Goal: Task Accomplishment & Management: Manage account settings

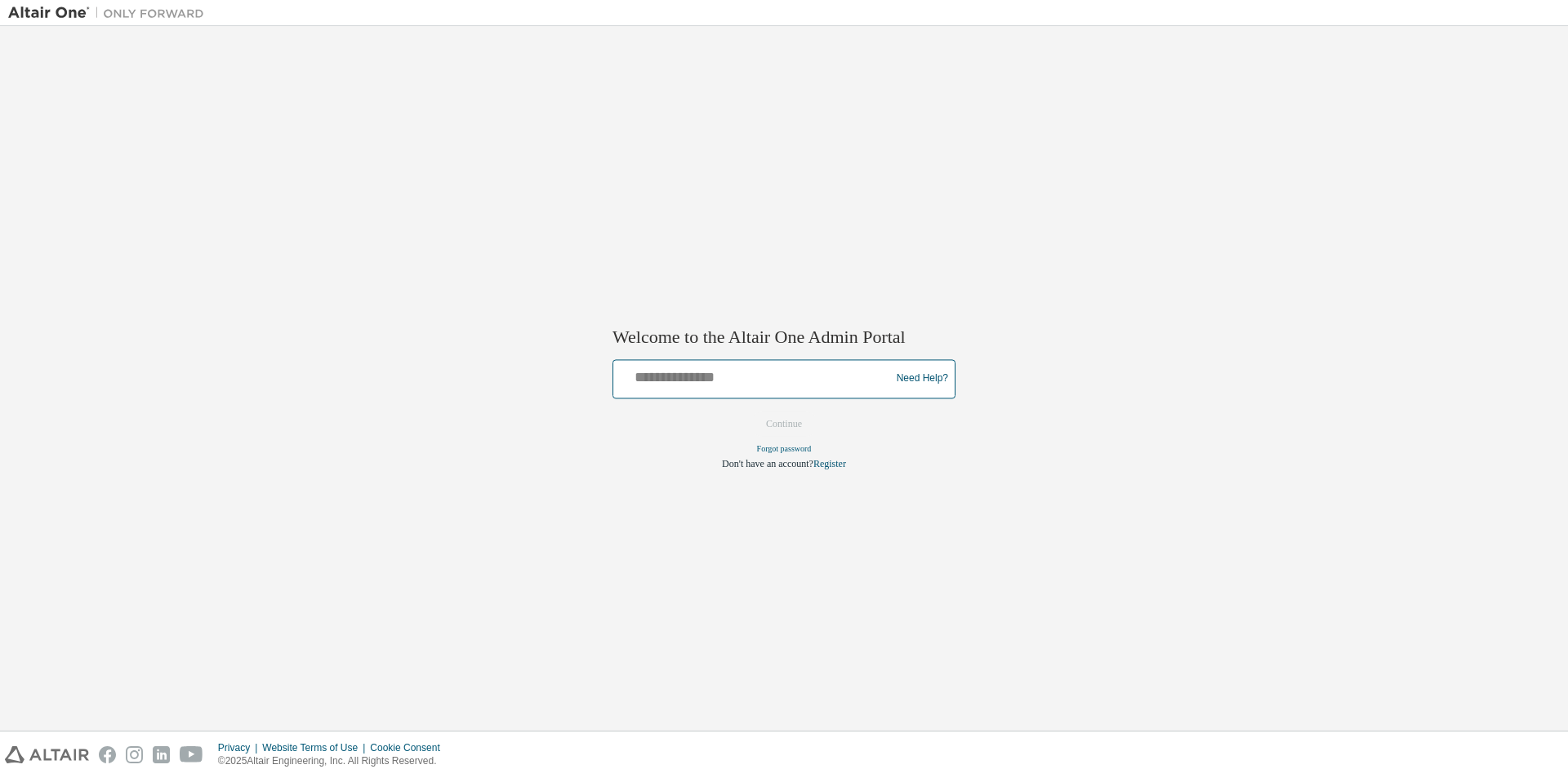
click at [710, 381] on input "text" at bounding box center [754, 375] width 268 height 23
type input "**********"
click at [784, 416] on button "Continue" at bounding box center [784, 423] width 70 height 24
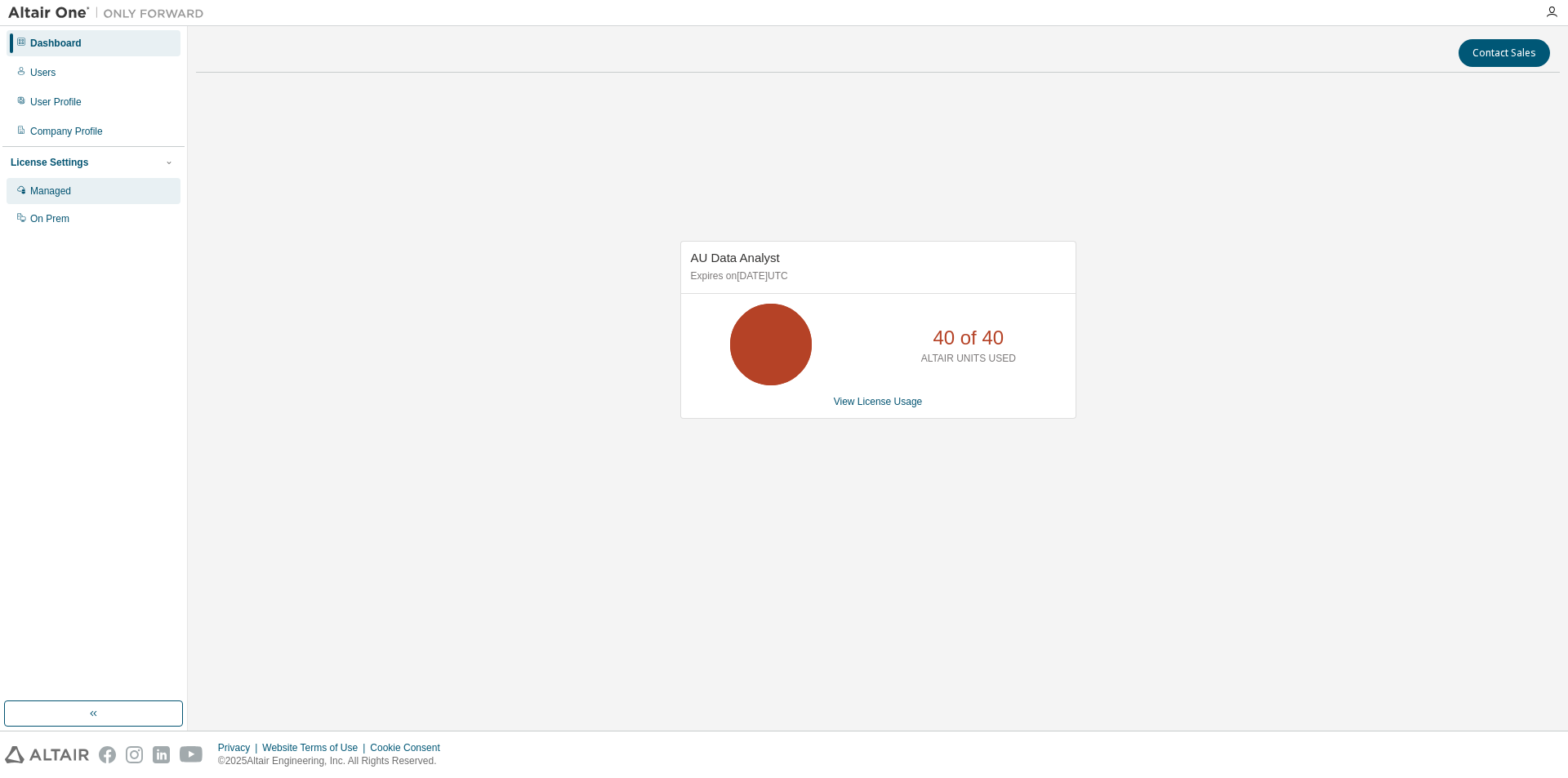
click at [61, 197] on div "Managed" at bounding box center [51, 190] width 41 height 13
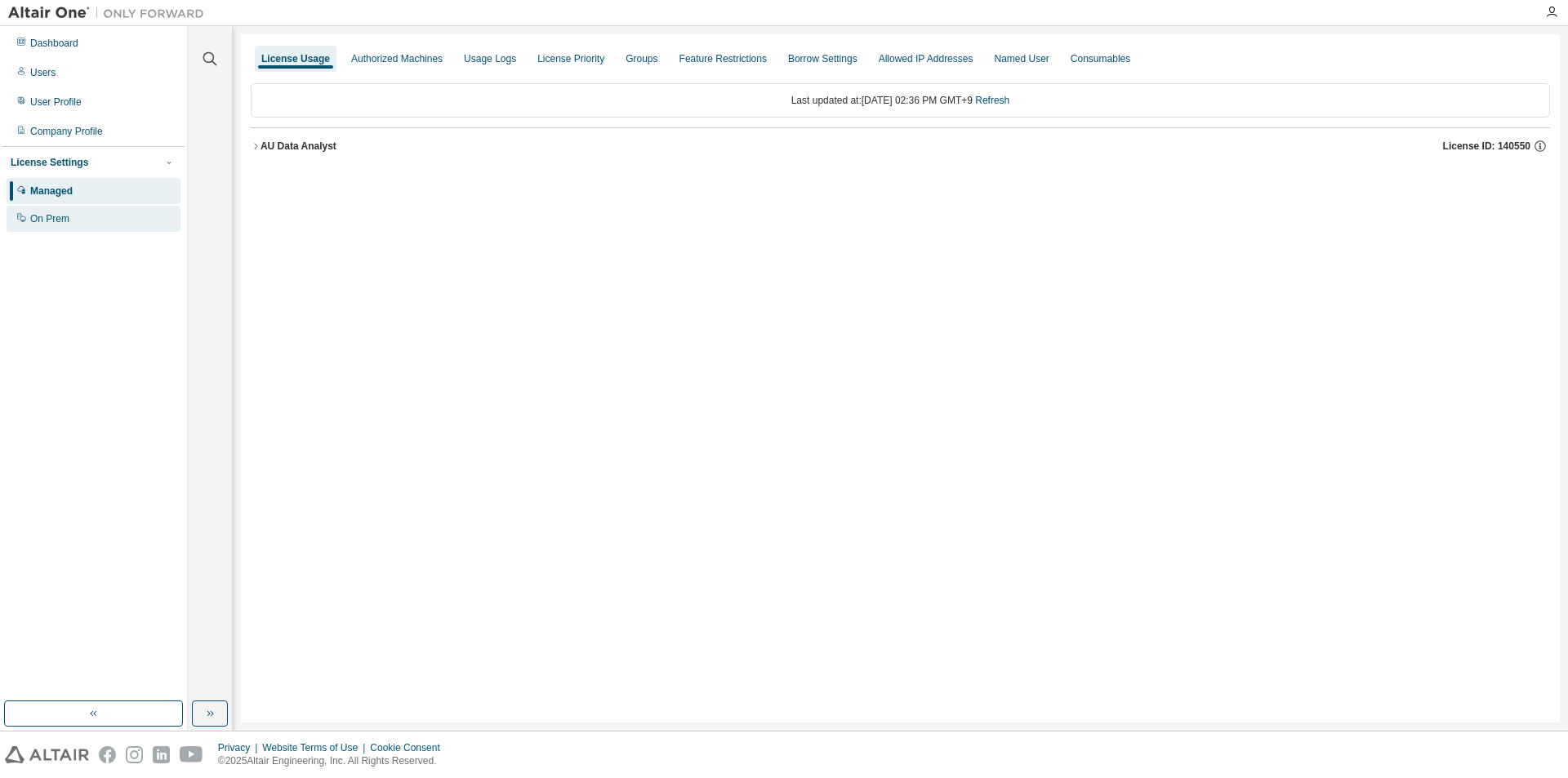
click at [60, 217] on div "On Prem" at bounding box center [50, 218] width 39 height 13
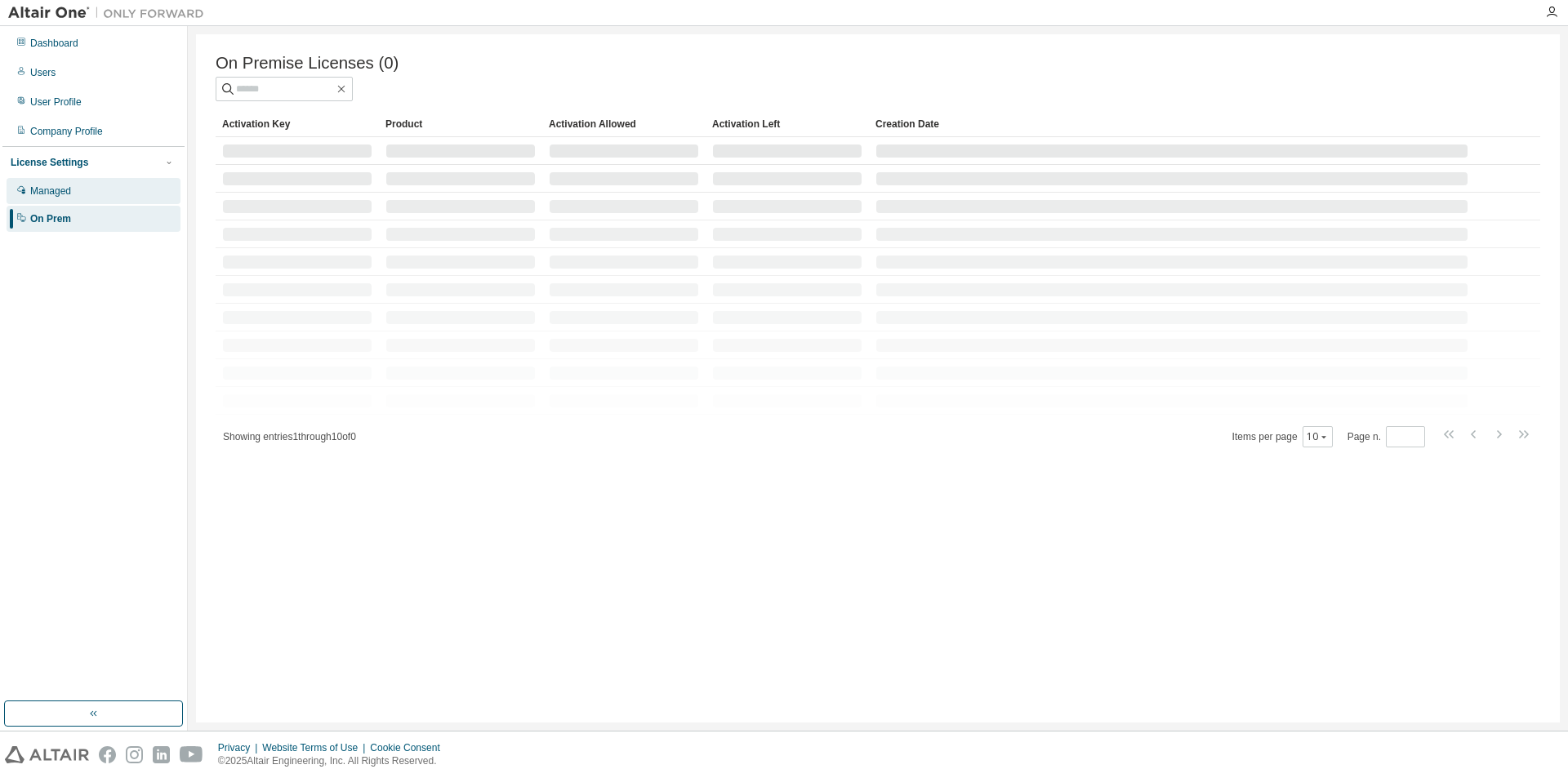
click at [62, 199] on div "Managed" at bounding box center [94, 190] width 174 height 26
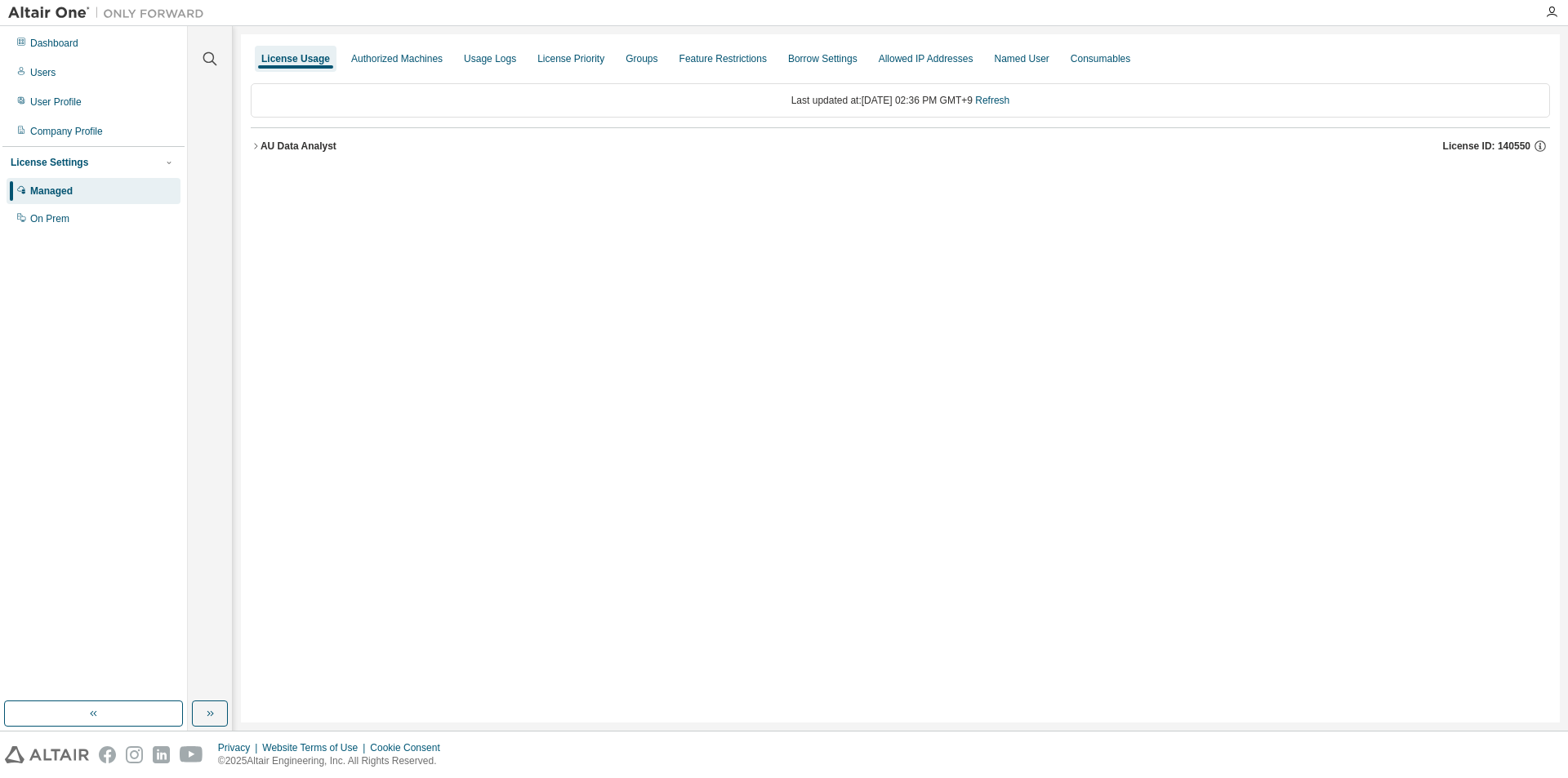
click at [257, 145] on icon "button" at bounding box center [256, 146] width 10 height 10
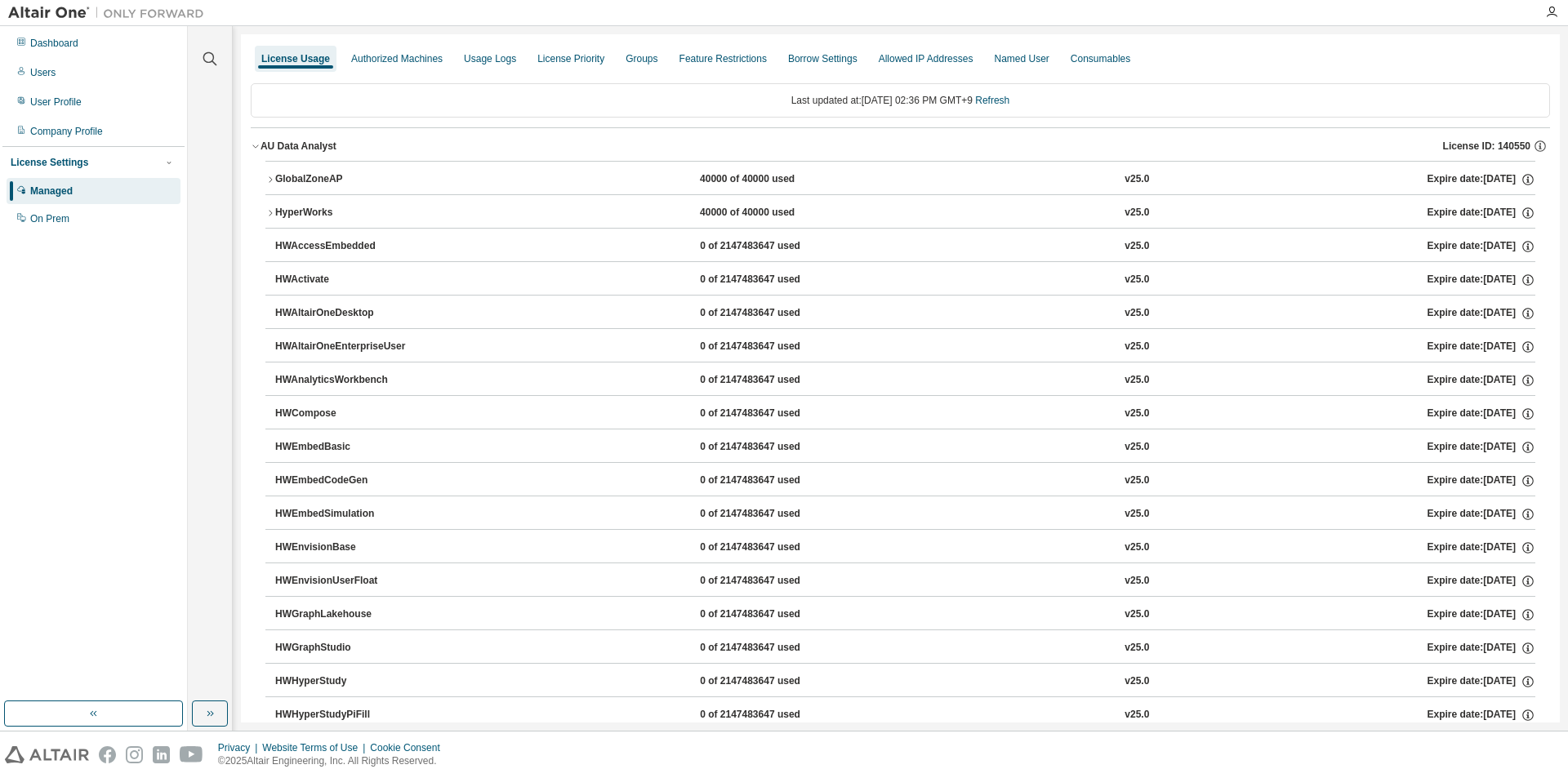
click at [272, 180] on icon "button" at bounding box center [270, 180] width 10 height 10
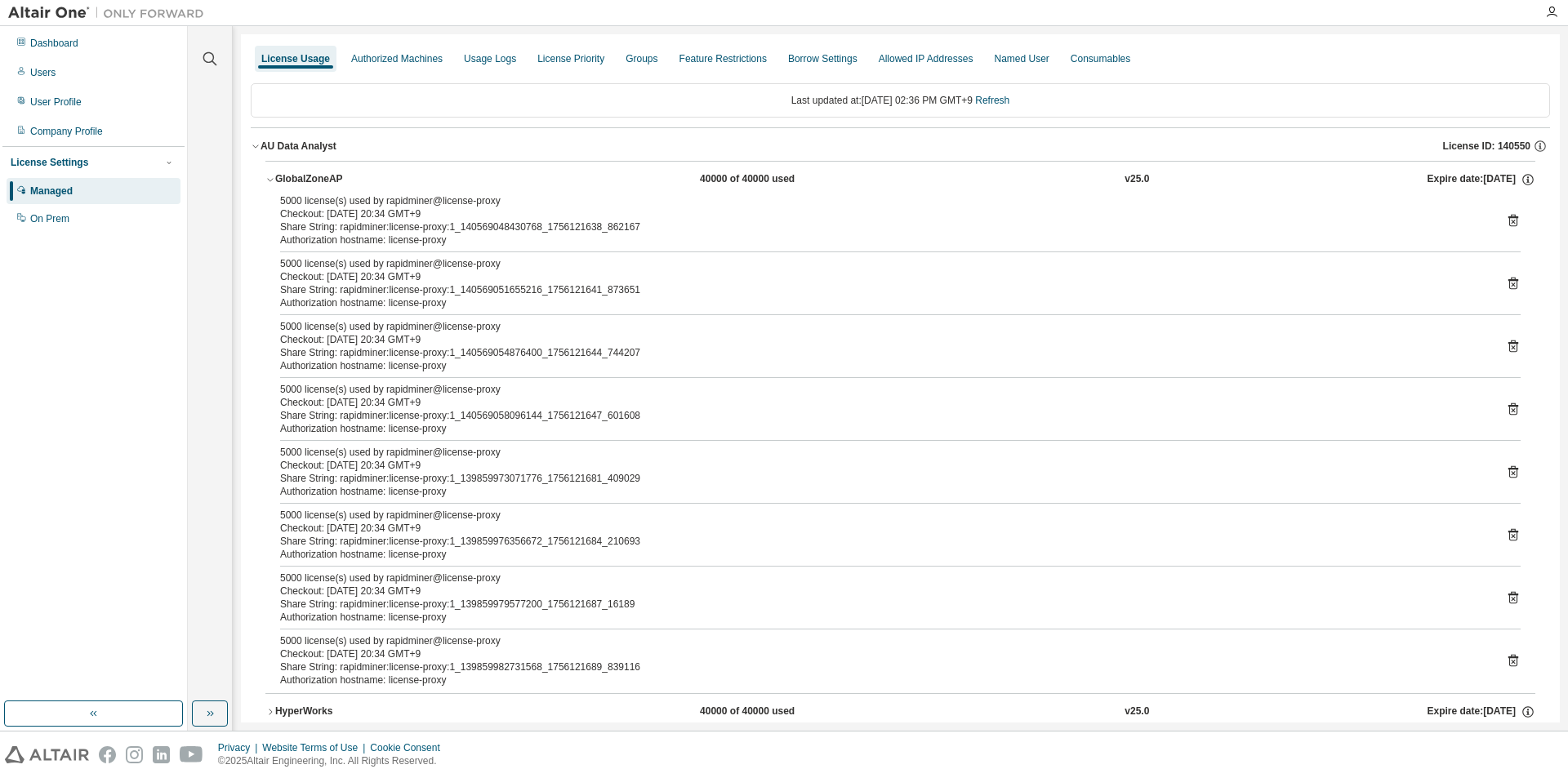
click at [377, 227] on div "Share String: rapidminer:license-proxy:1_140569048430768_1756121638_862167" at bounding box center [881, 226] width 1201 height 13
click at [391, 294] on div "Share String: rapidminer:license-proxy:1_140569051655216_1756121641_873651" at bounding box center [881, 289] width 1201 height 13
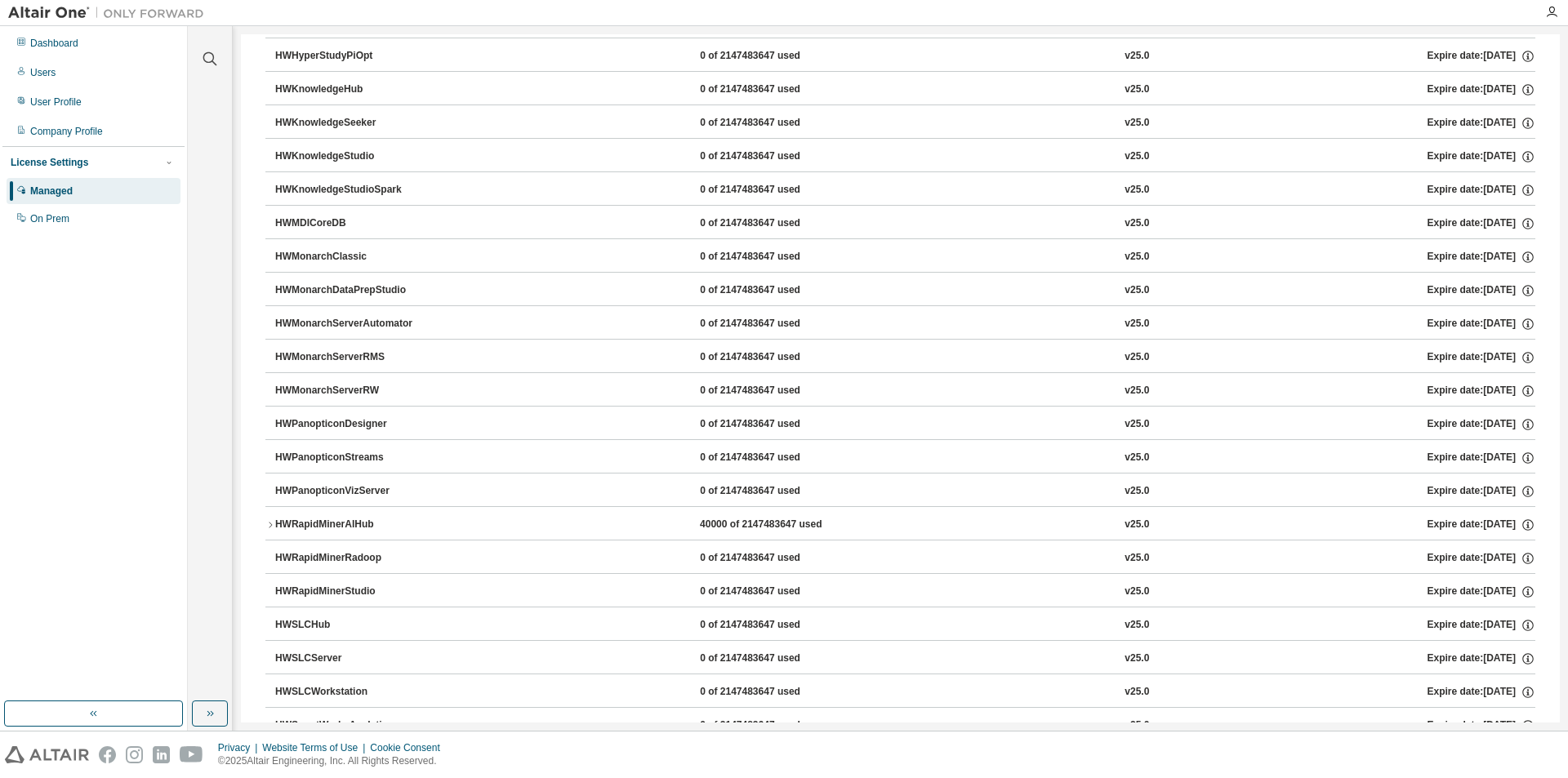
scroll to position [1439, 0]
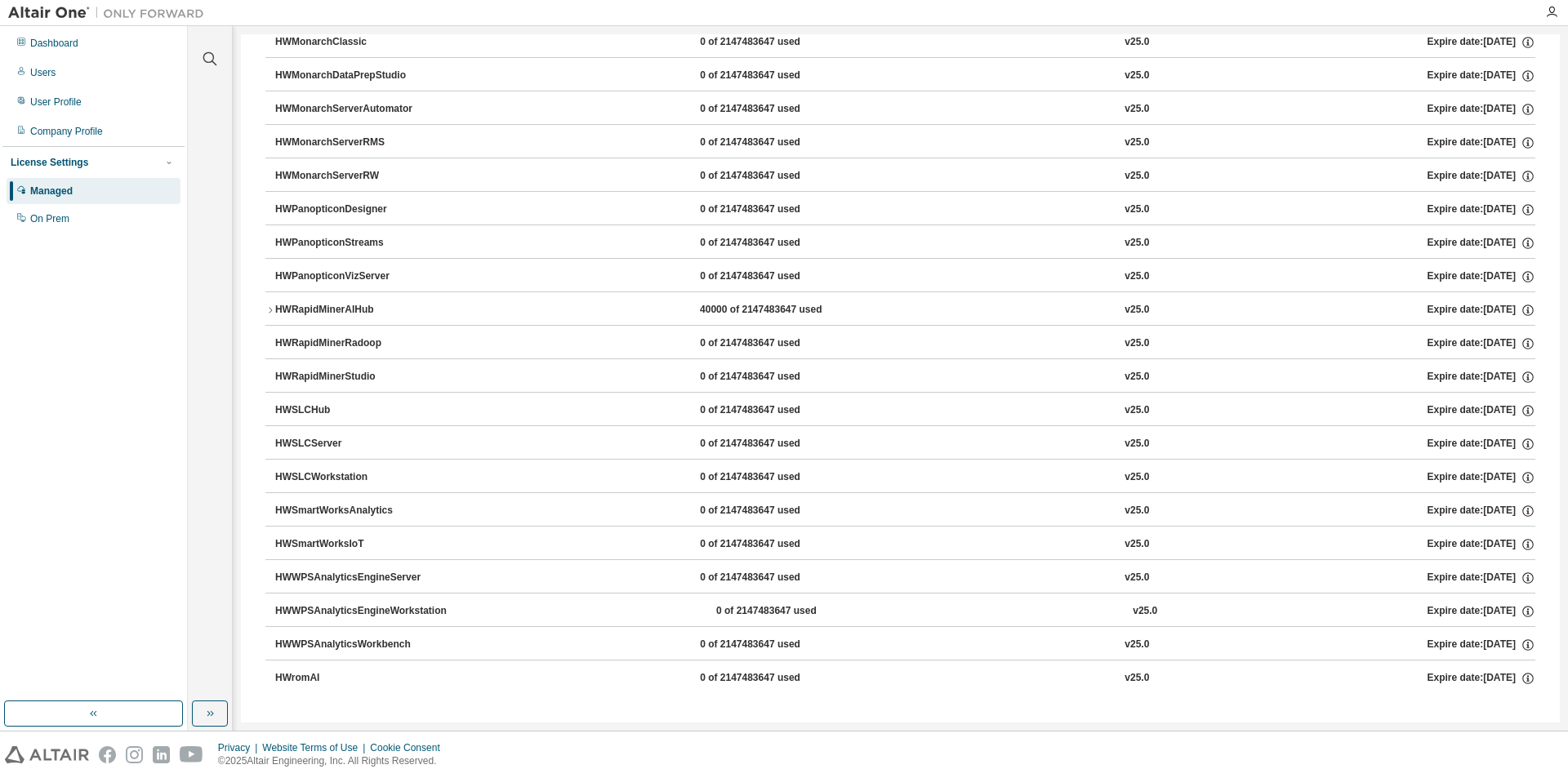
click at [271, 377] on div "HWRapidMinerStudio 0 of 2147483647 used v25.0 Expire date: 2026-04-01" at bounding box center [900, 375] width 1269 height 33
click at [287, 377] on div "HWRapidMinerStudio" at bounding box center [349, 377] width 147 height 15
click at [300, 382] on div "HWRapidMinerStudio" at bounding box center [349, 377] width 147 height 15
click at [300, 378] on div "HWRapidMinerStudio" at bounding box center [349, 377] width 147 height 15
click at [349, 376] on div "HWRapidMinerStudio" at bounding box center [349, 377] width 147 height 15
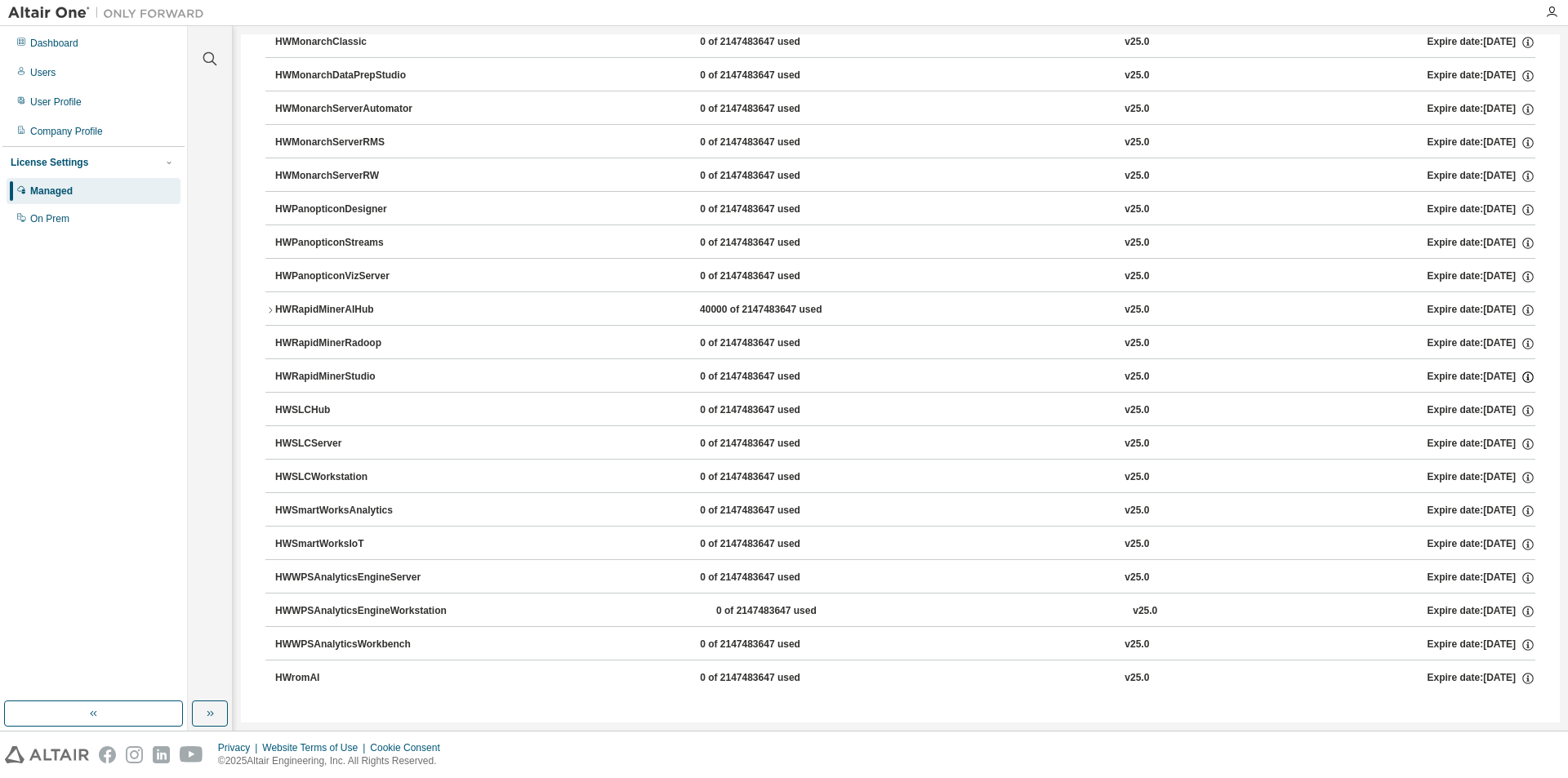
click at [1526, 377] on icon "button" at bounding box center [1527, 379] width 3 height 4
drag, startPoint x: 1492, startPoint y: 377, endPoint x: 359, endPoint y: 364, distance: 1133.1
click at [359, 364] on button "HWRapidMinerStudio 0 of 2147483647 used v25.0 Expire date: 2026-04-01" at bounding box center [905, 377] width 1259 height 36
click at [278, 306] on div "HWRapidMinerAIHub" at bounding box center [349, 309] width 147 height 15
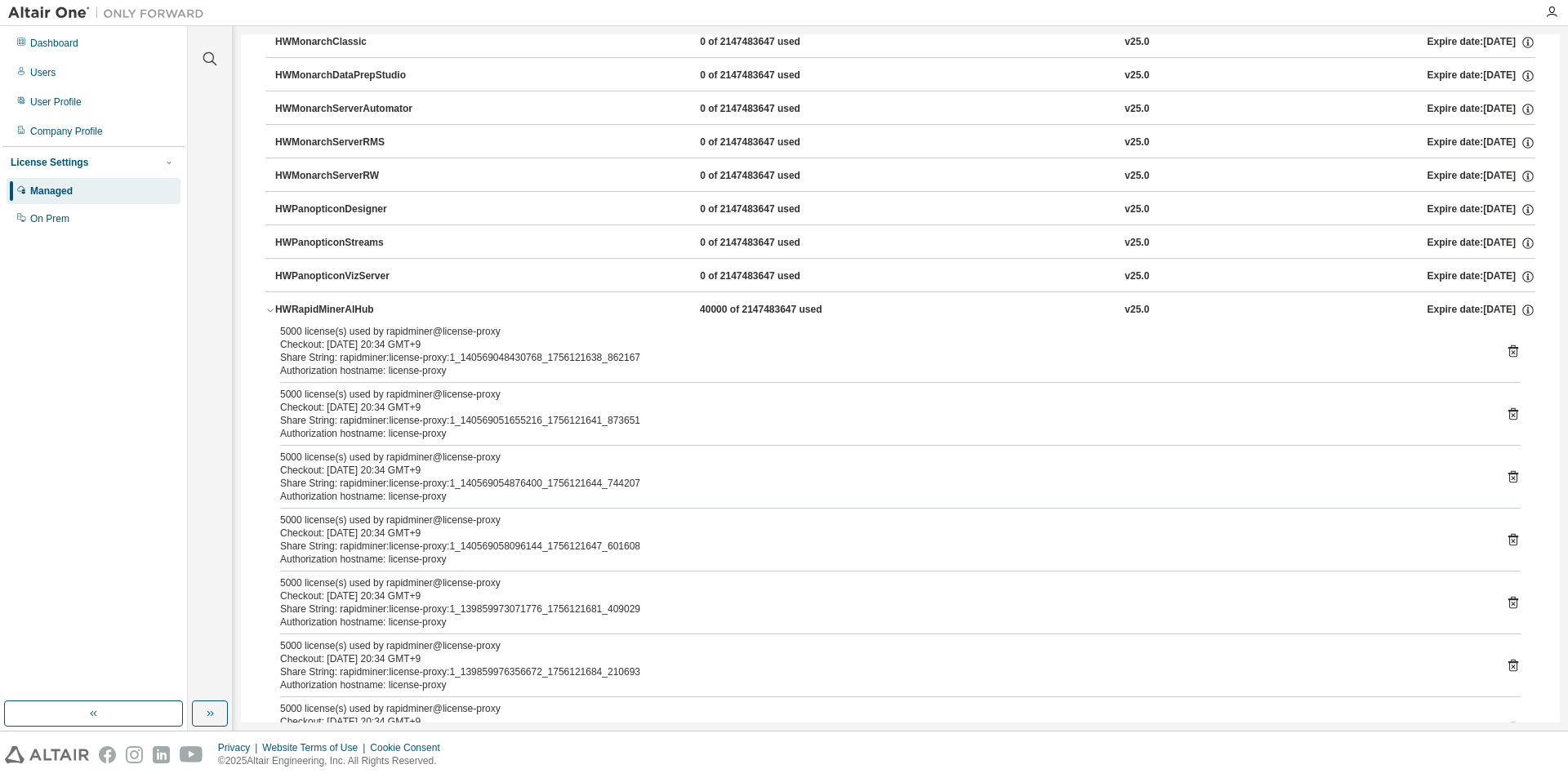
click at [273, 309] on button "HWRapidMinerAIHub 40000 of 2147483647 used v25.0 Expire date: 2026-04-01" at bounding box center [900, 309] width 1269 height 36
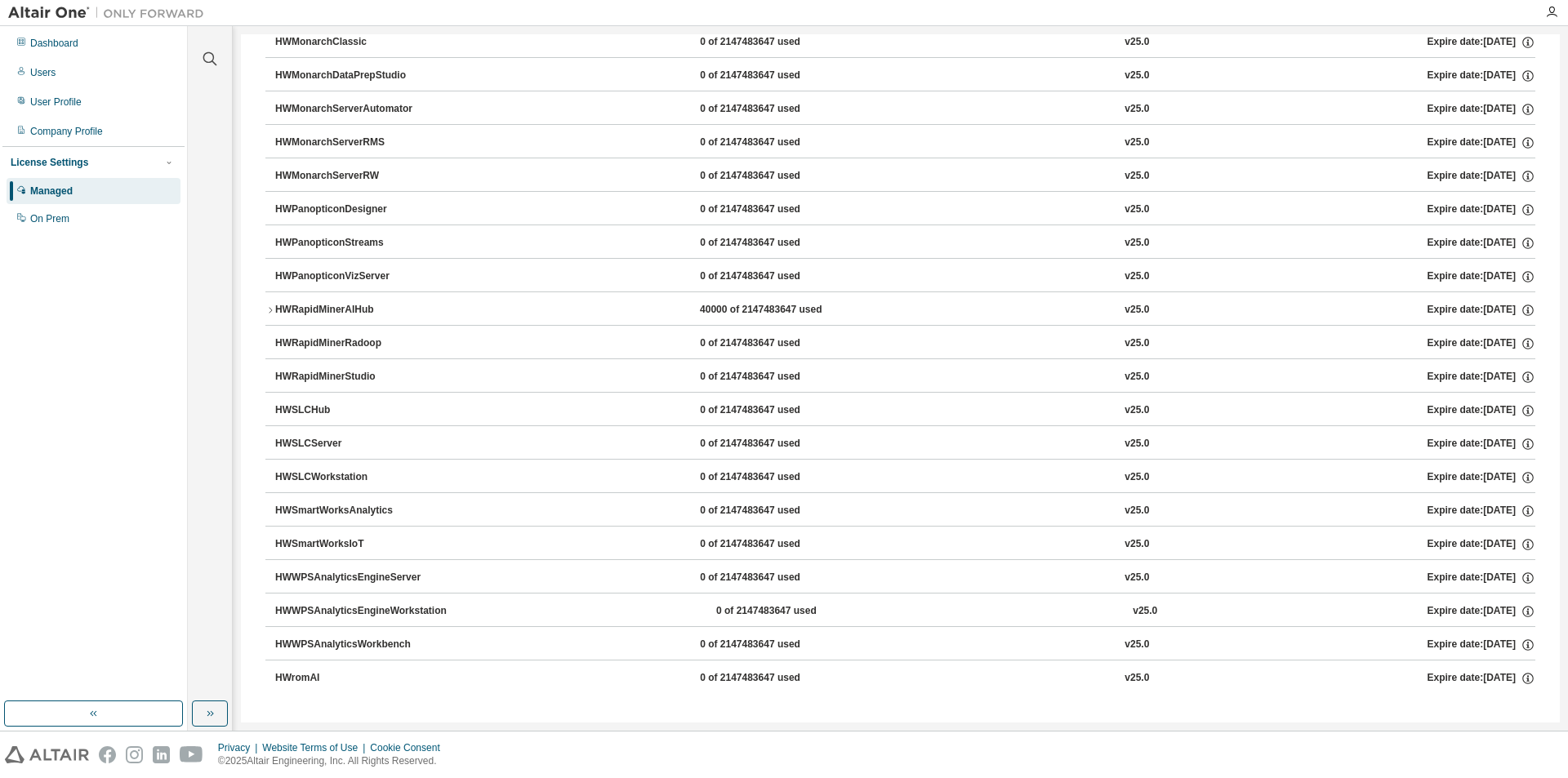
click at [272, 309] on icon "button" at bounding box center [270, 310] width 10 height 10
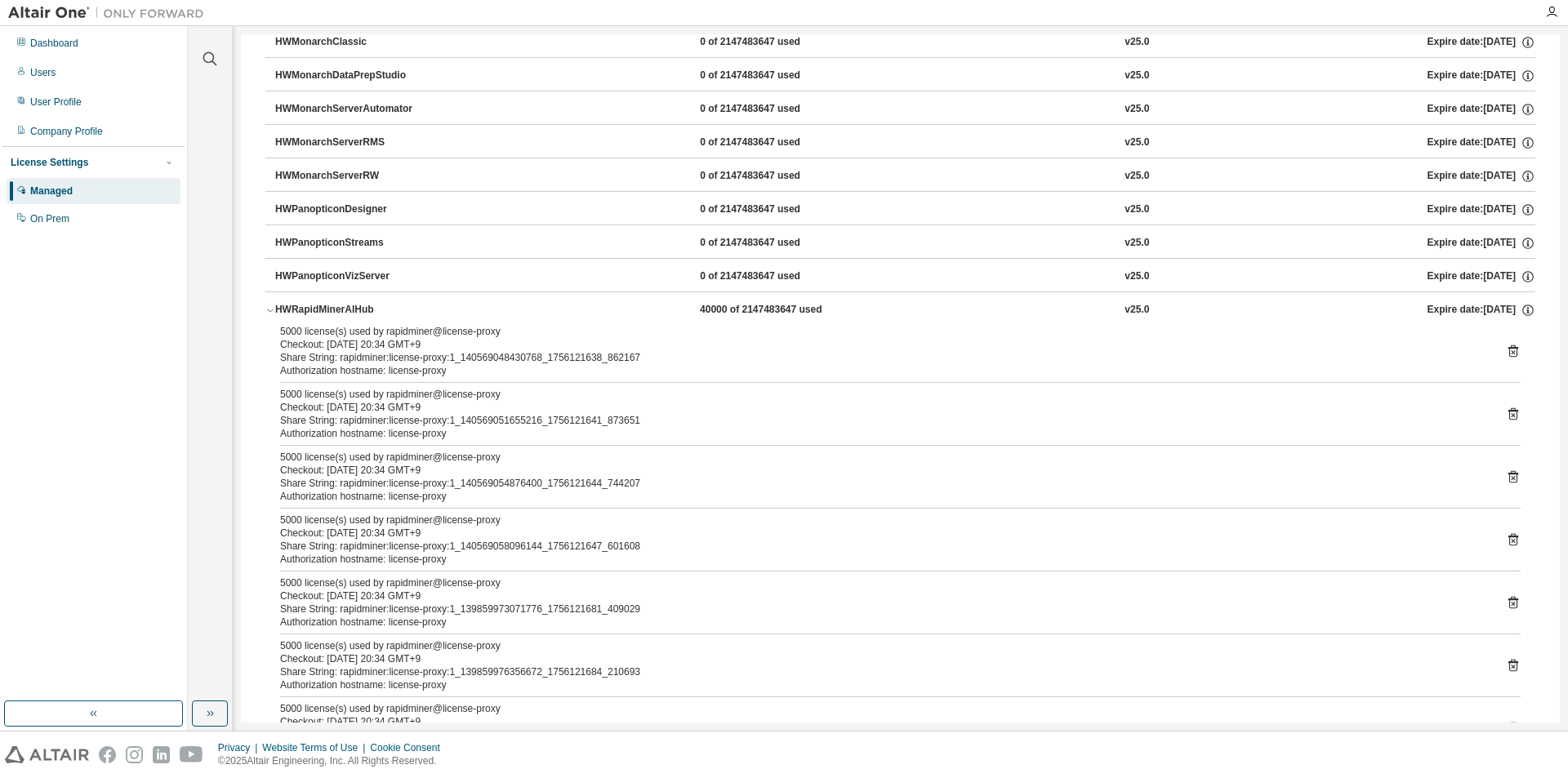
click at [272, 309] on icon "button" at bounding box center [269, 310] width 6 height 3
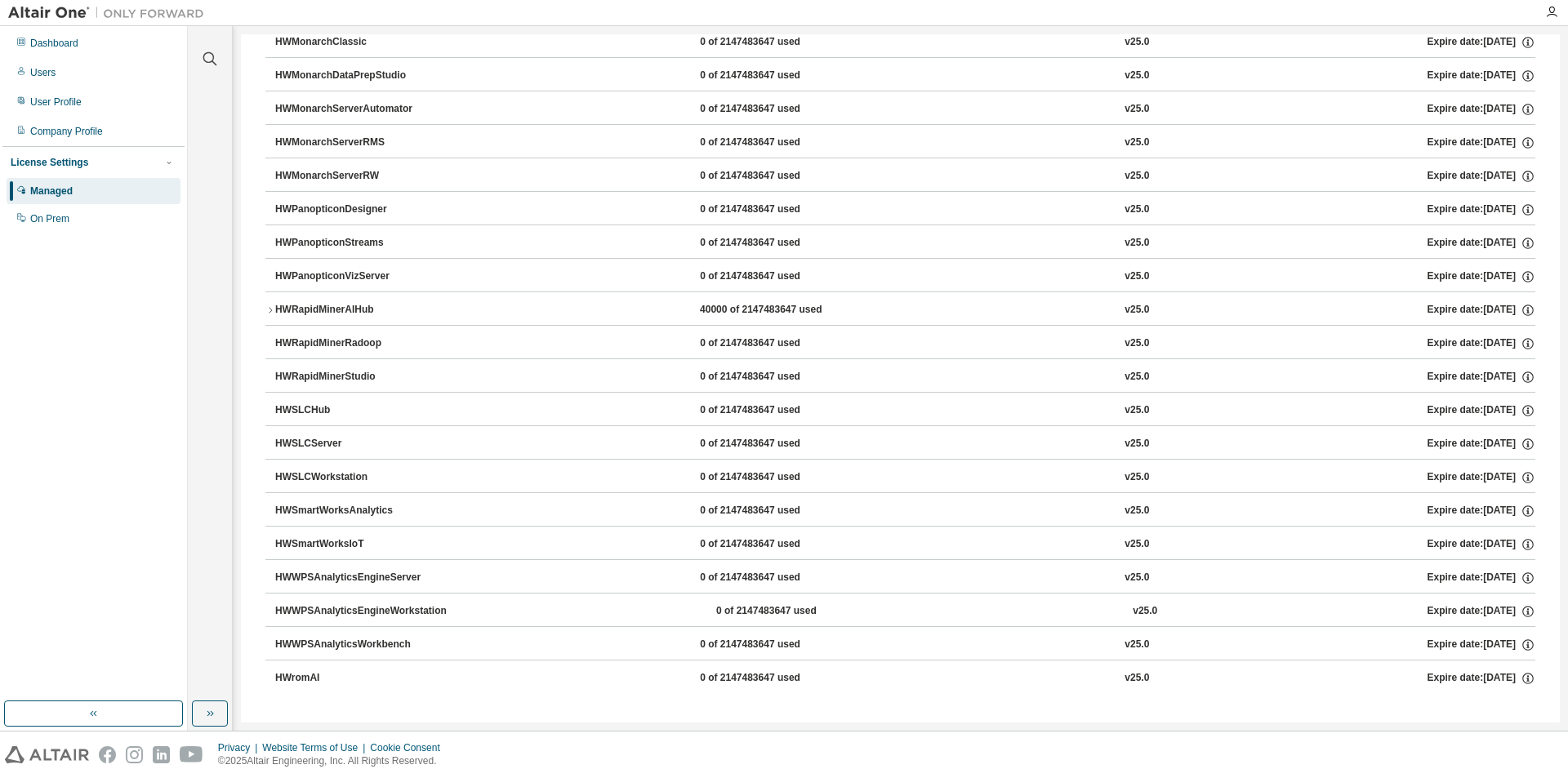
click at [737, 383] on div "0 of 2147483647 used" at bounding box center [773, 377] width 147 height 15
click at [732, 378] on div "0 of 2147483647 used" at bounding box center [773, 377] width 147 height 15
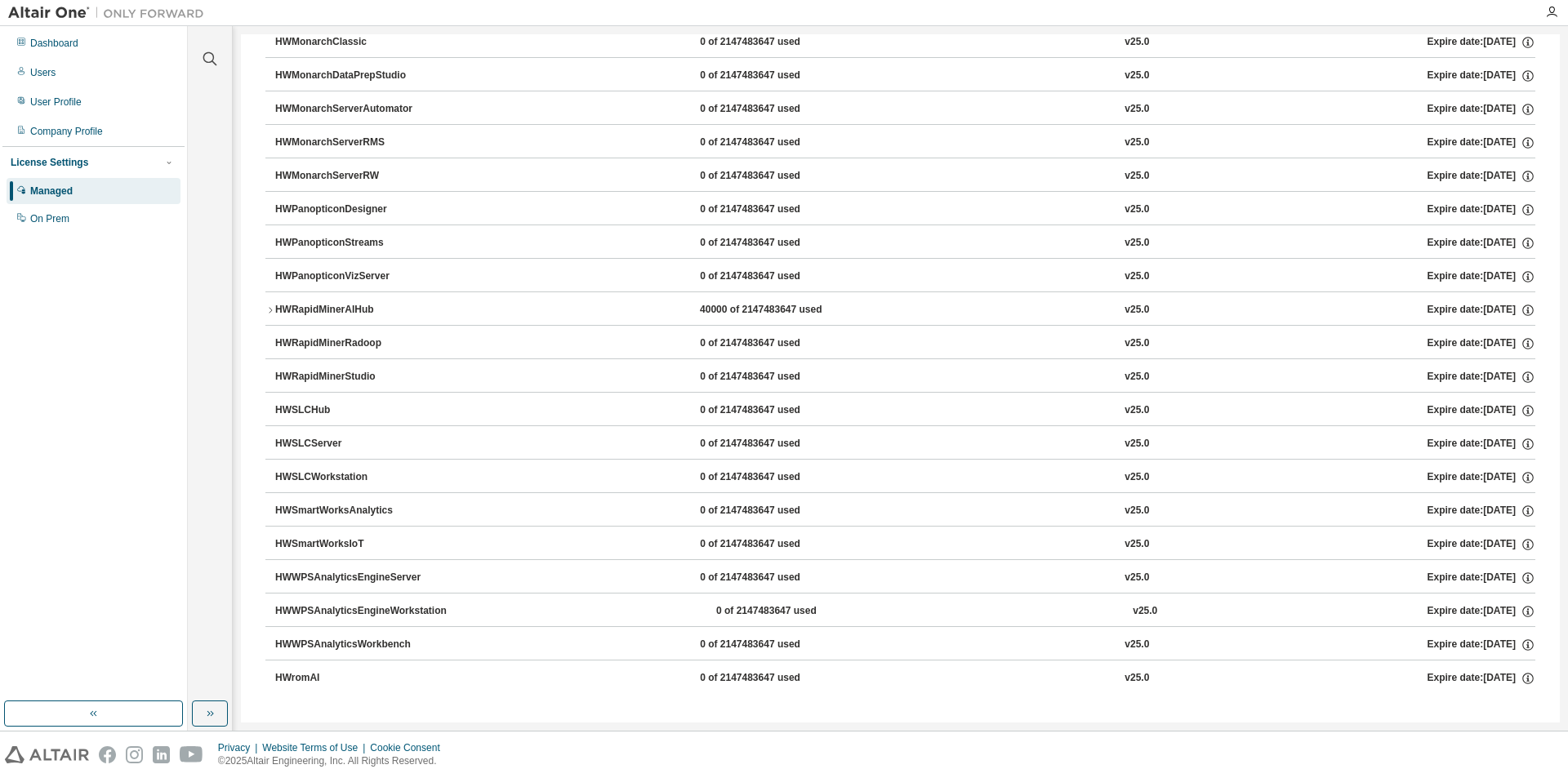
click at [732, 378] on div "0 of 2147483647 used" at bounding box center [773, 377] width 147 height 15
click at [44, 62] on div "Users" at bounding box center [94, 72] width 174 height 26
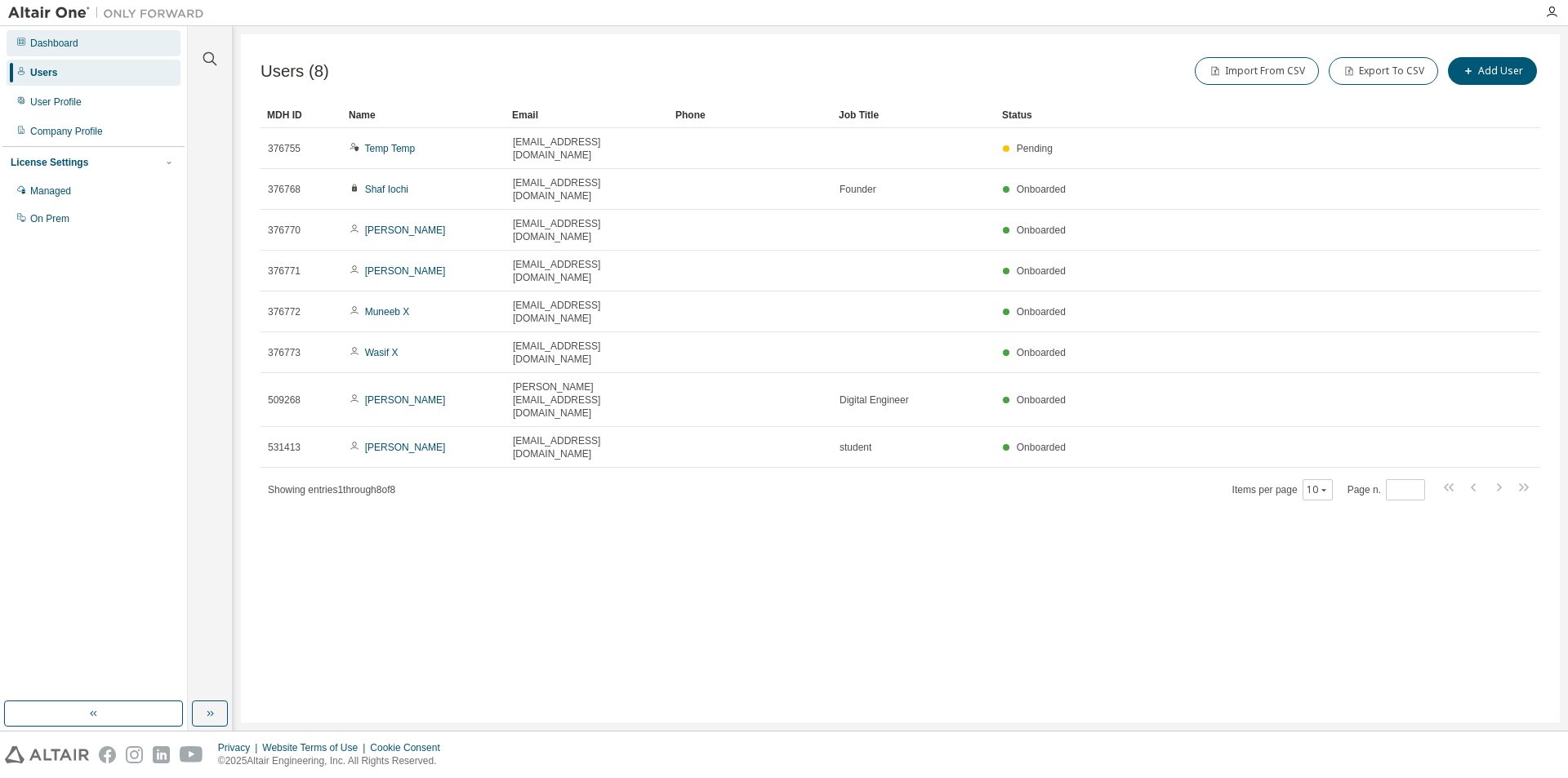
click at [66, 35] on div "Dashboard" at bounding box center [94, 43] width 174 height 26
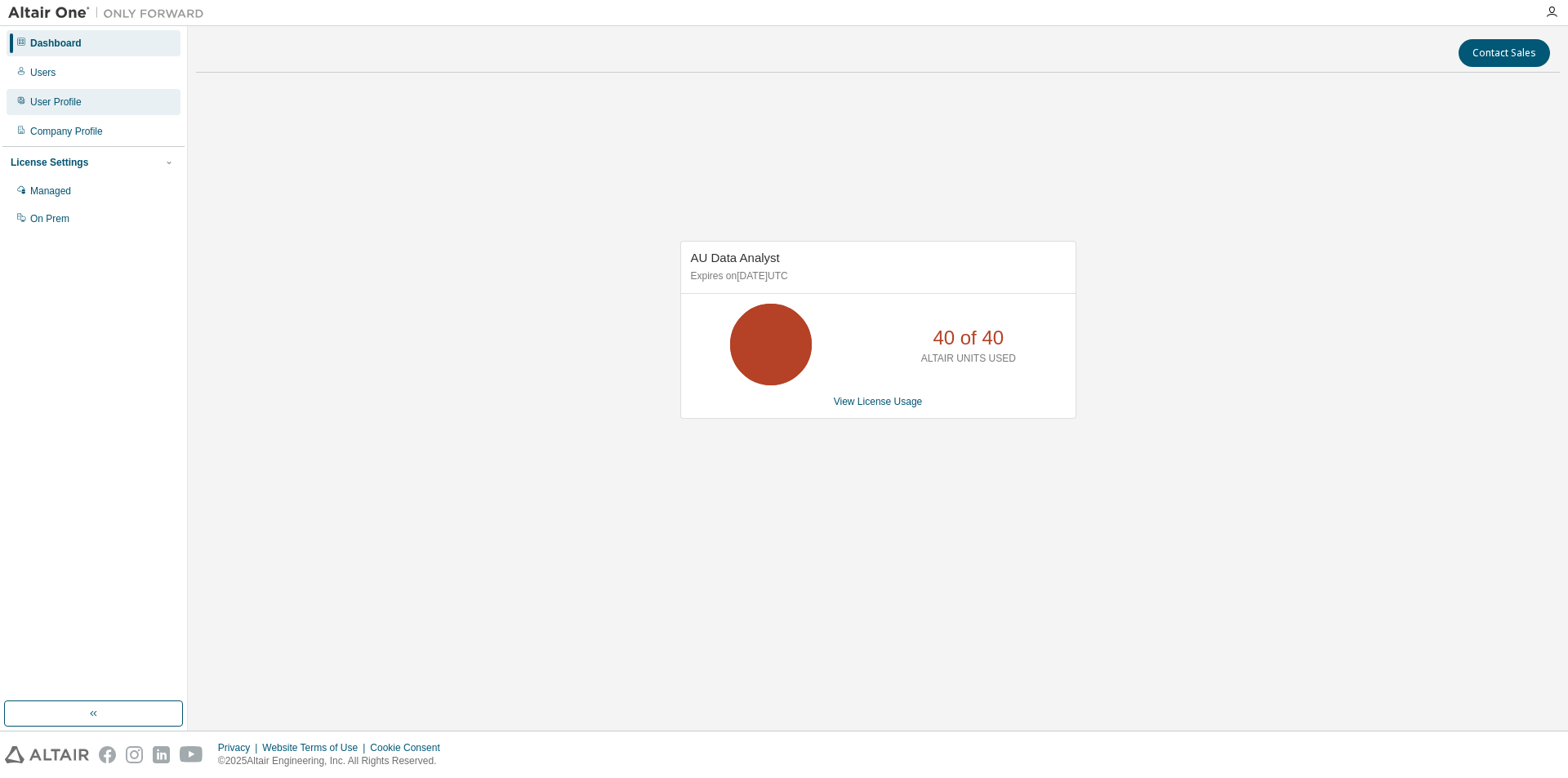
click at [71, 107] on div "User Profile" at bounding box center [56, 102] width 52 height 13
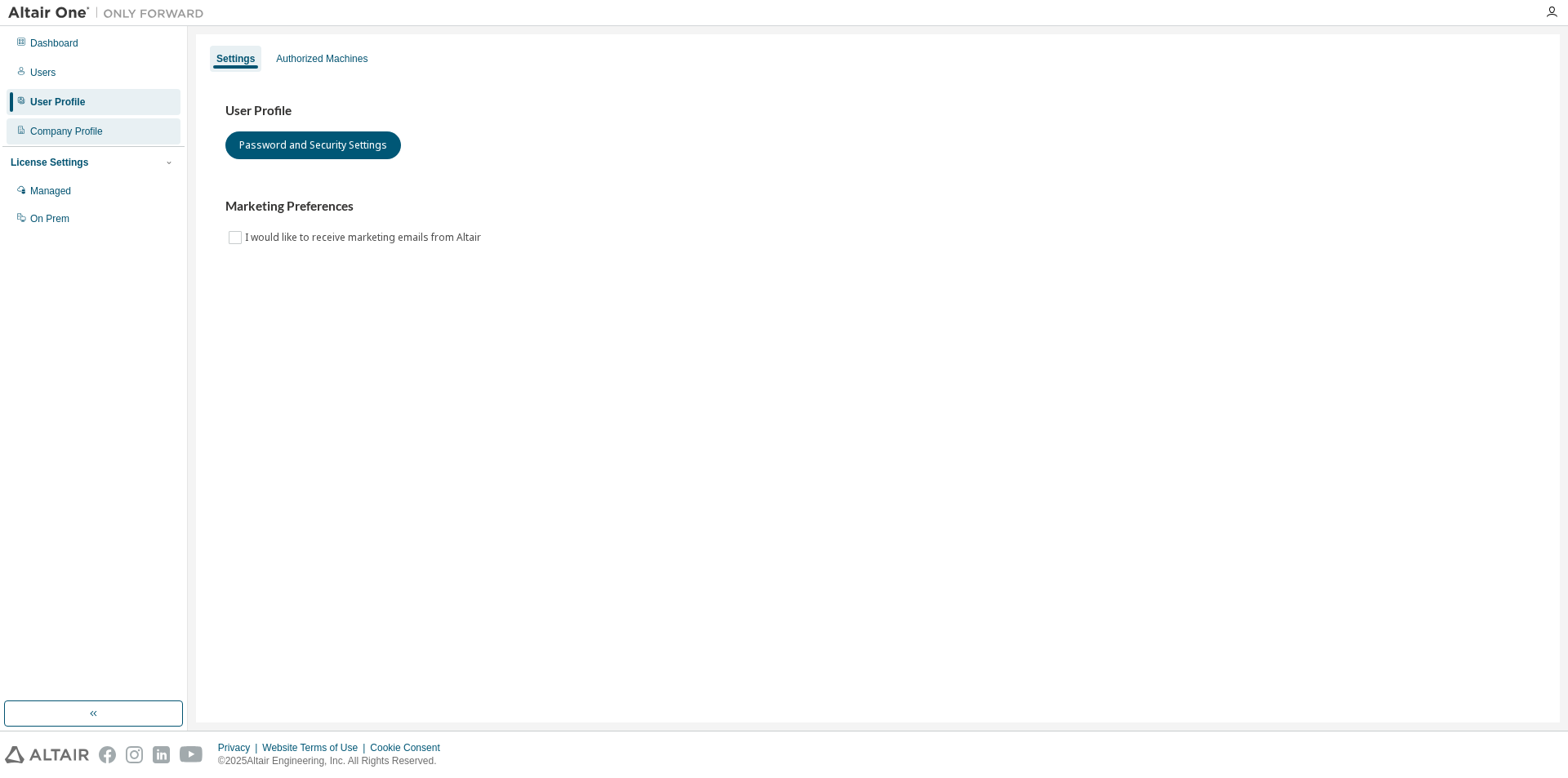
click at [78, 132] on div "Company Profile" at bounding box center [66, 131] width 72 height 13
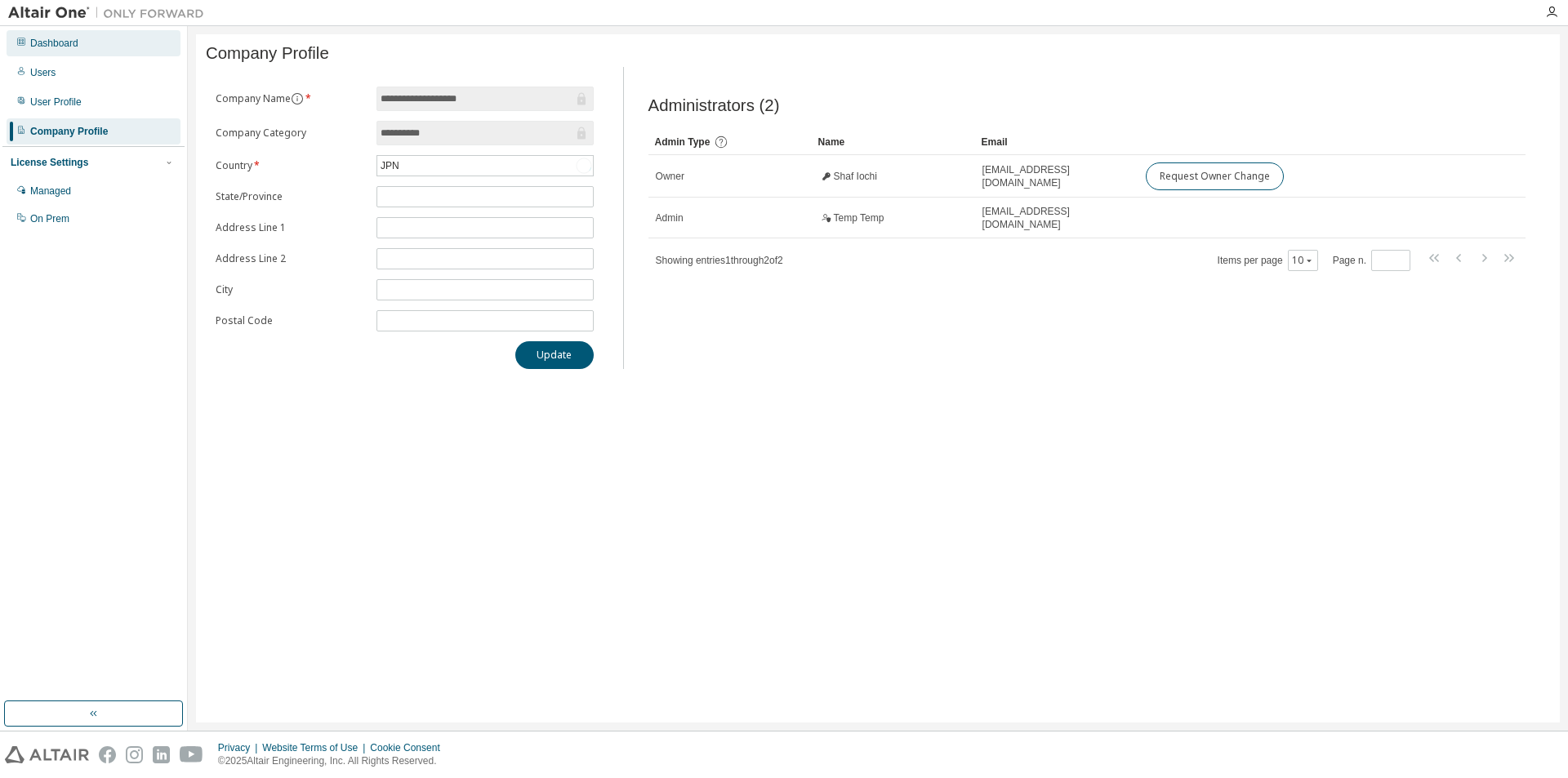
click at [78, 50] on div "Dashboard" at bounding box center [94, 43] width 174 height 26
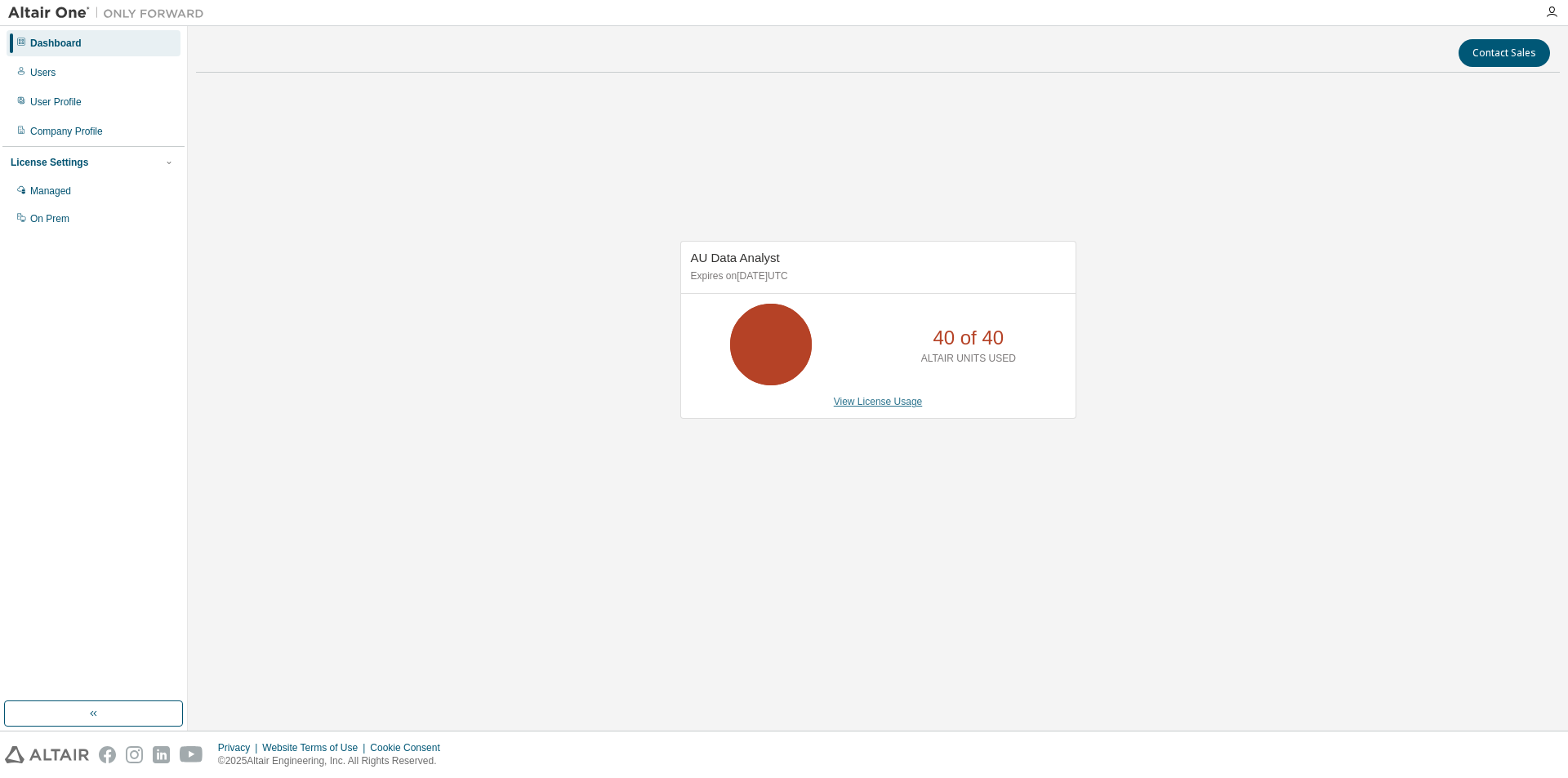
click at [879, 406] on link "View License Usage" at bounding box center [878, 402] width 89 height 12
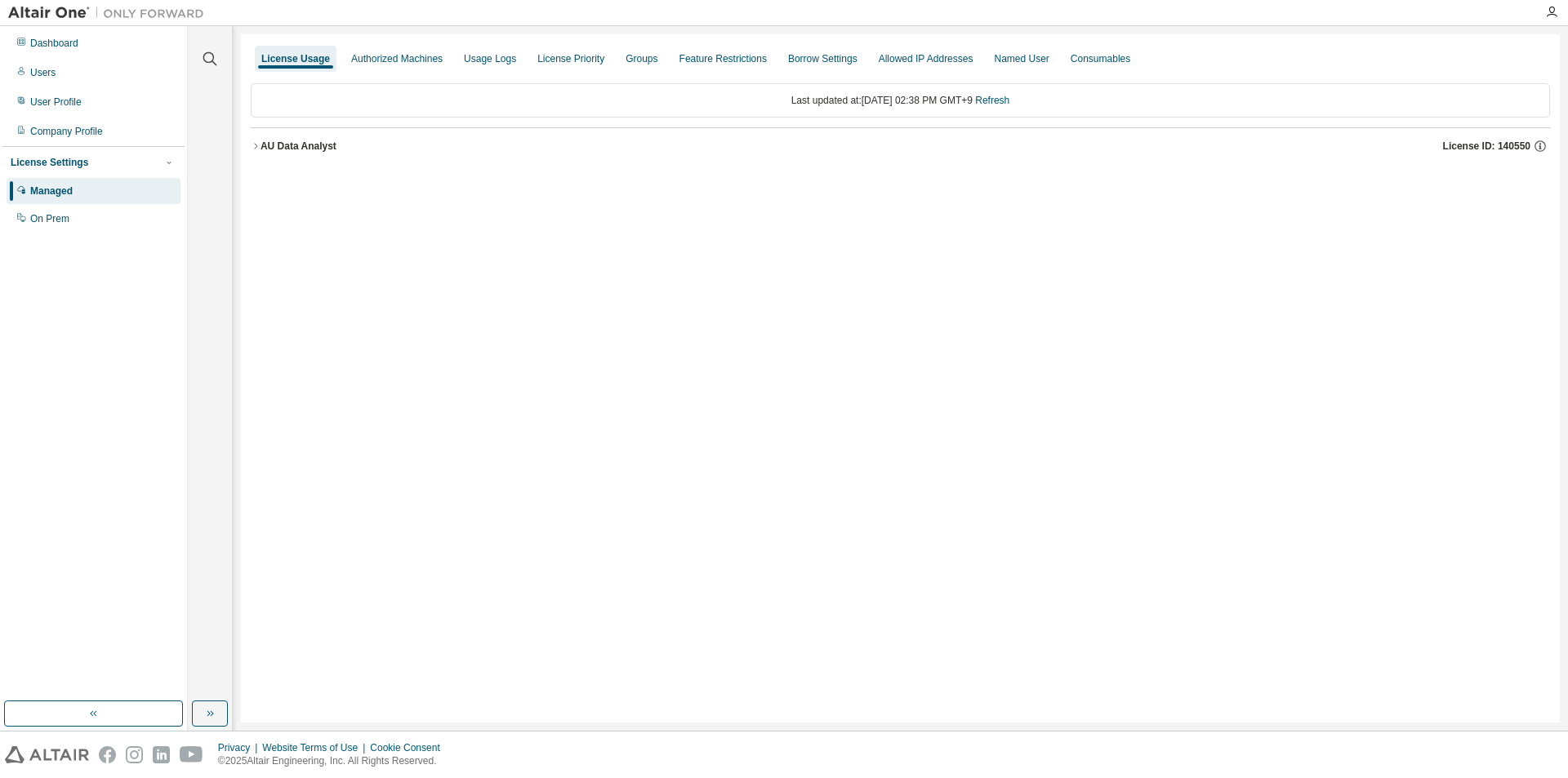
click at [265, 139] on div "AU Data Analyst License ID: 140550" at bounding box center [905, 145] width 1289 height 15
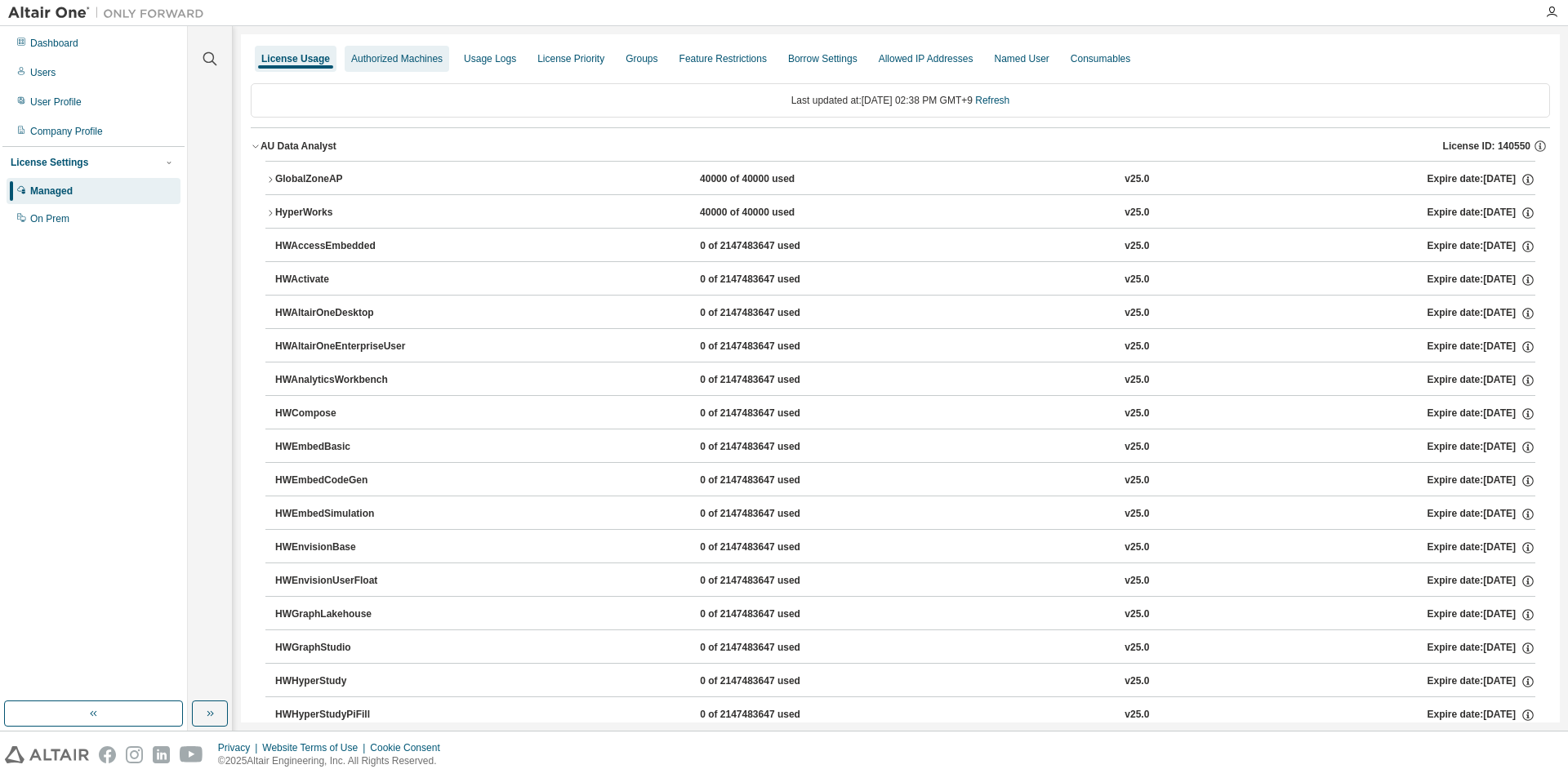
click at [411, 51] on div "Authorized Machines" at bounding box center [396, 59] width 104 height 26
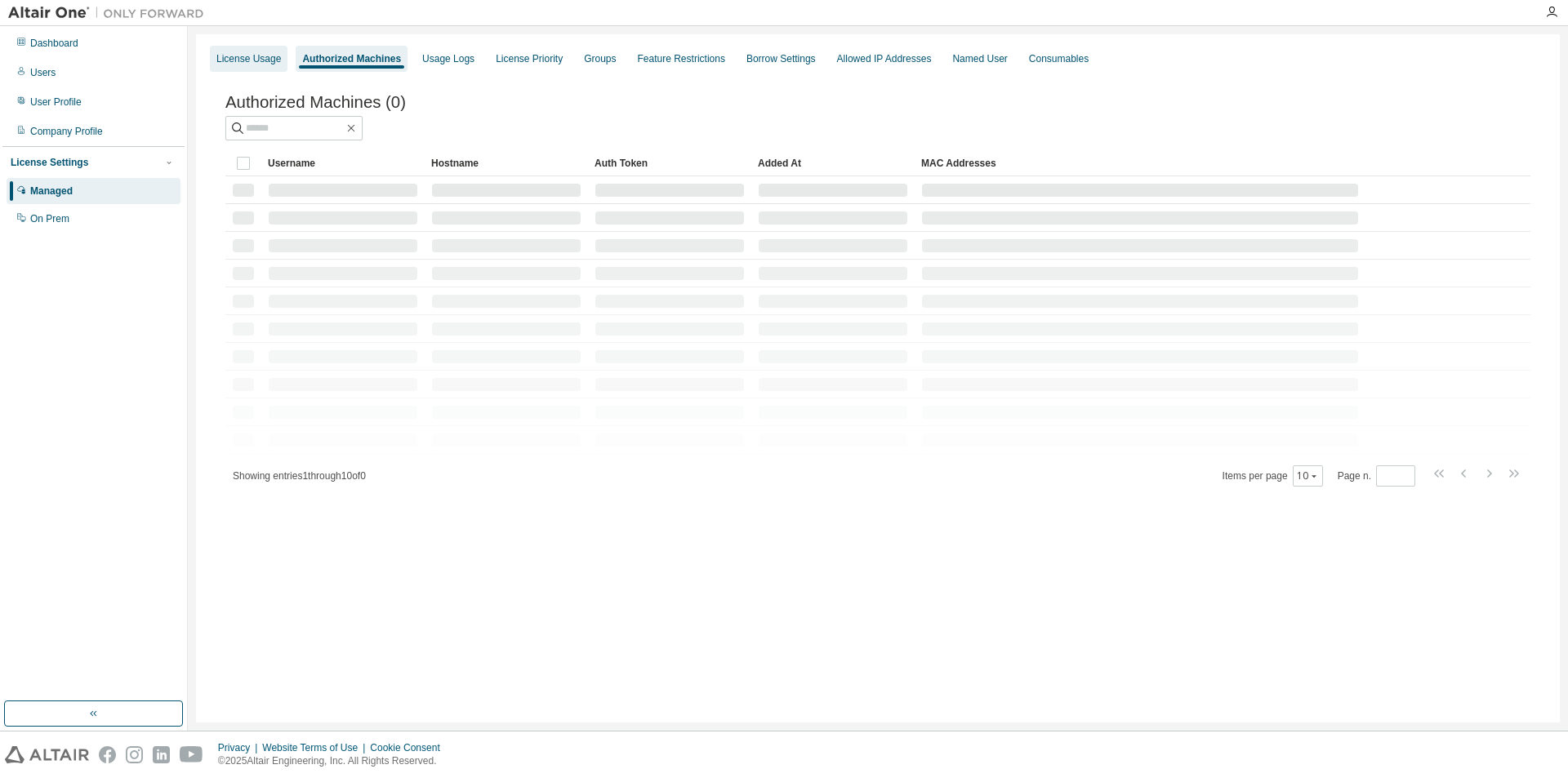
click at [250, 69] on div "License Usage" at bounding box center [248, 59] width 77 height 26
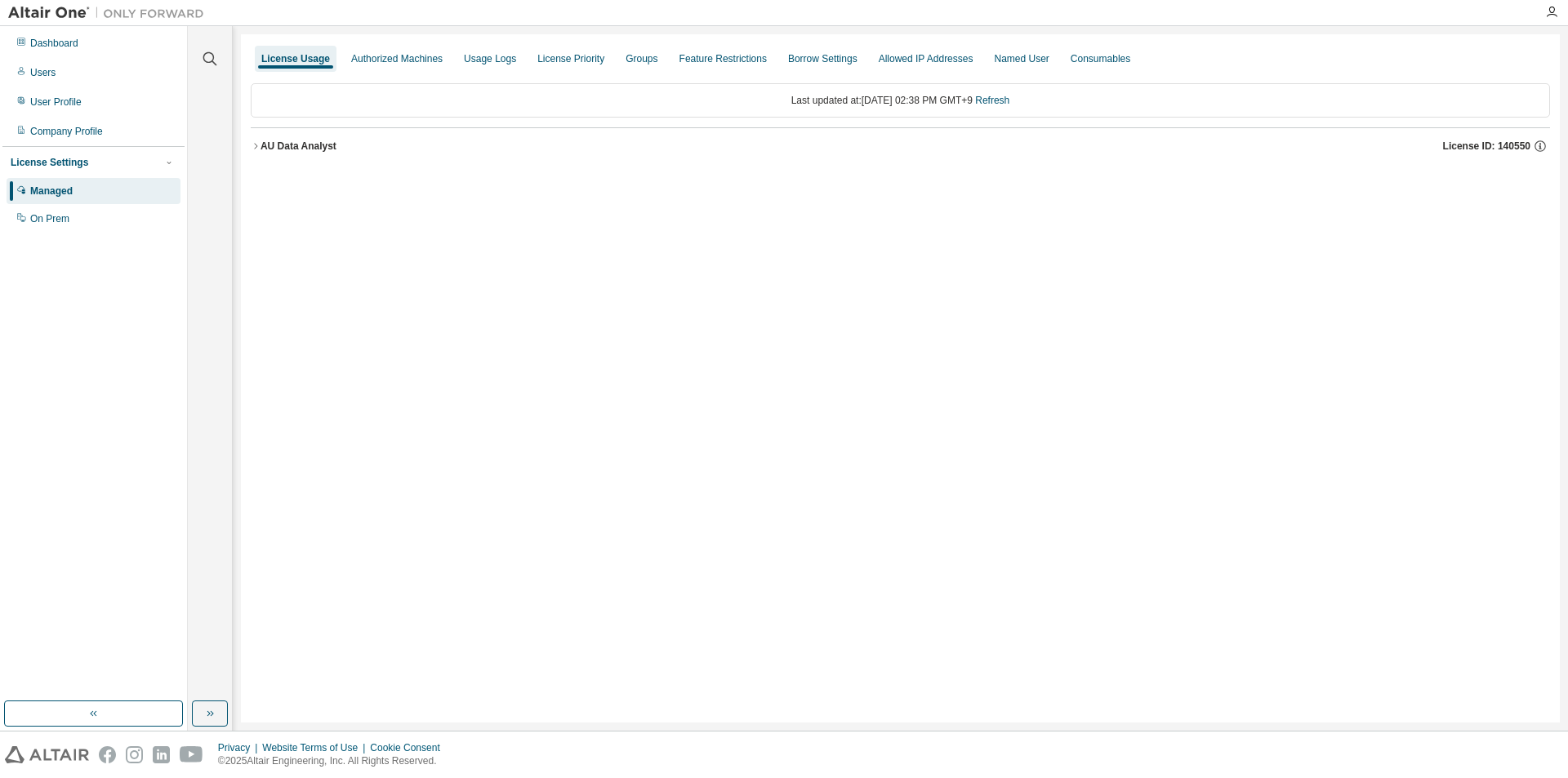
click at [314, 64] on div "License Usage" at bounding box center [296, 59] width 68 height 13
click at [372, 62] on div "Authorized Machines" at bounding box center [397, 59] width 92 height 13
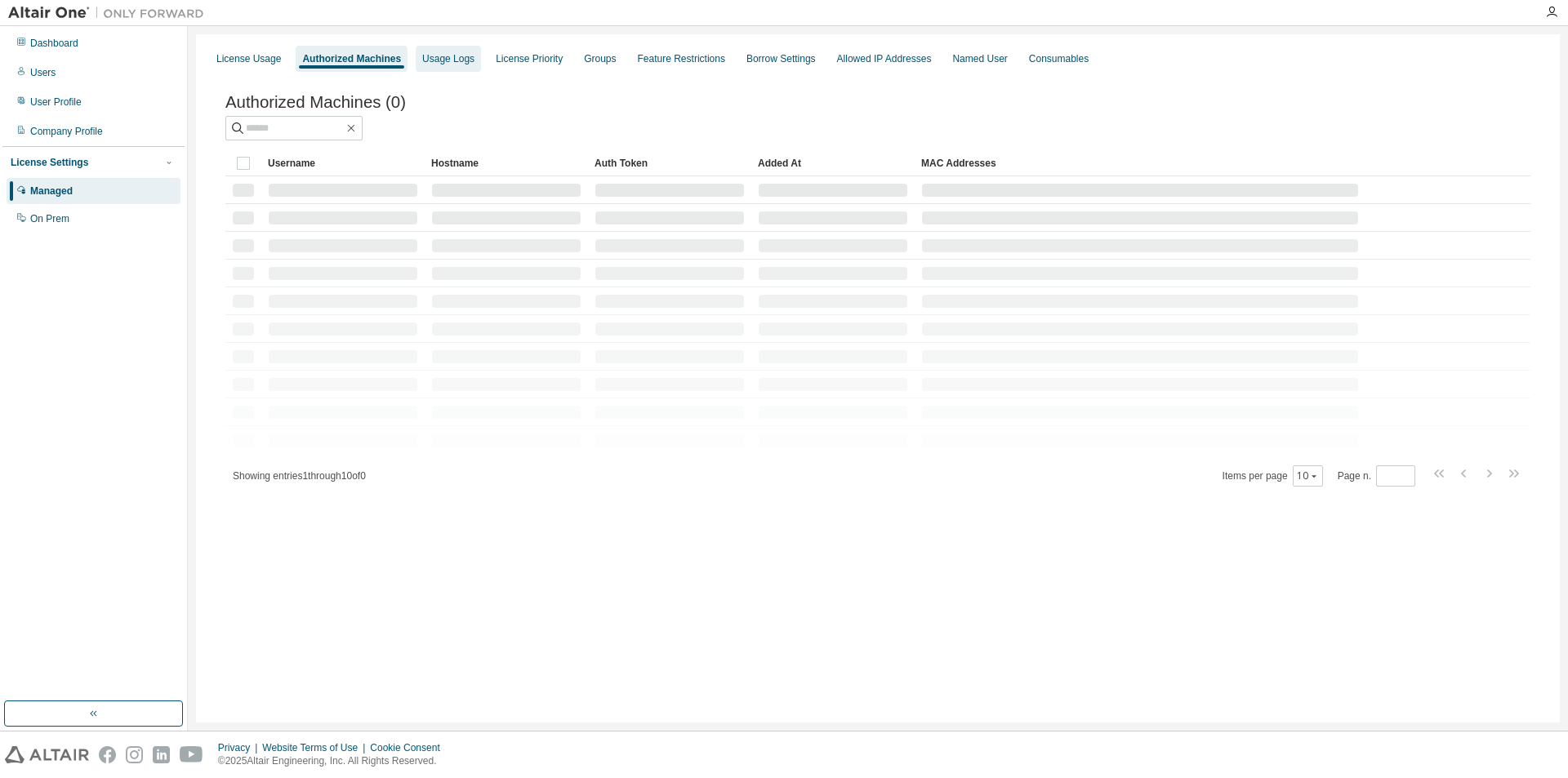
click at [444, 64] on div "Usage Logs" at bounding box center [448, 59] width 53 height 13
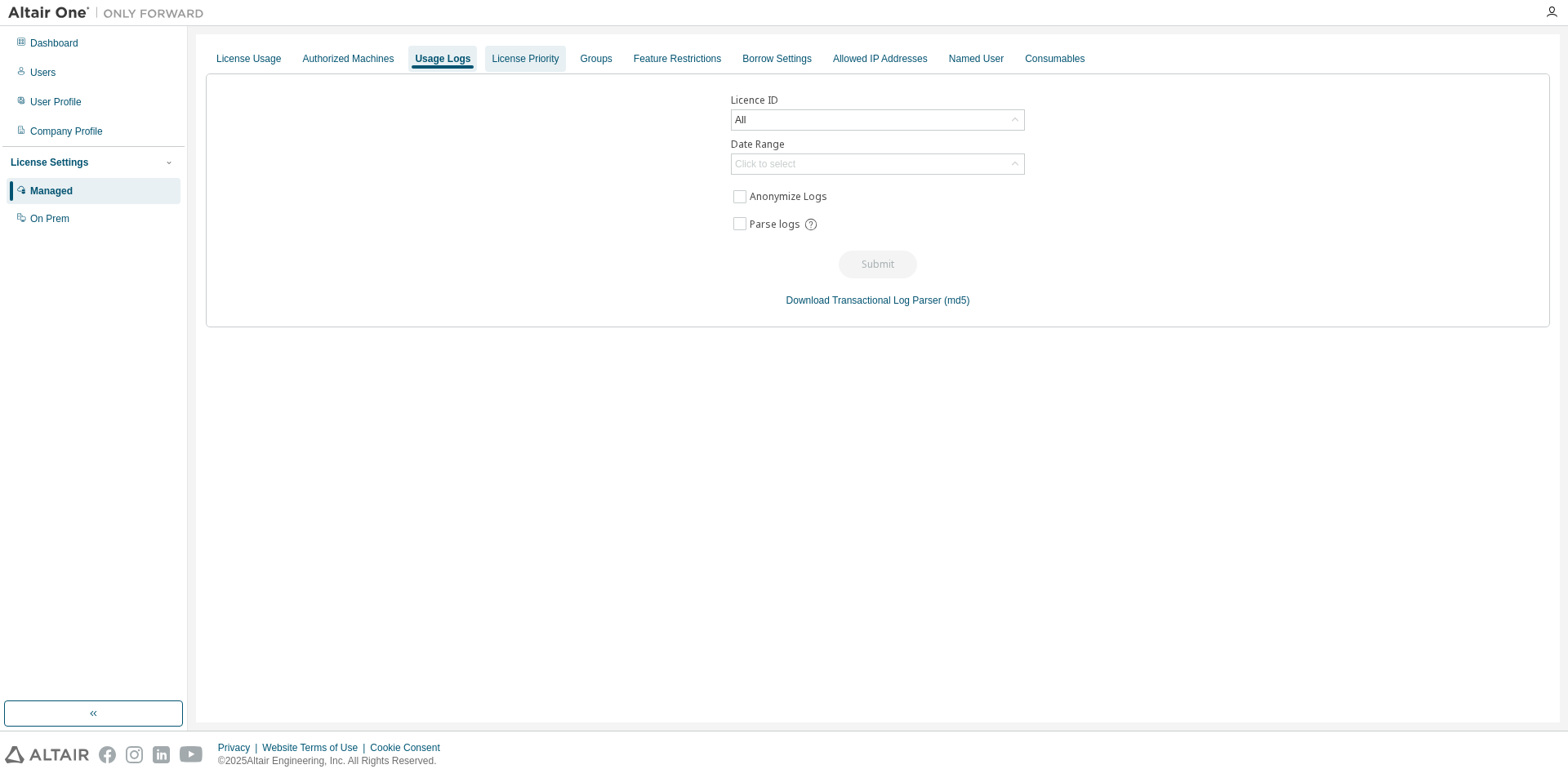
click at [526, 61] on div "License Priority" at bounding box center [524, 59] width 67 height 13
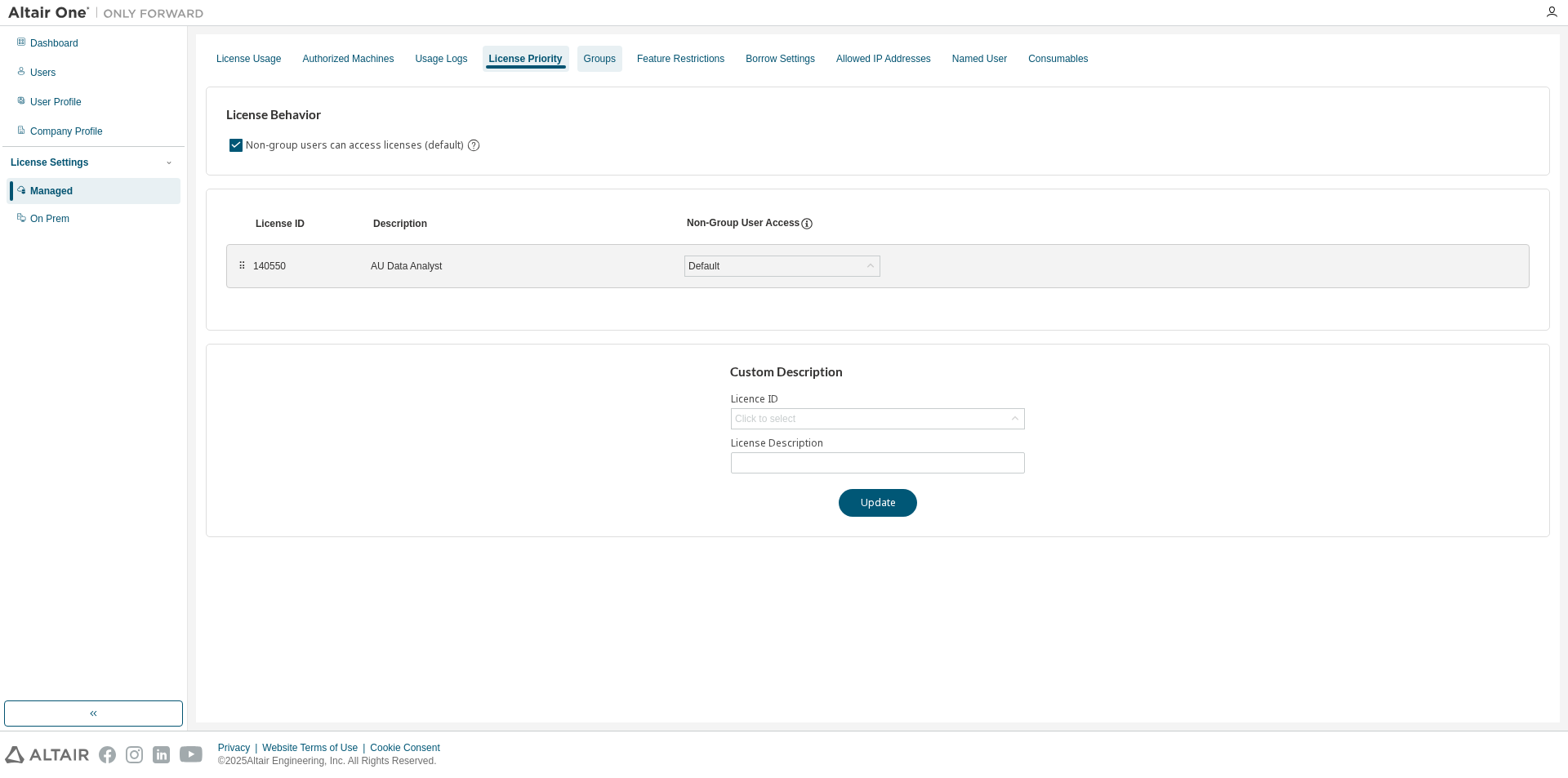
click at [594, 62] on div "Groups" at bounding box center [599, 59] width 32 height 13
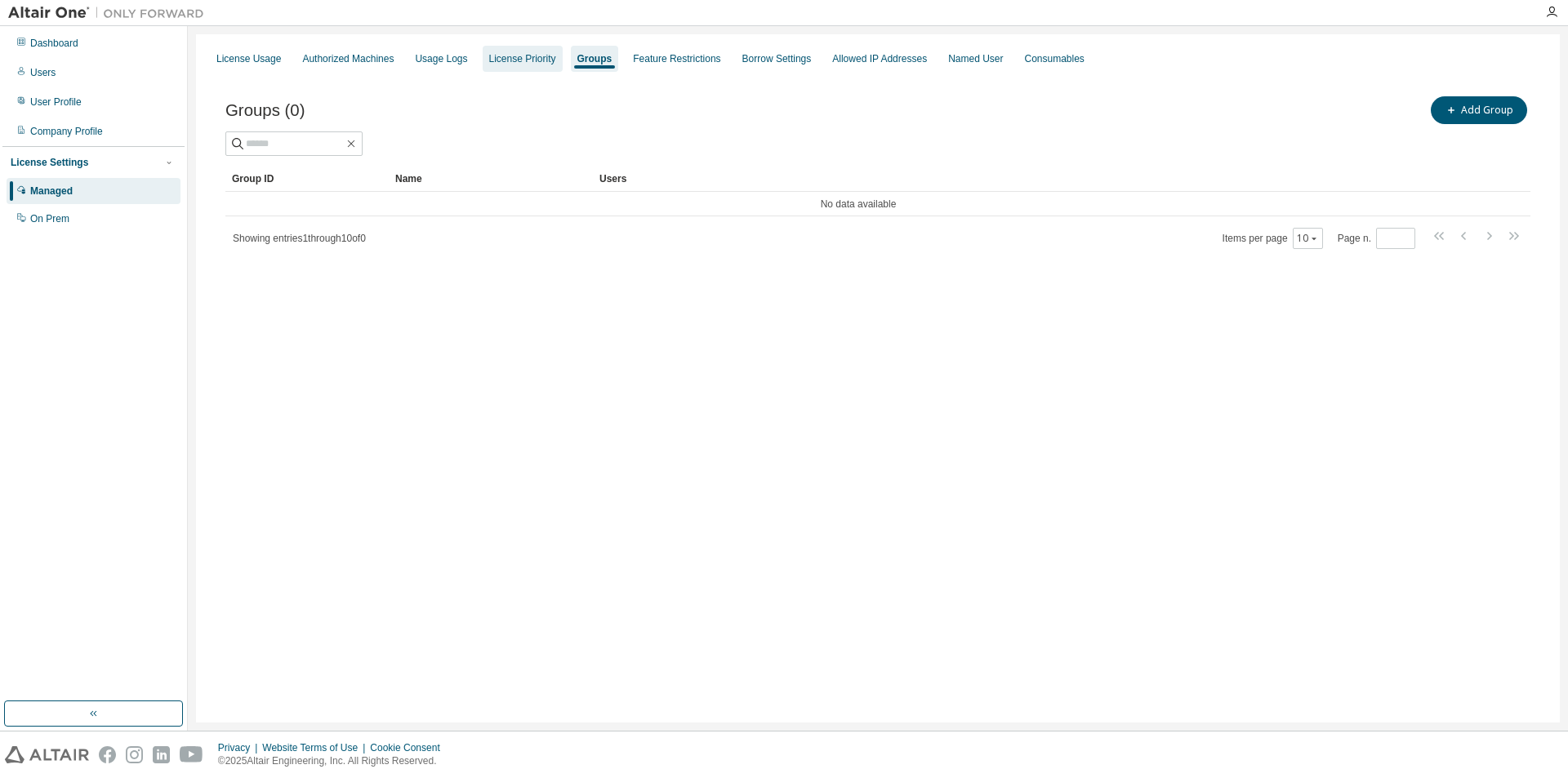
click at [529, 62] on div "License Priority" at bounding box center [522, 59] width 67 height 13
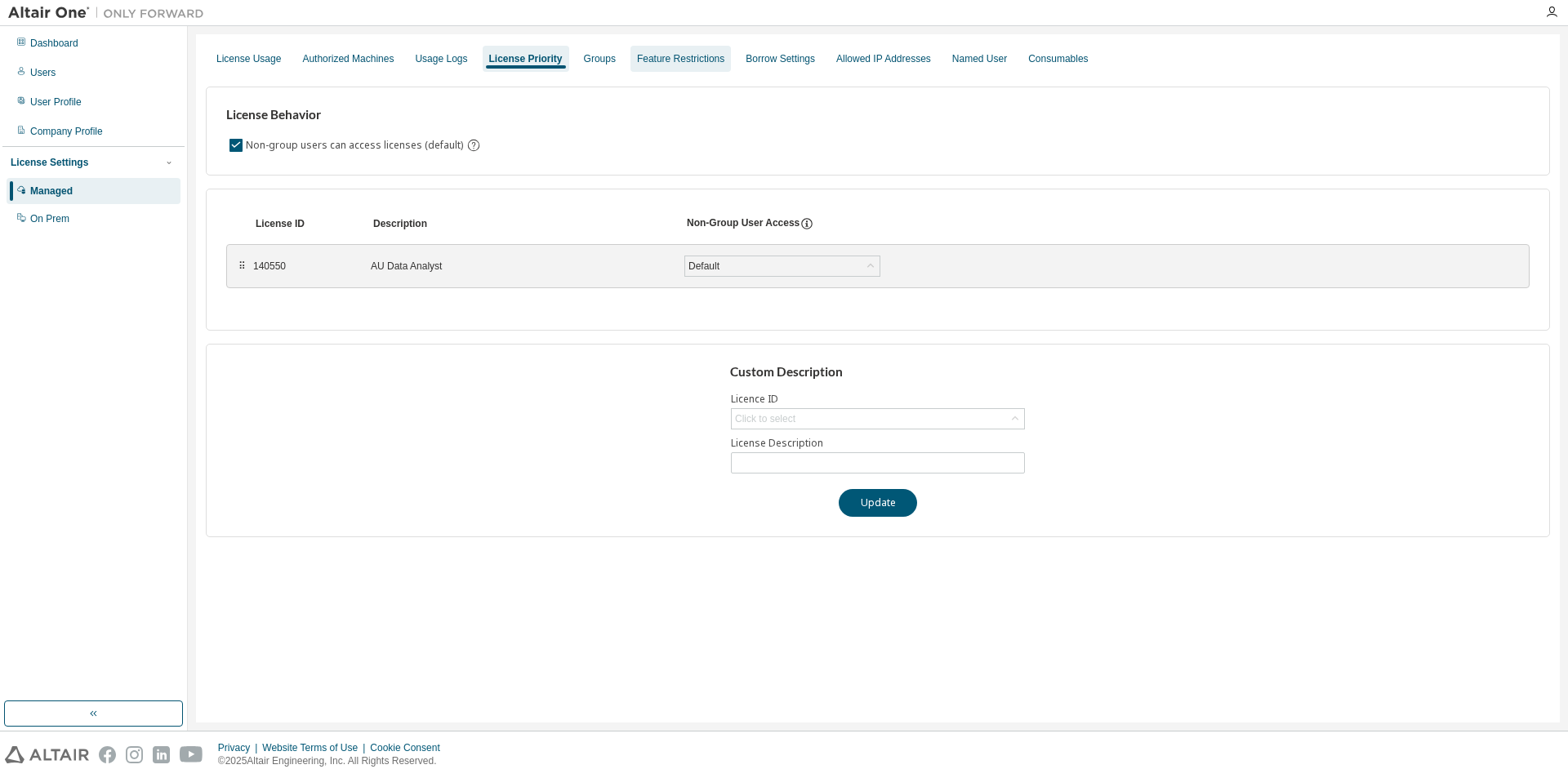
click at [637, 54] on div "Feature Restrictions" at bounding box center [680, 59] width 87 height 13
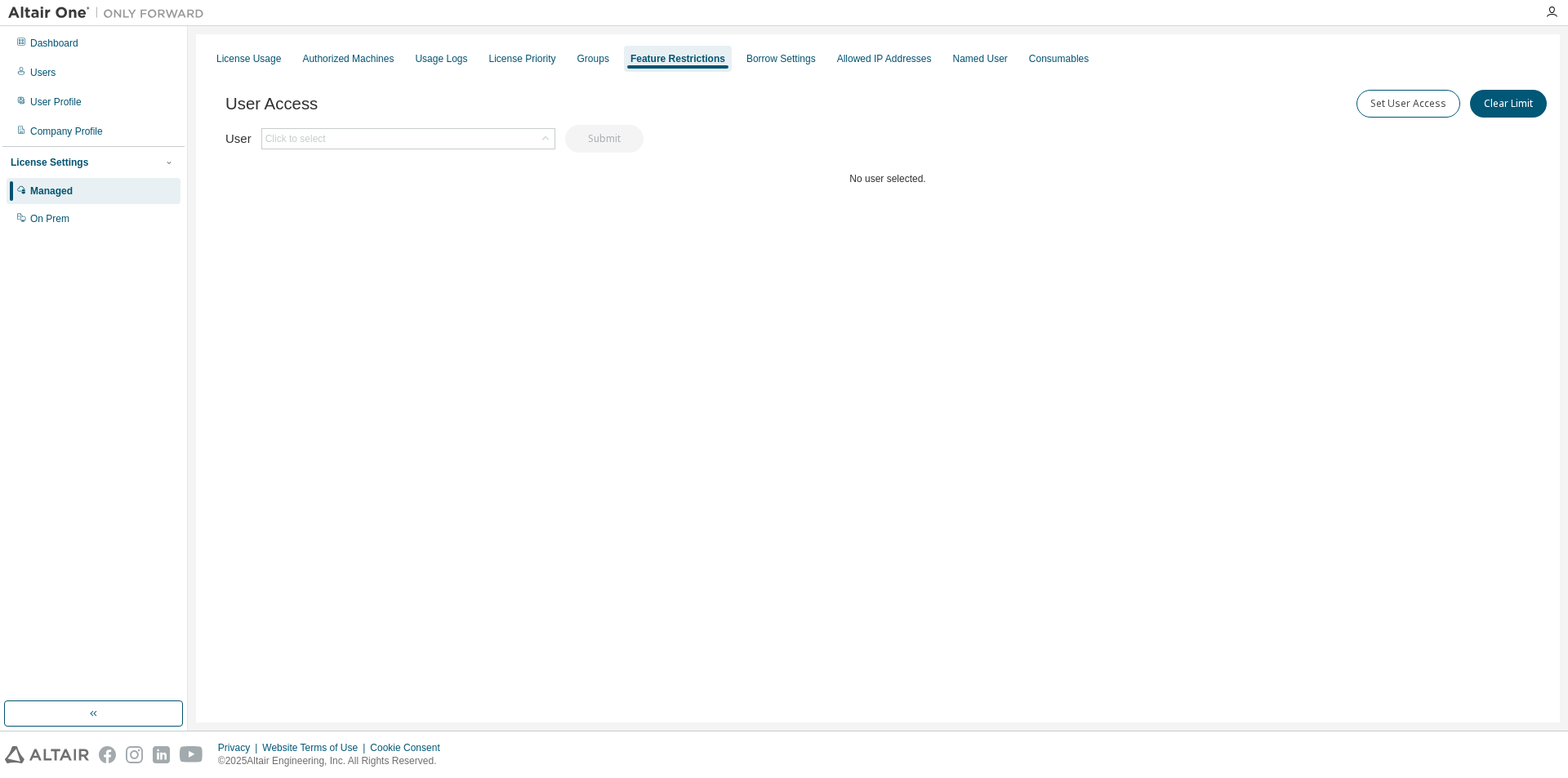
click at [560, 61] on div "License Usage Authorized Machines Usage Logs License Priority Groups Feature Re…" at bounding box center [878, 59] width 1343 height 29
click at [554, 61] on div "License Usage Authorized Machines Usage Logs License Priority Groups Feature Re…" at bounding box center [878, 59] width 1343 height 29
click at [536, 60] on div "License Priority" at bounding box center [522, 59] width 67 height 13
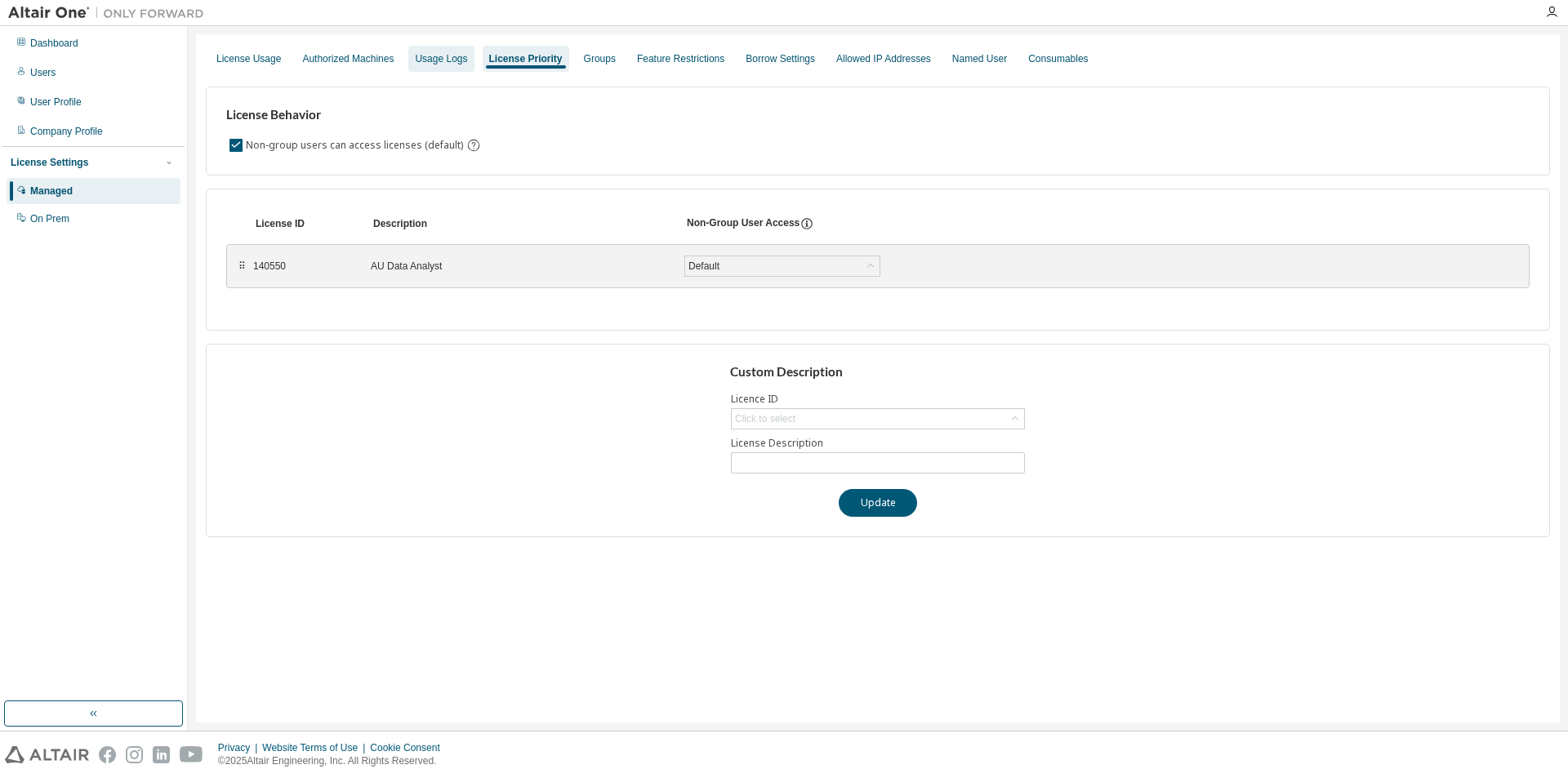
click at [456, 60] on div "Usage Logs" at bounding box center [441, 59] width 53 height 13
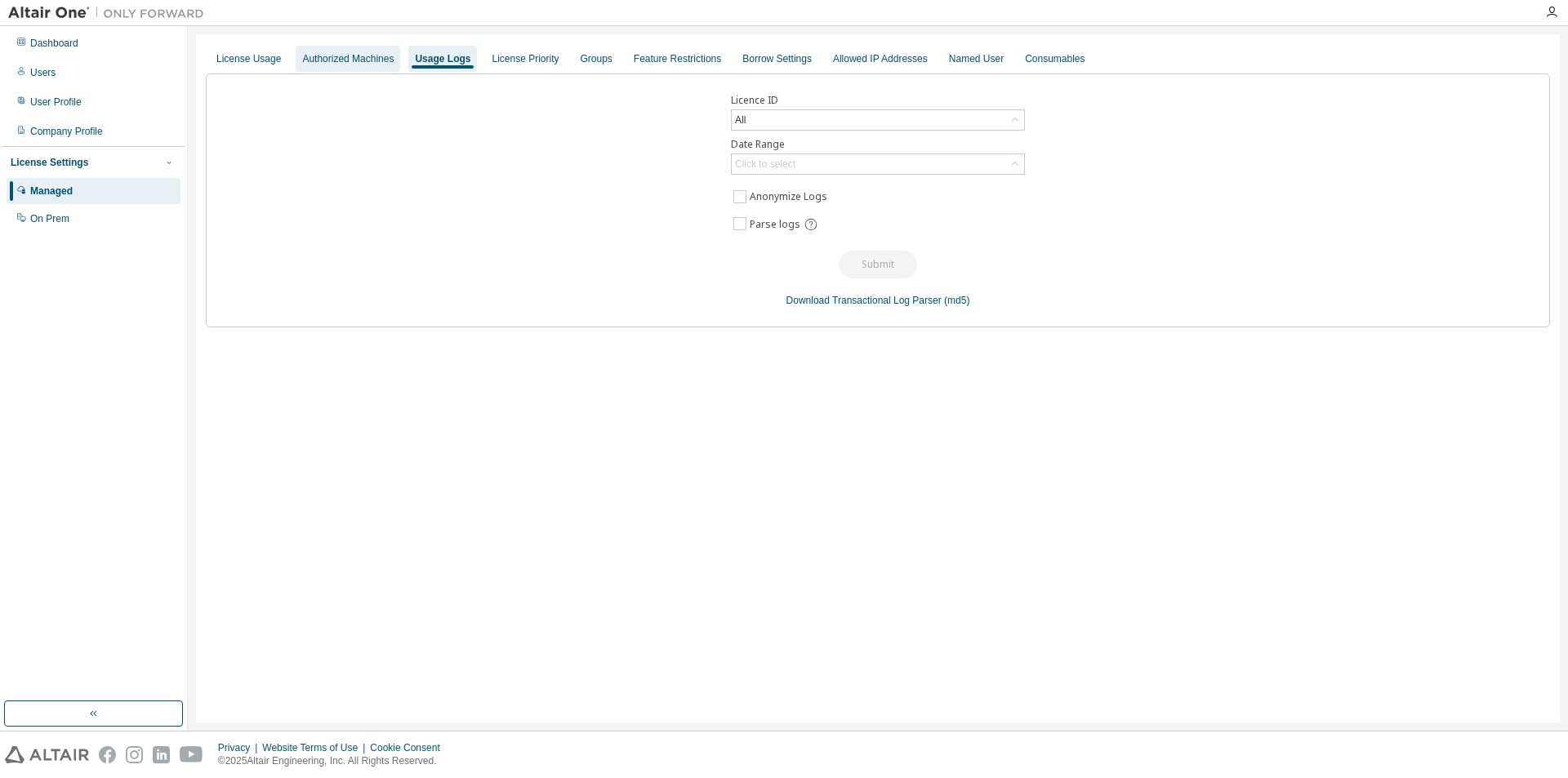
click at [382, 58] on div "Authorized Machines" at bounding box center [348, 59] width 92 height 13
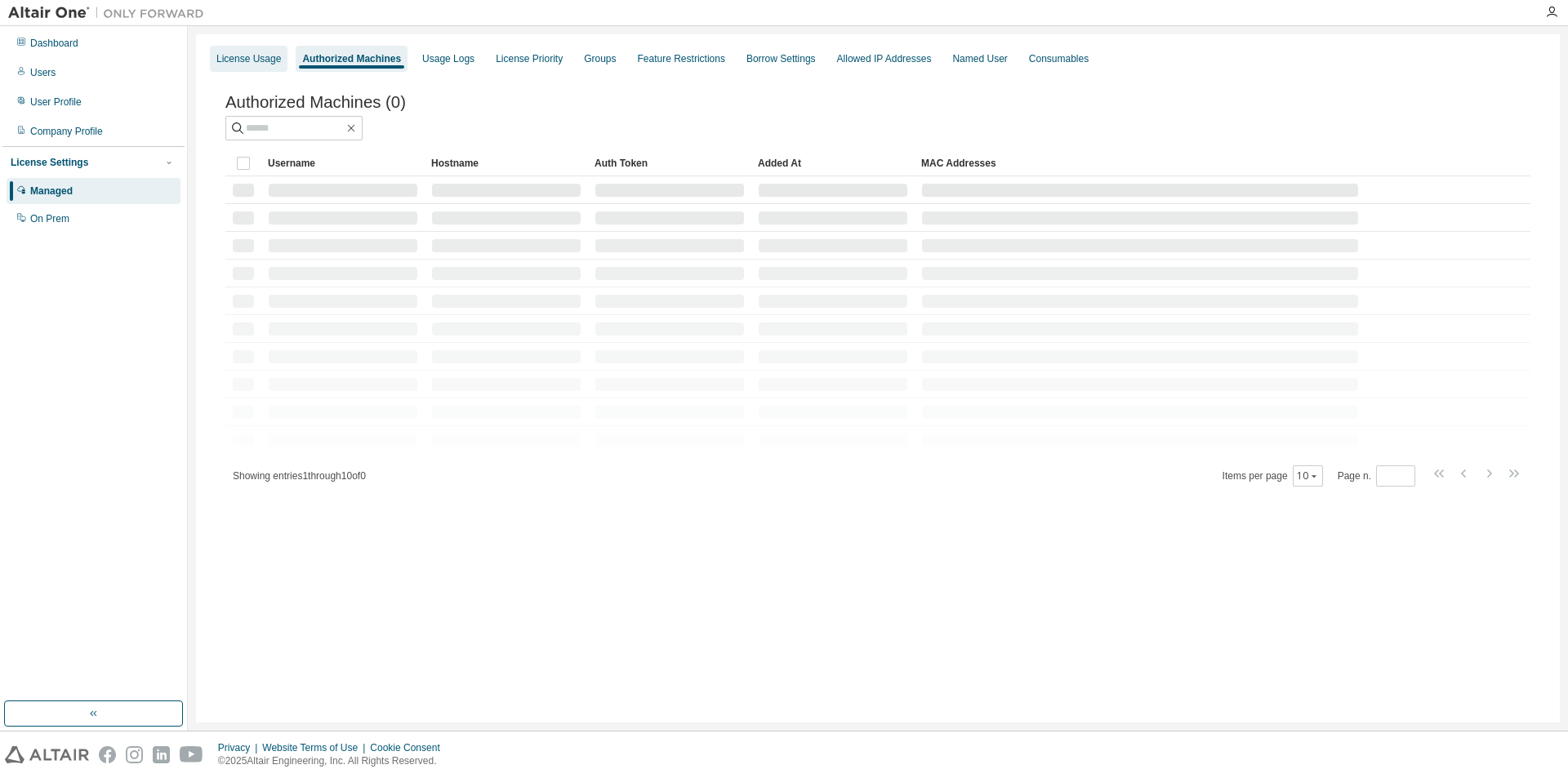
click at [242, 61] on div "License Usage" at bounding box center [249, 59] width 64 height 13
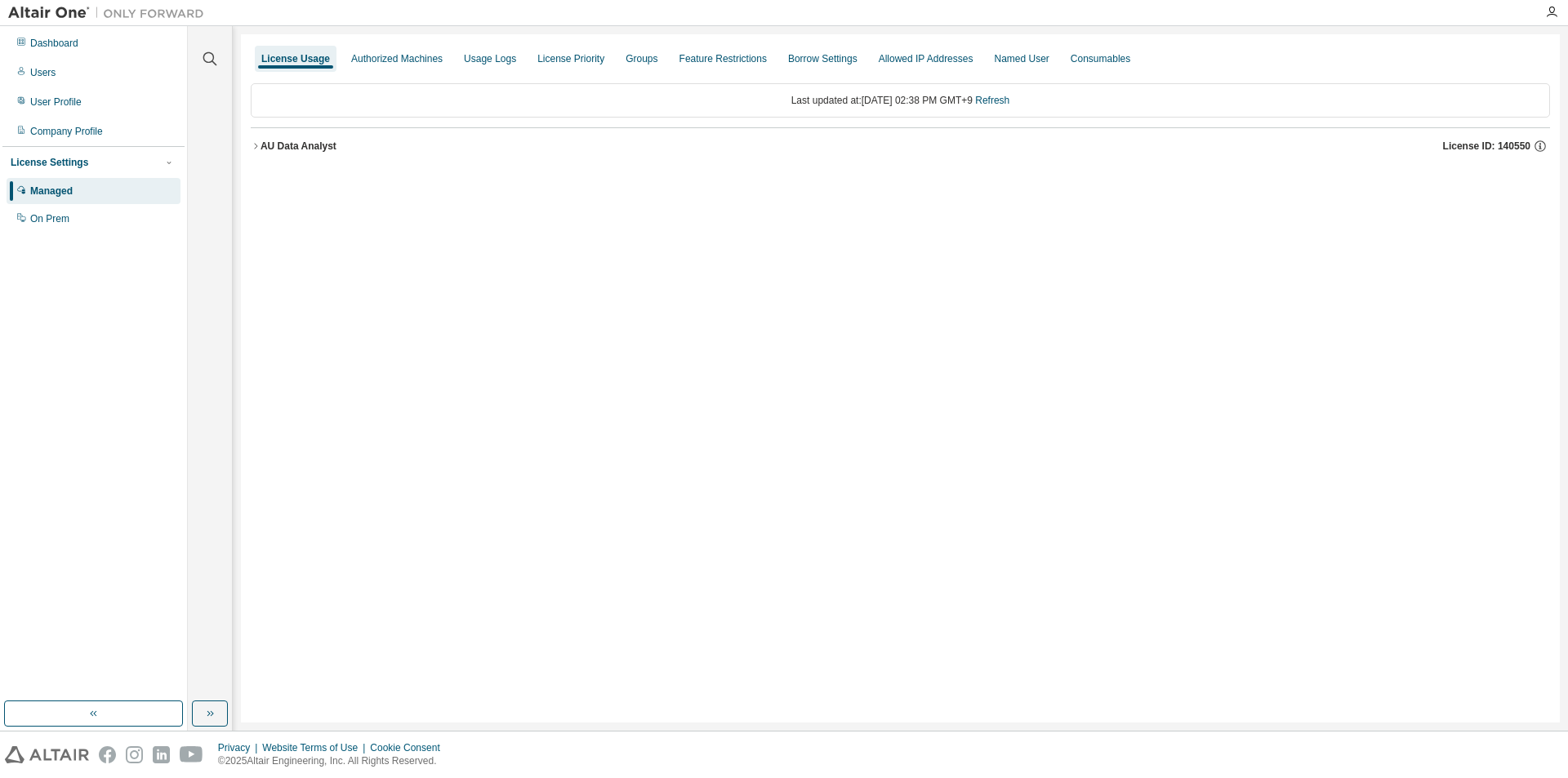
click at [252, 143] on icon "button" at bounding box center [256, 146] width 10 height 10
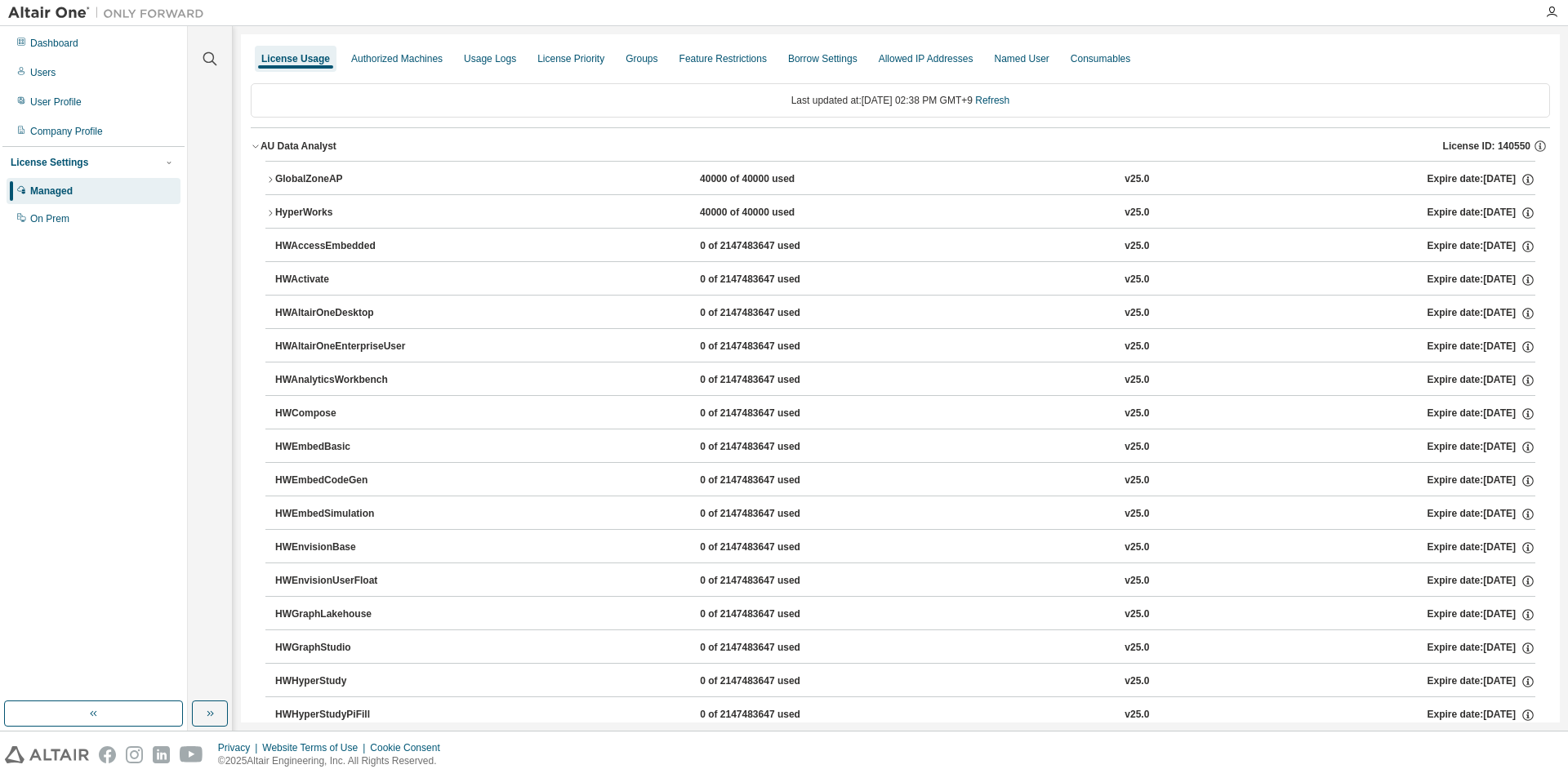
click at [256, 144] on icon "button" at bounding box center [256, 146] width 10 height 10
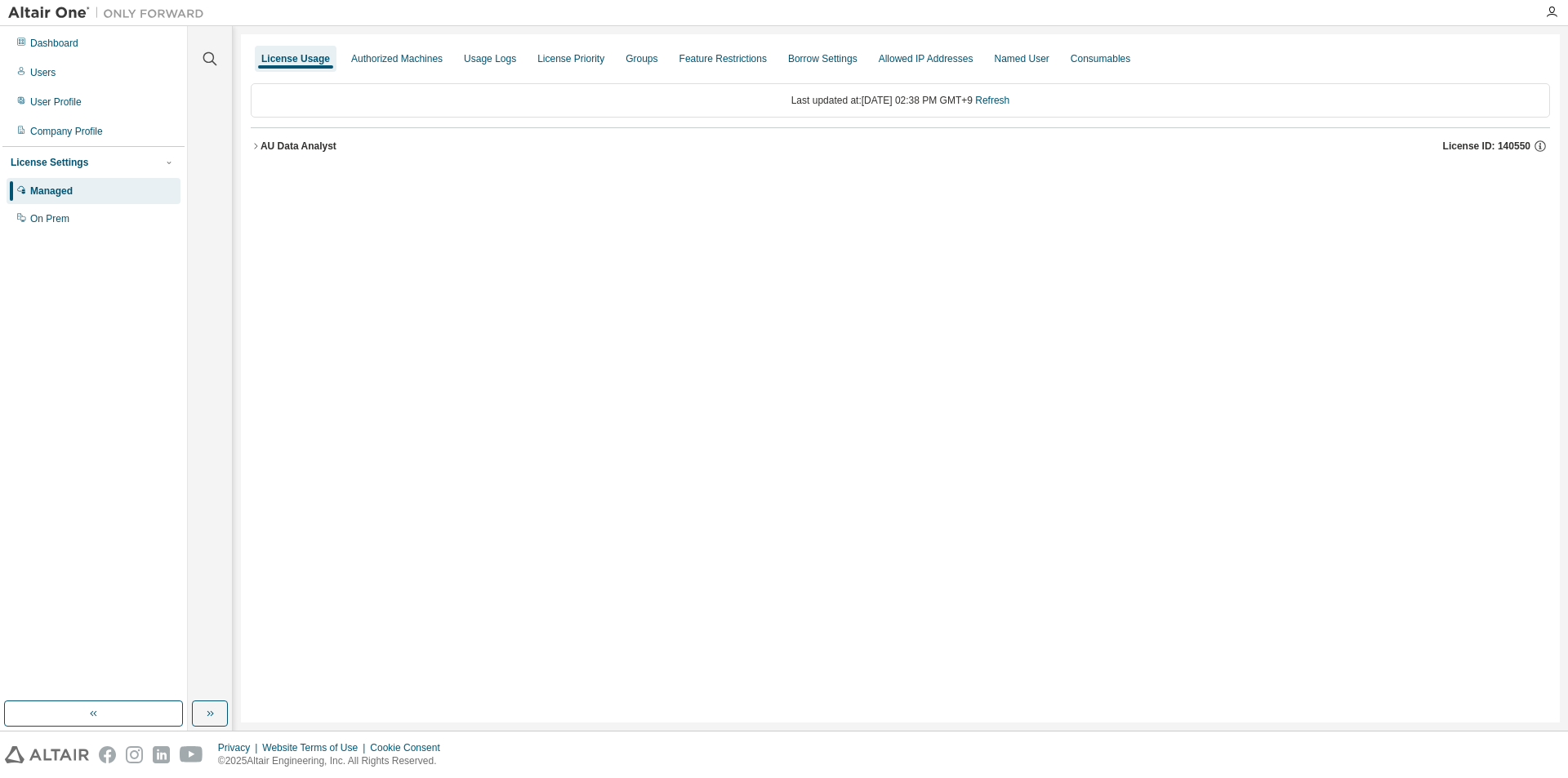
click at [256, 145] on icon "button" at bounding box center [256, 146] width 10 height 10
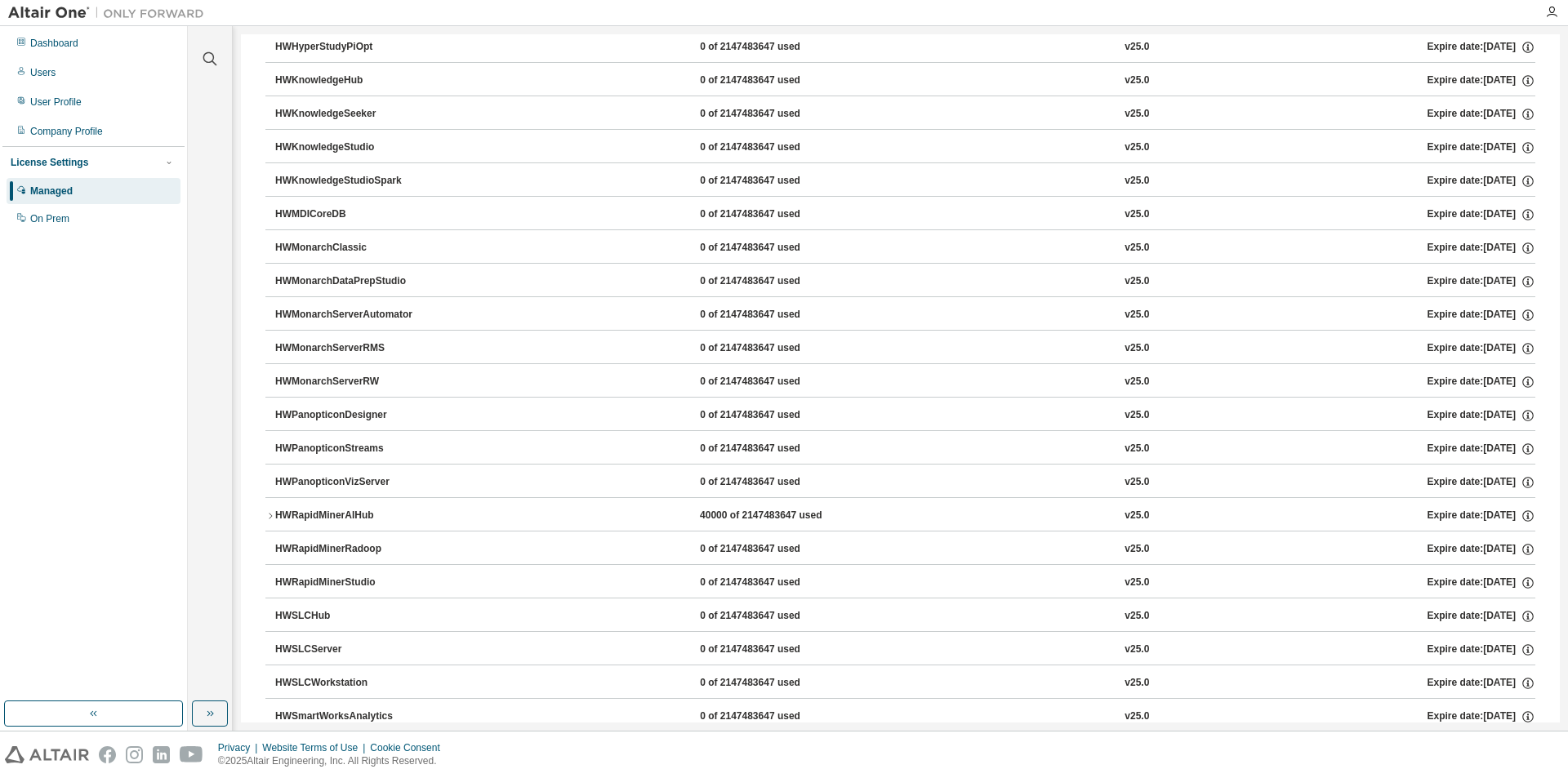
scroll to position [940, 0]
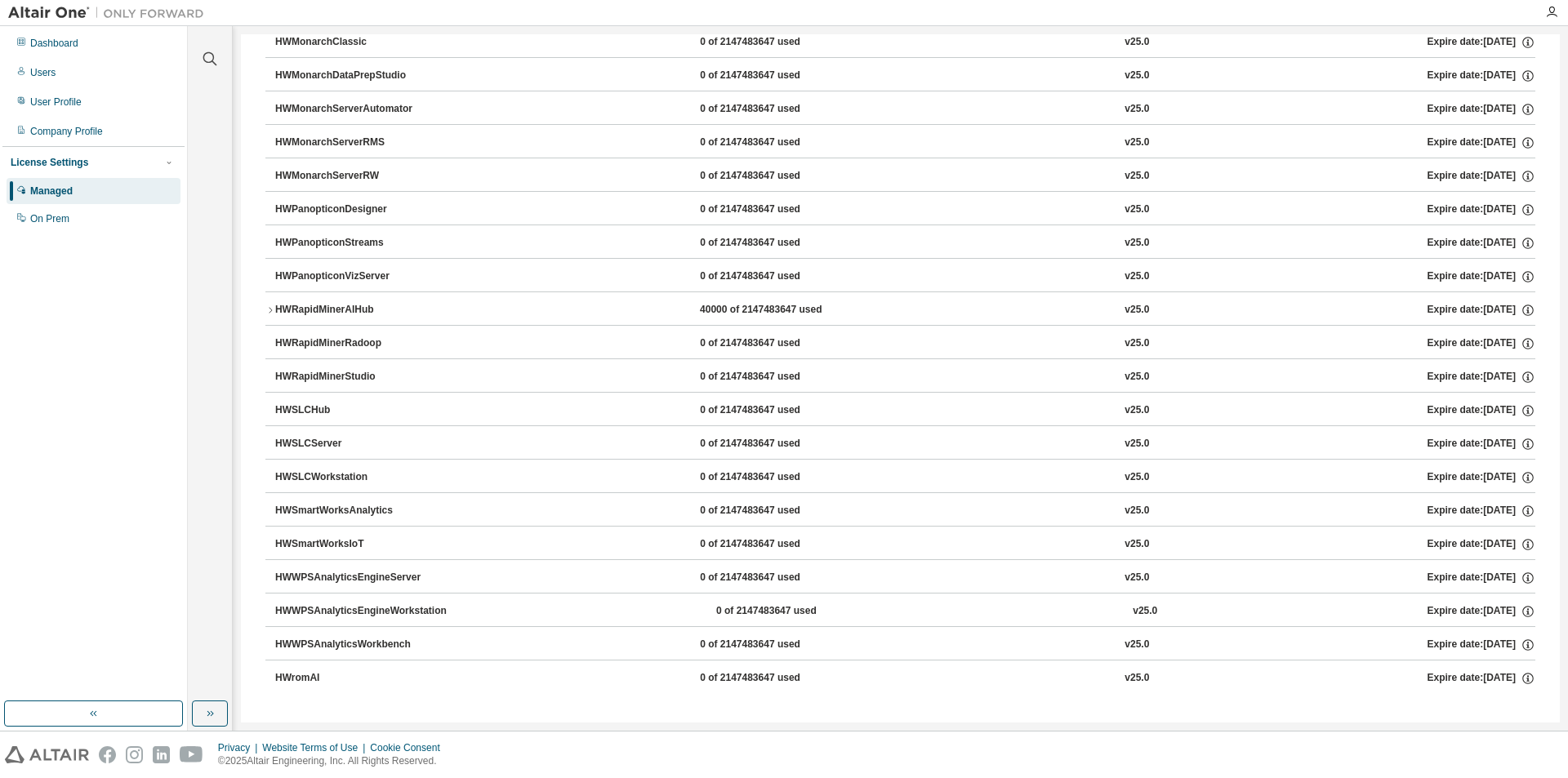
click at [274, 380] on div "HWRapidMinerStudio 0 of 2147483647 used v25.0 Expire date: 2026-04-01" at bounding box center [900, 375] width 1269 height 33
click at [290, 377] on div "HWRapidMinerStudio" at bounding box center [349, 377] width 147 height 15
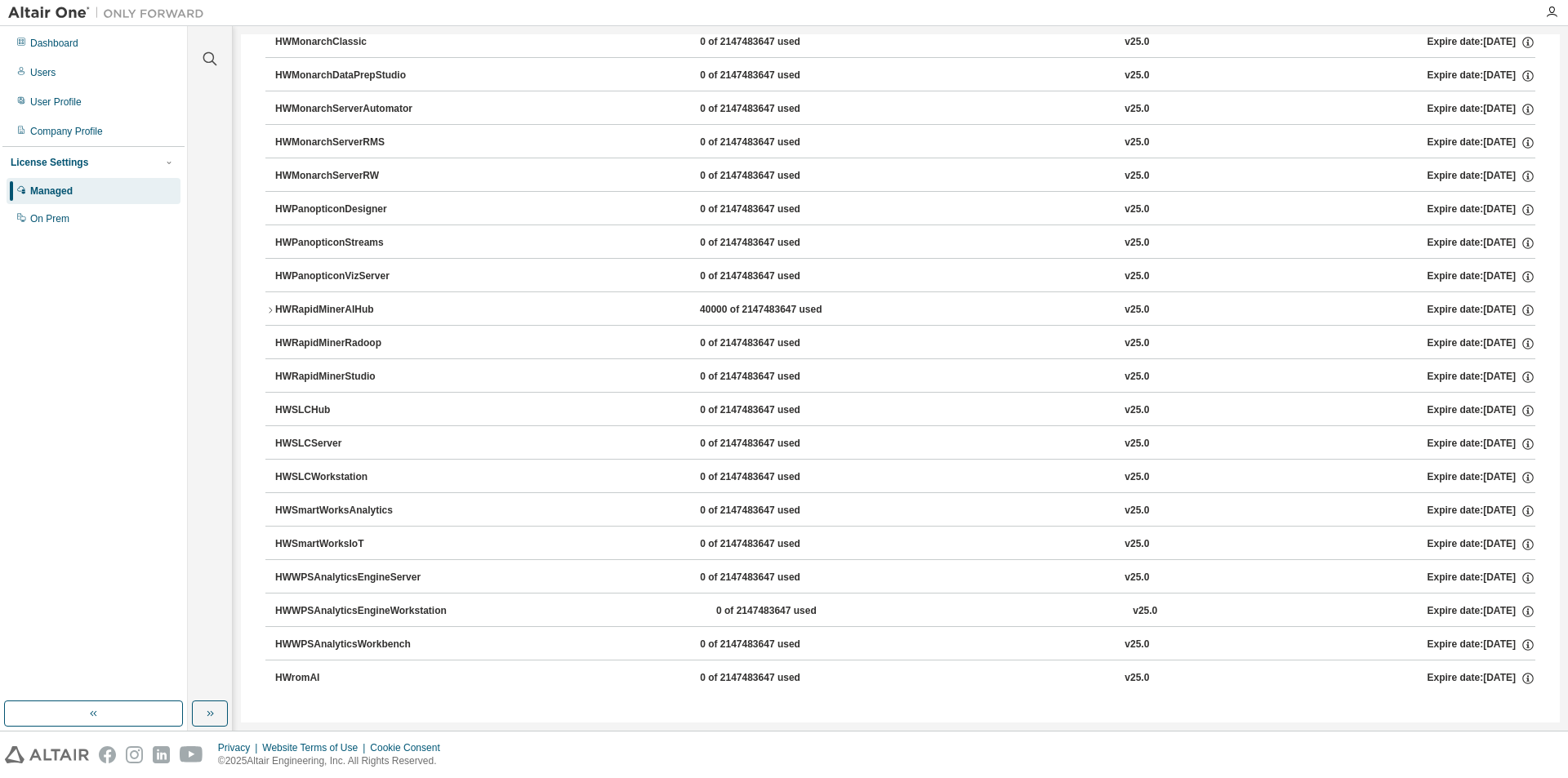
click at [290, 377] on div "HWRapidMinerStudio" at bounding box center [349, 377] width 147 height 15
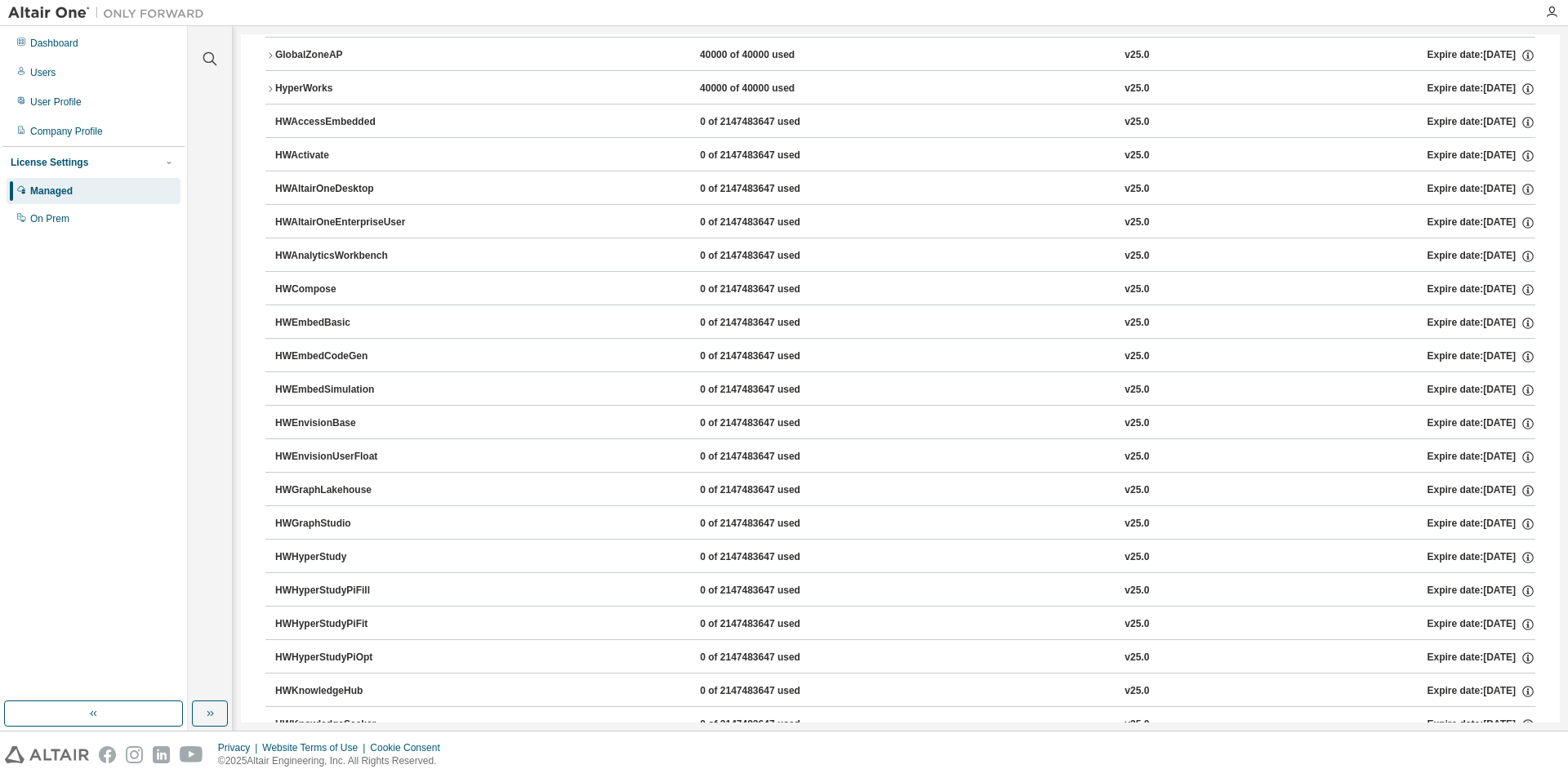
scroll to position [0, 0]
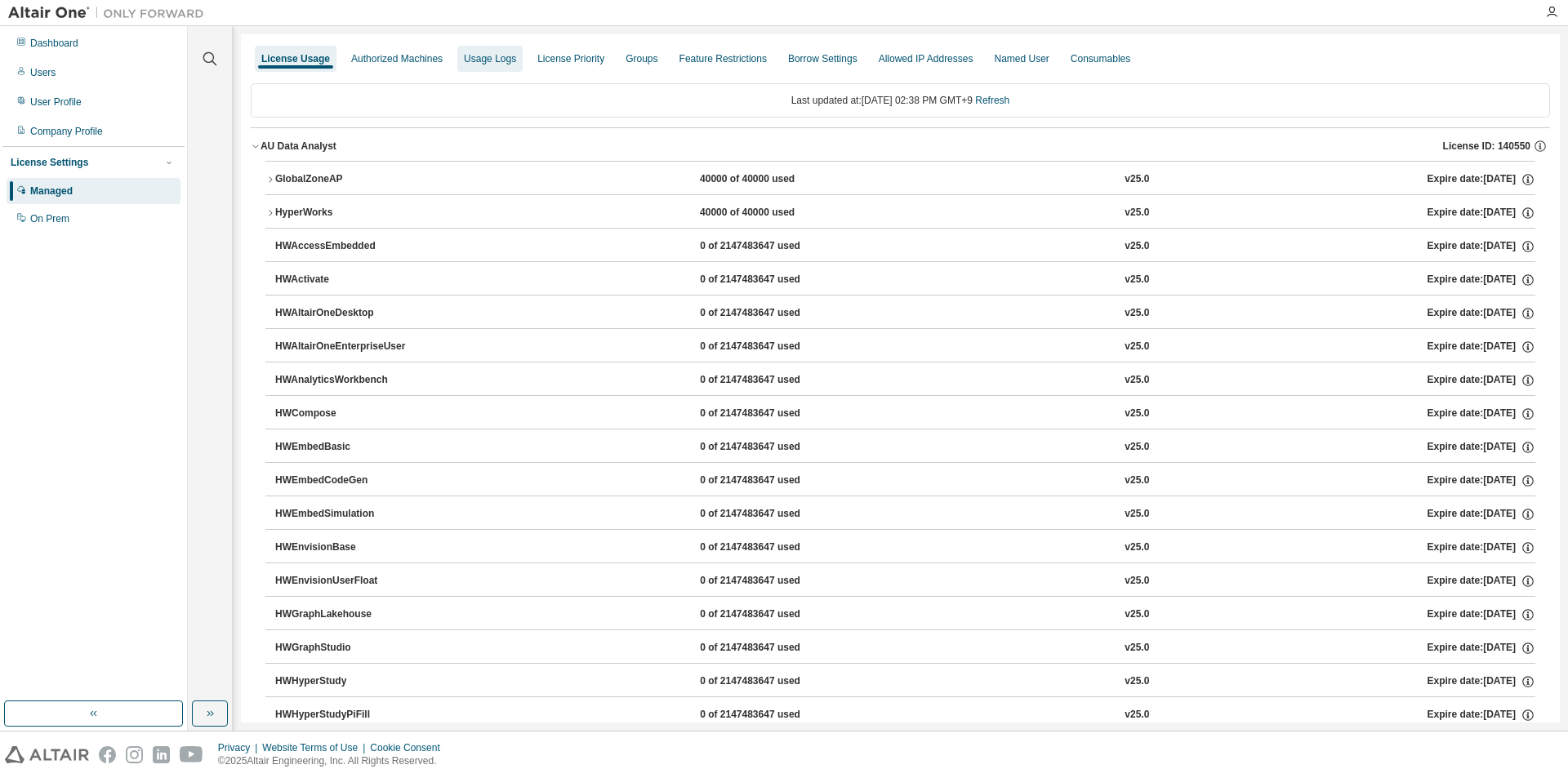
click at [487, 61] on div "Usage Logs" at bounding box center [490, 59] width 53 height 13
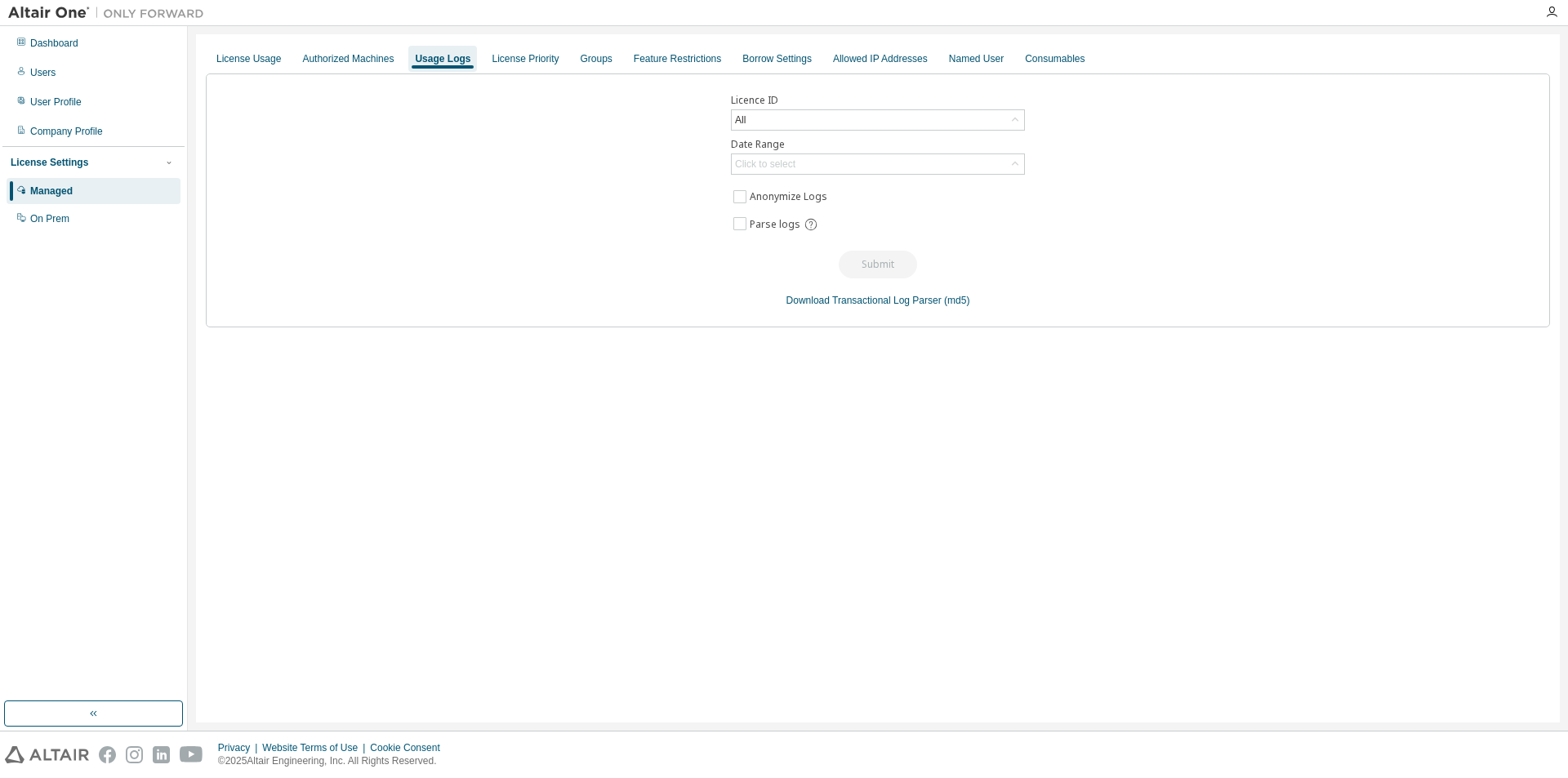
click at [491, 61] on div "License Priority" at bounding box center [524, 59] width 67 height 13
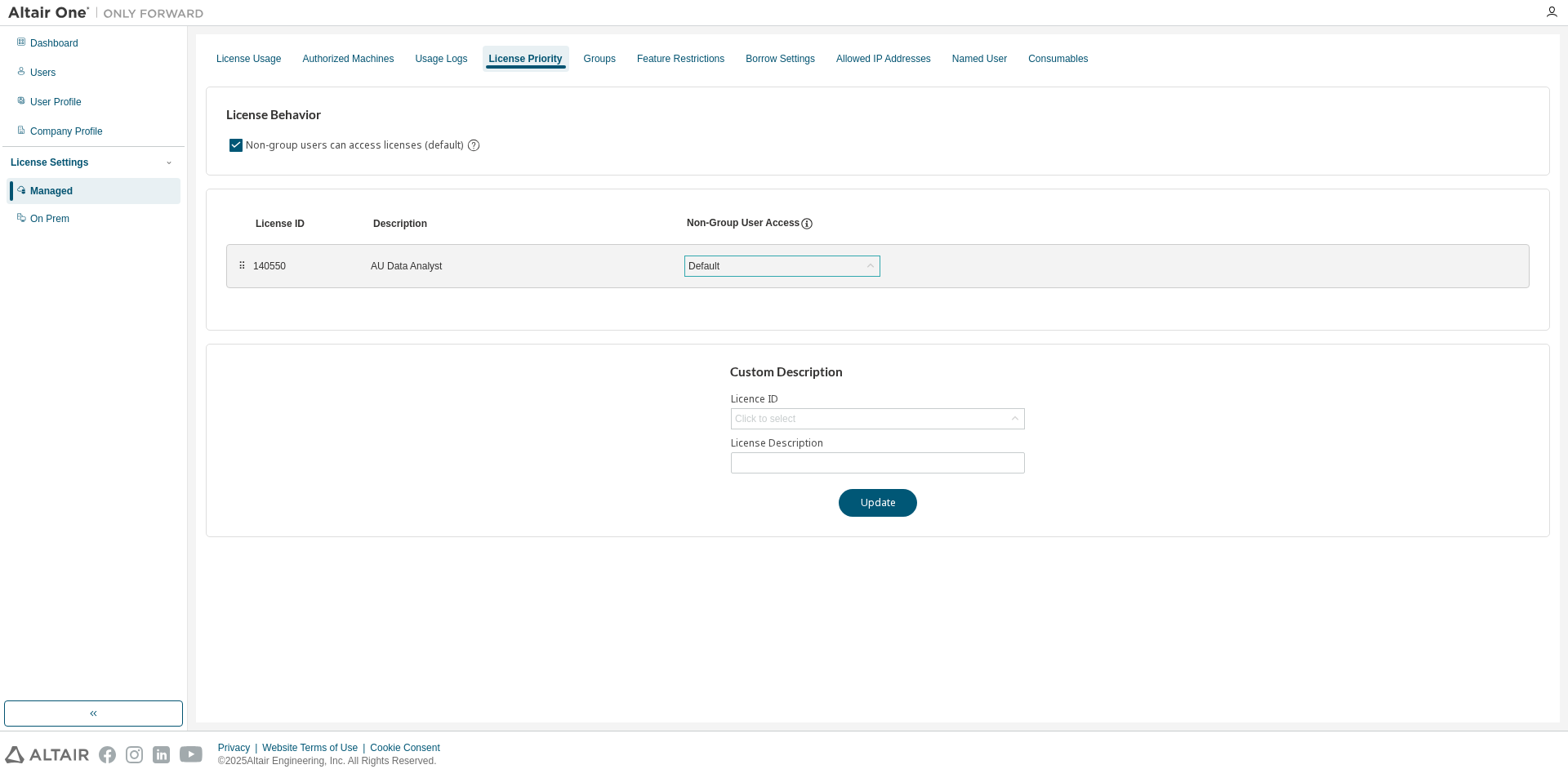
click at [757, 264] on div "Default" at bounding box center [782, 266] width 194 height 20
click at [603, 59] on div "Groups" at bounding box center [599, 59] width 32 height 13
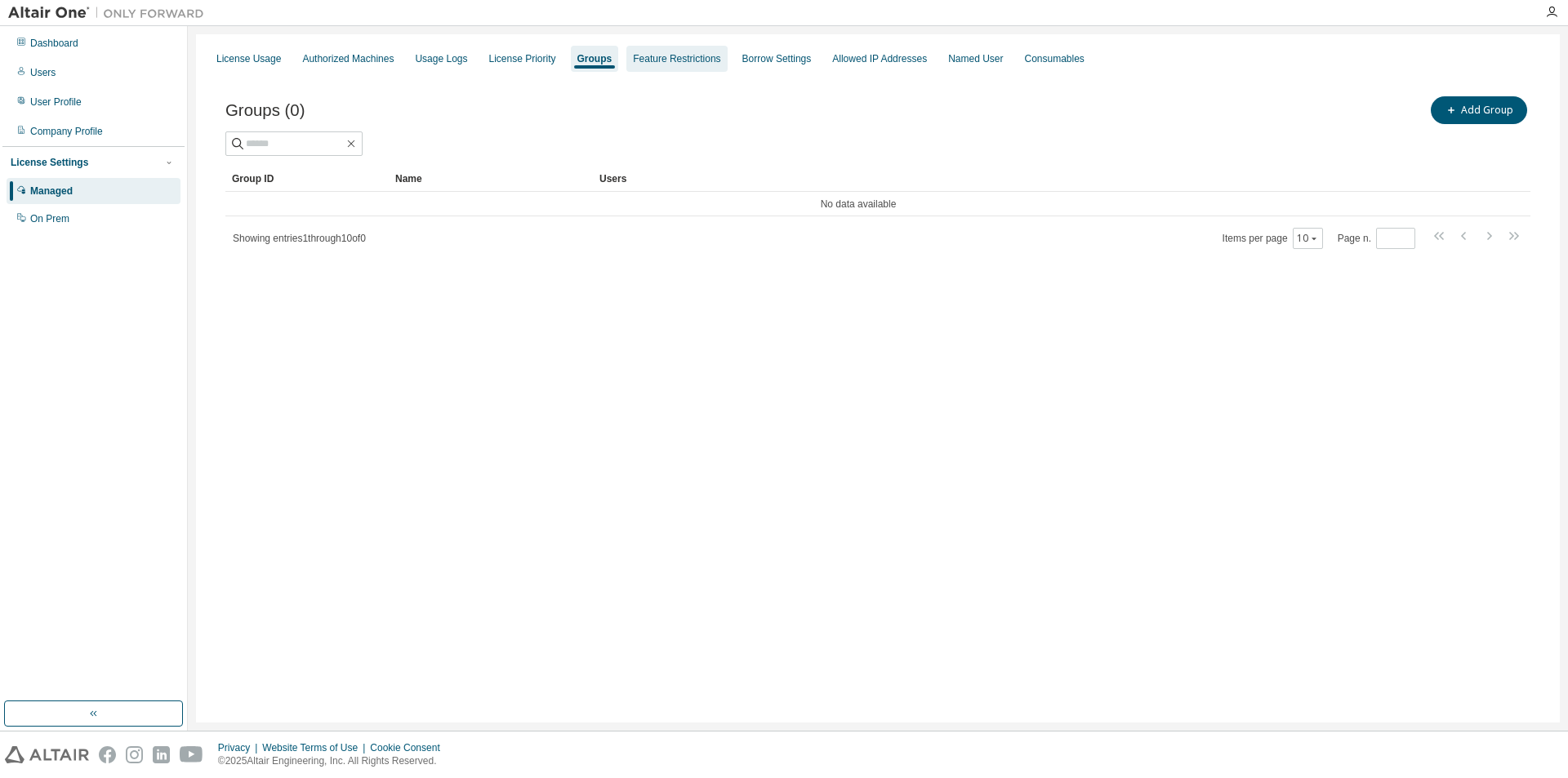
click at [661, 56] on div "Feature Restrictions" at bounding box center [676, 59] width 87 height 13
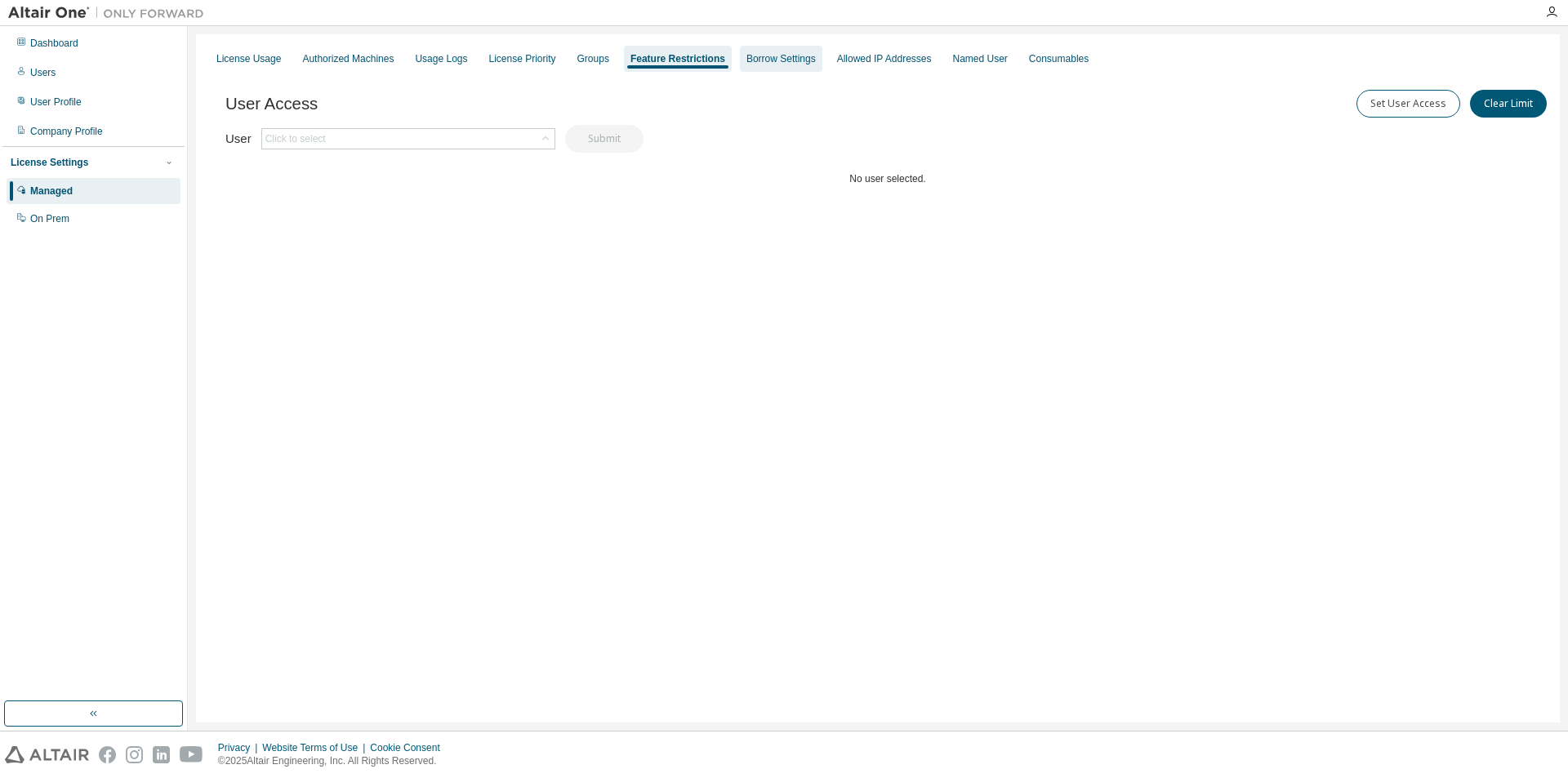
click at [746, 58] on div "Borrow Settings" at bounding box center [780, 59] width 69 height 13
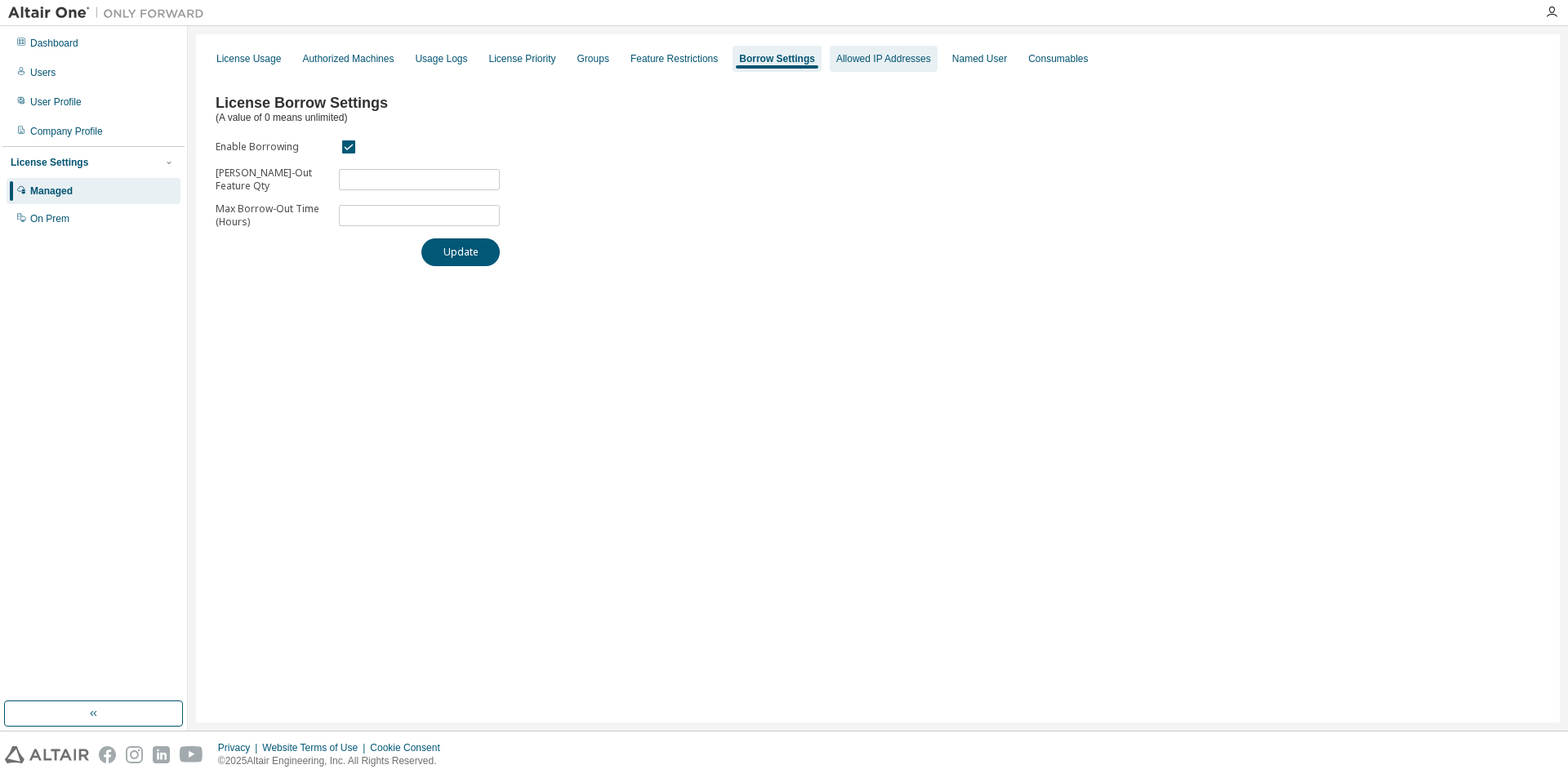
click at [836, 60] on div "Allowed IP Addresses" at bounding box center [883, 59] width 95 height 13
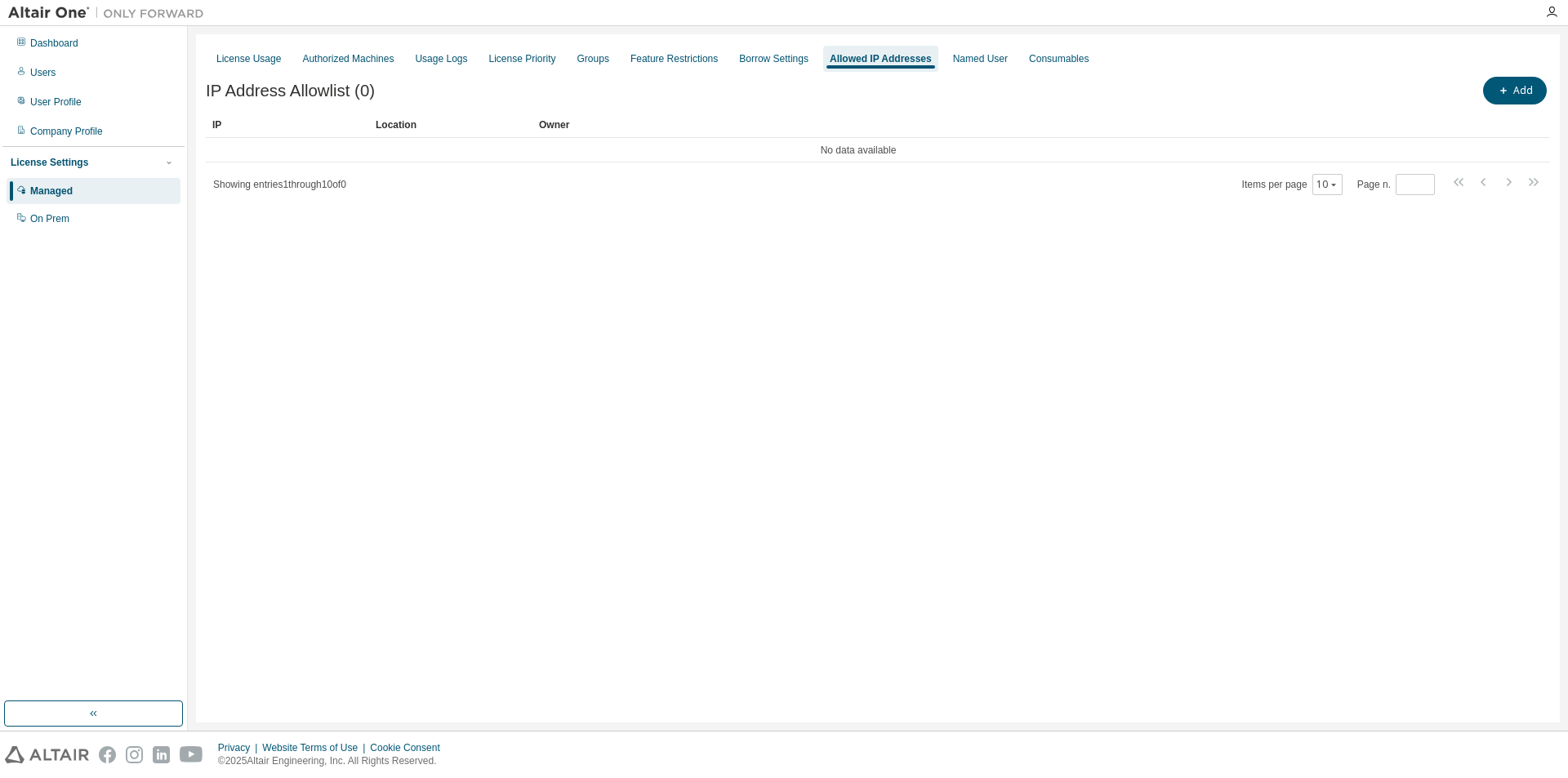
click at [912, 56] on div "Allowed IP Addresses" at bounding box center [881, 59] width 103 height 13
click at [955, 57] on div "Named User" at bounding box center [980, 59] width 55 height 13
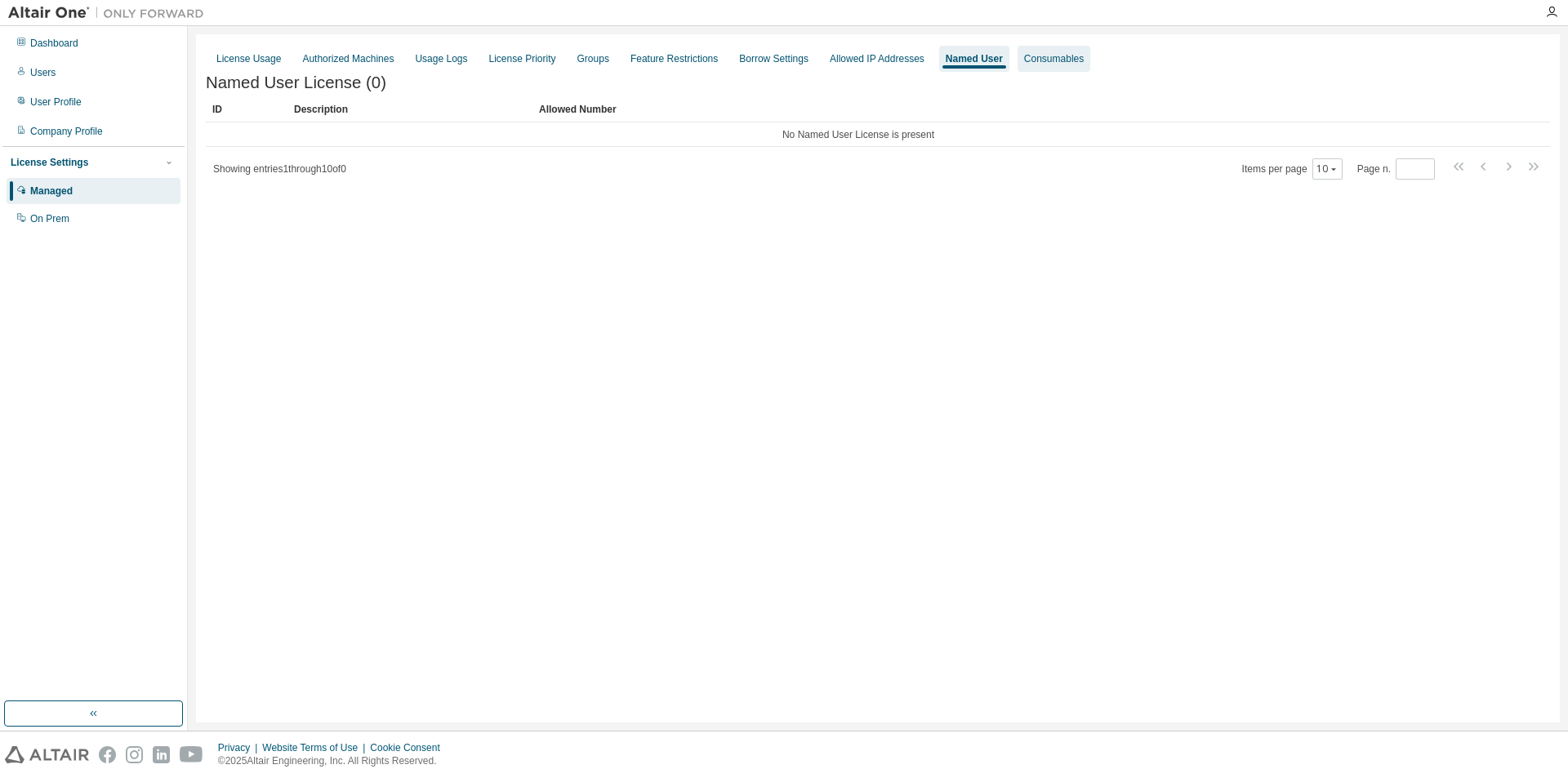
click at [1024, 58] on div "Consumables" at bounding box center [1053, 59] width 60 height 13
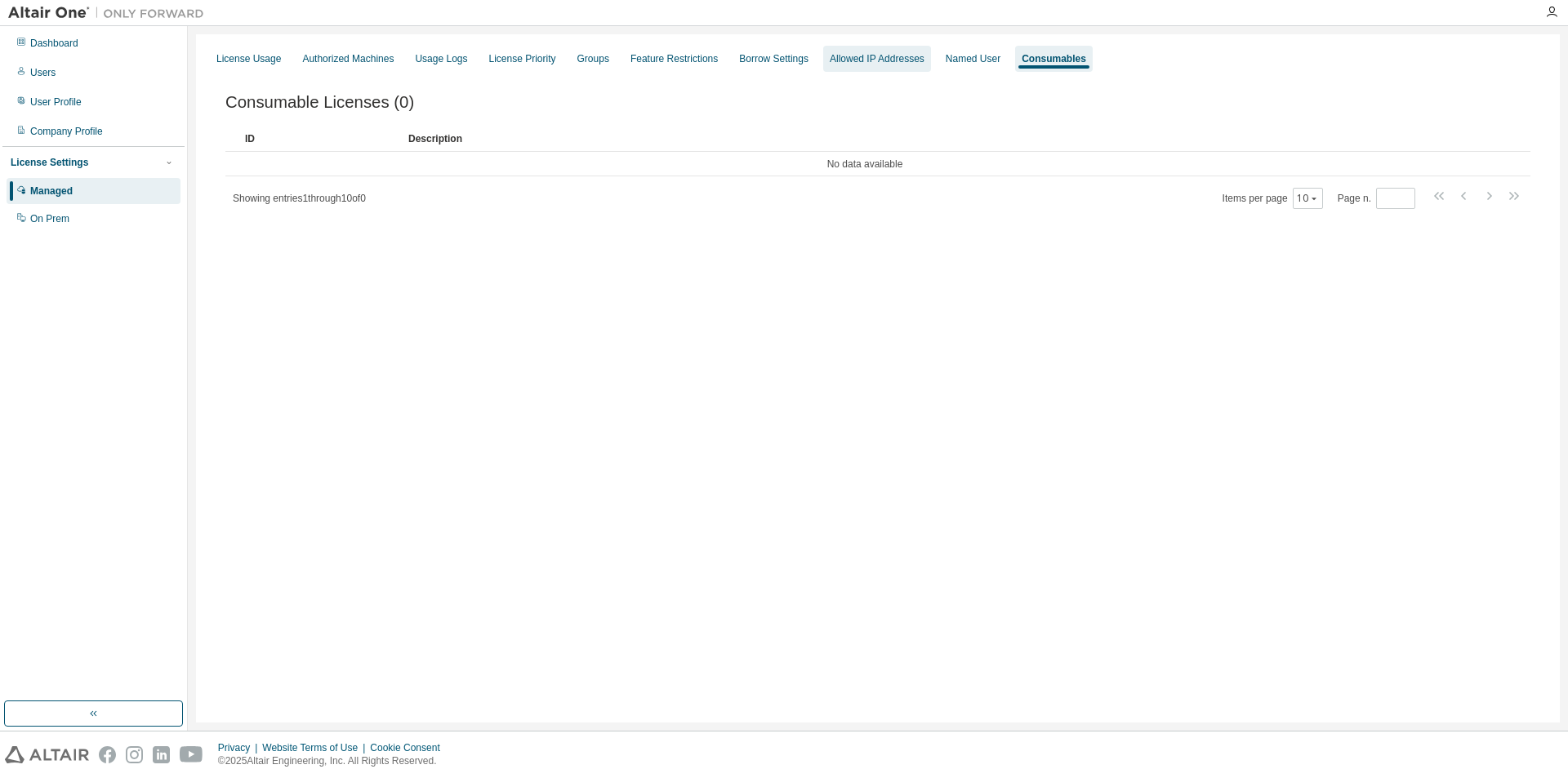
click at [861, 55] on div "Allowed IP Addresses" at bounding box center [877, 59] width 95 height 13
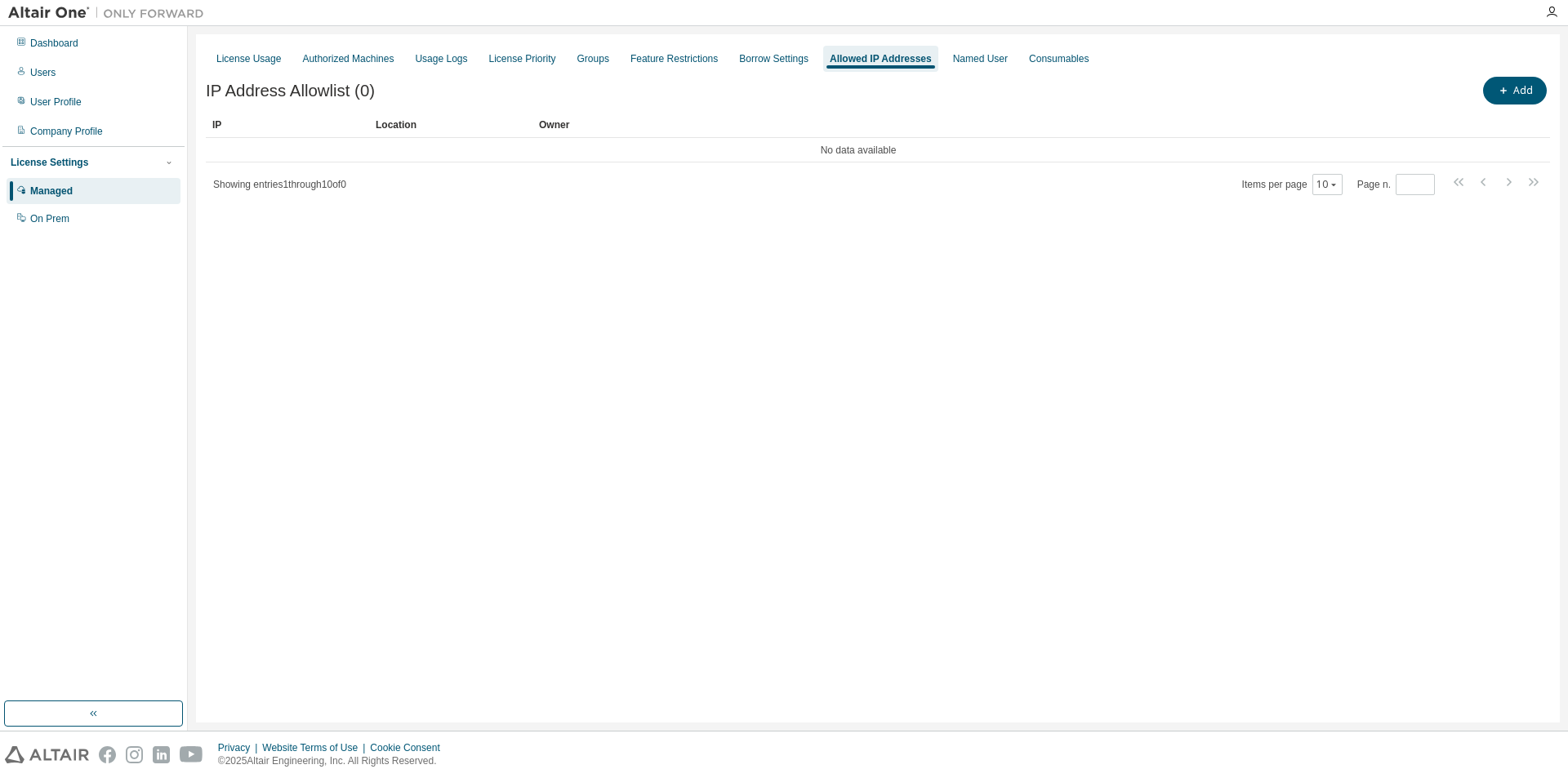
click at [716, 52] on div "License Usage Authorized Machines Usage Logs License Priority Groups Feature Re…" at bounding box center [878, 59] width 1343 height 29
click at [650, 58] on div "Feature Restrictions" at bounding box center [674, 59] width 87 height 13
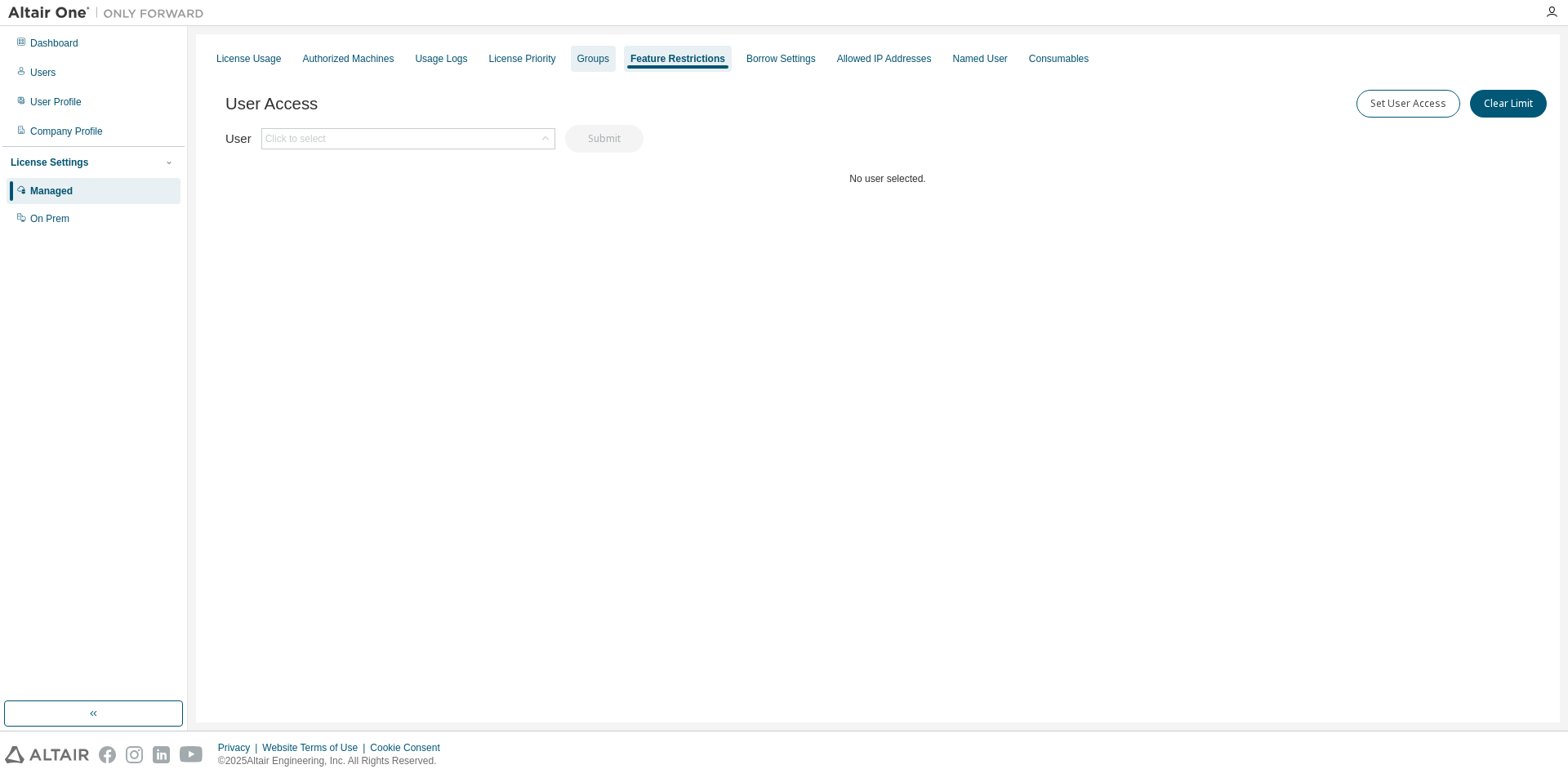
click at [577, 58] on div "Groups" at bounding box center [593, 59] width 32 height 13
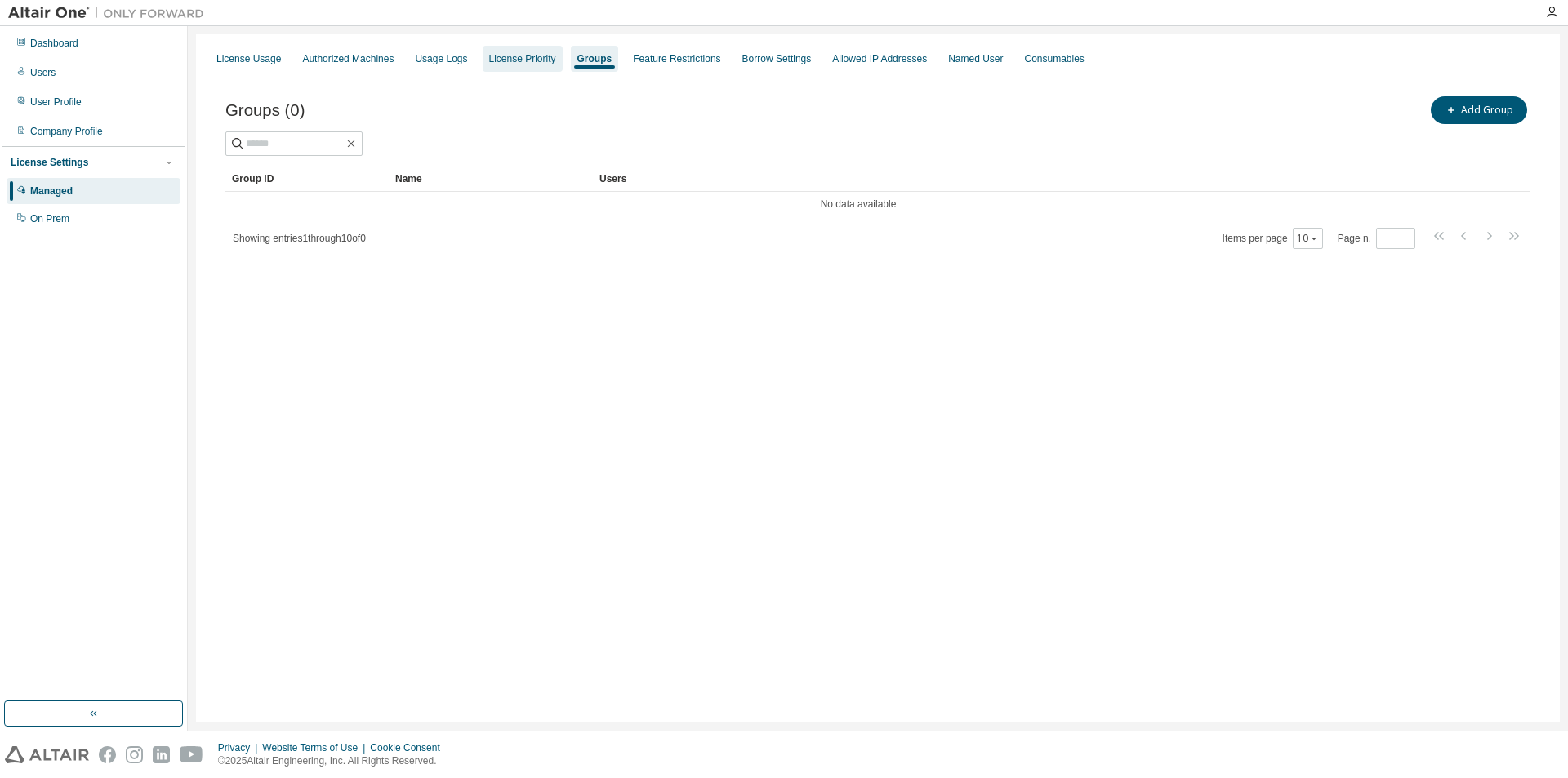
drag, startPoint x: 527, startPoint y: 59, endPoint x: 509, endPoint y: 60, distance: 18.0
click at [526, 59] on div "License Priority" at bounding box center [522, 59] width 67 height 13
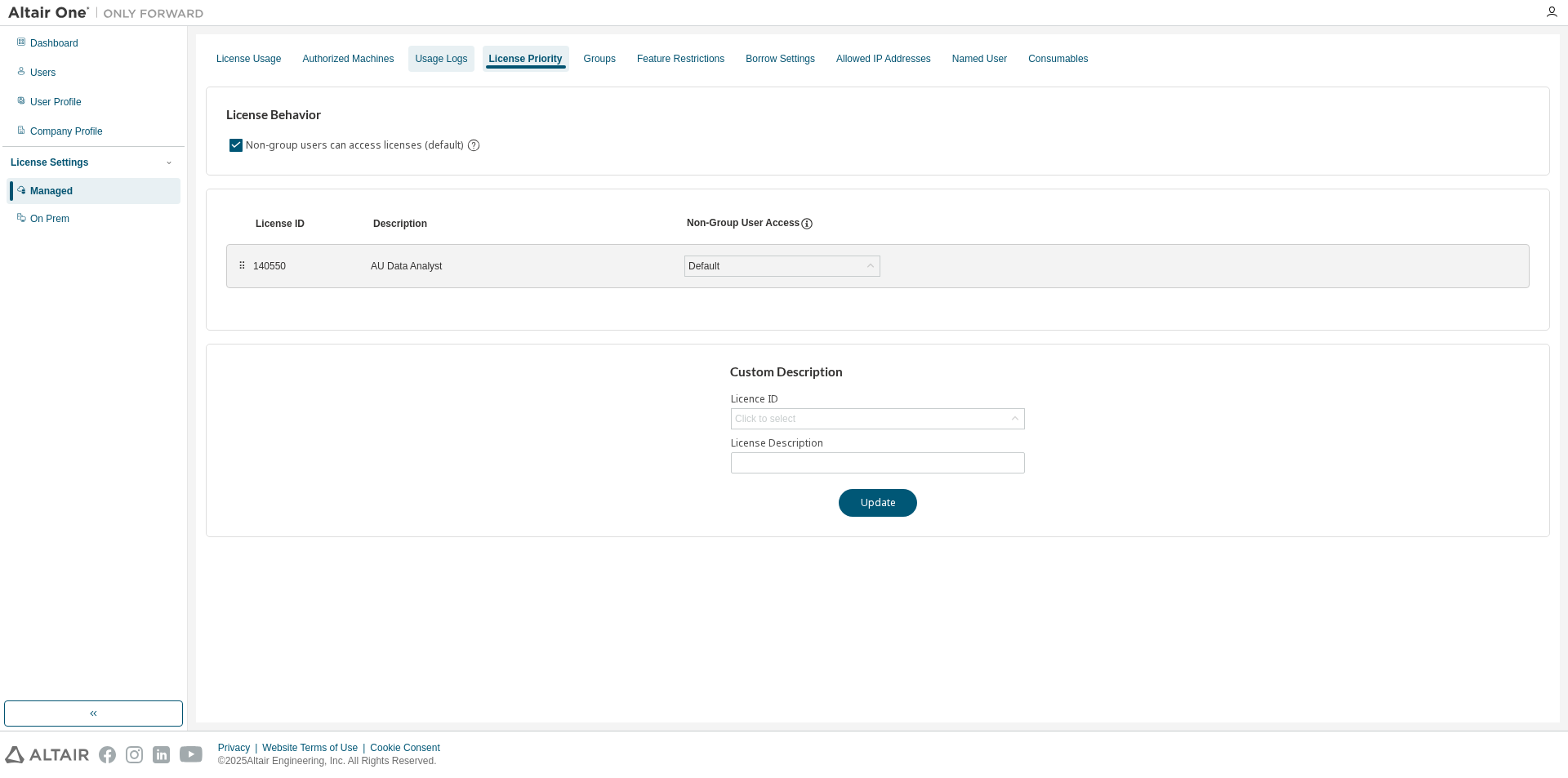
click at [431, 58] on div "Usage Logs" at bounding box center [441, 59] width 53 height 13
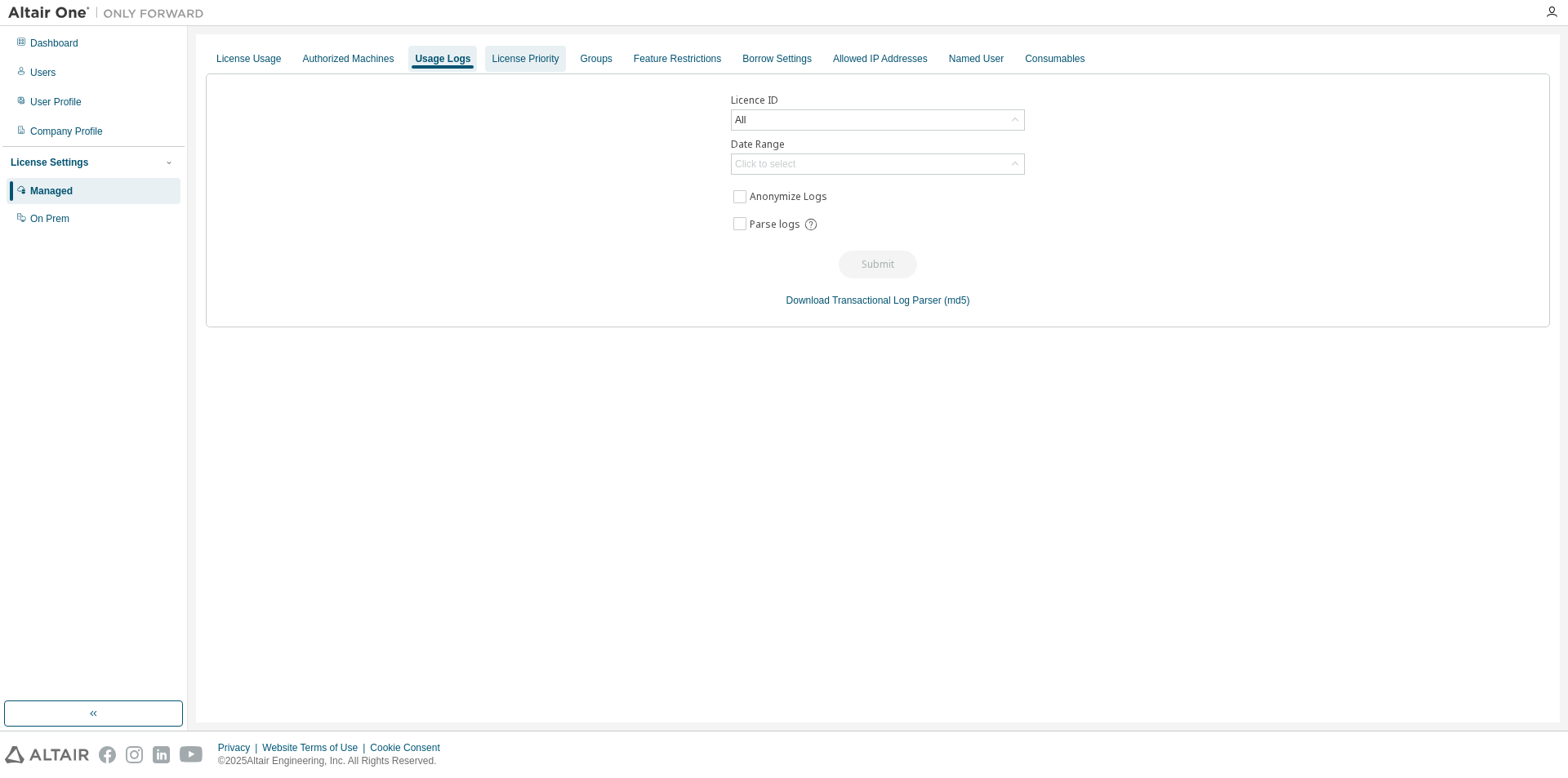
click at [498, 60] on div "License Priority" at bounding box center [524, 59] width 67 height 13
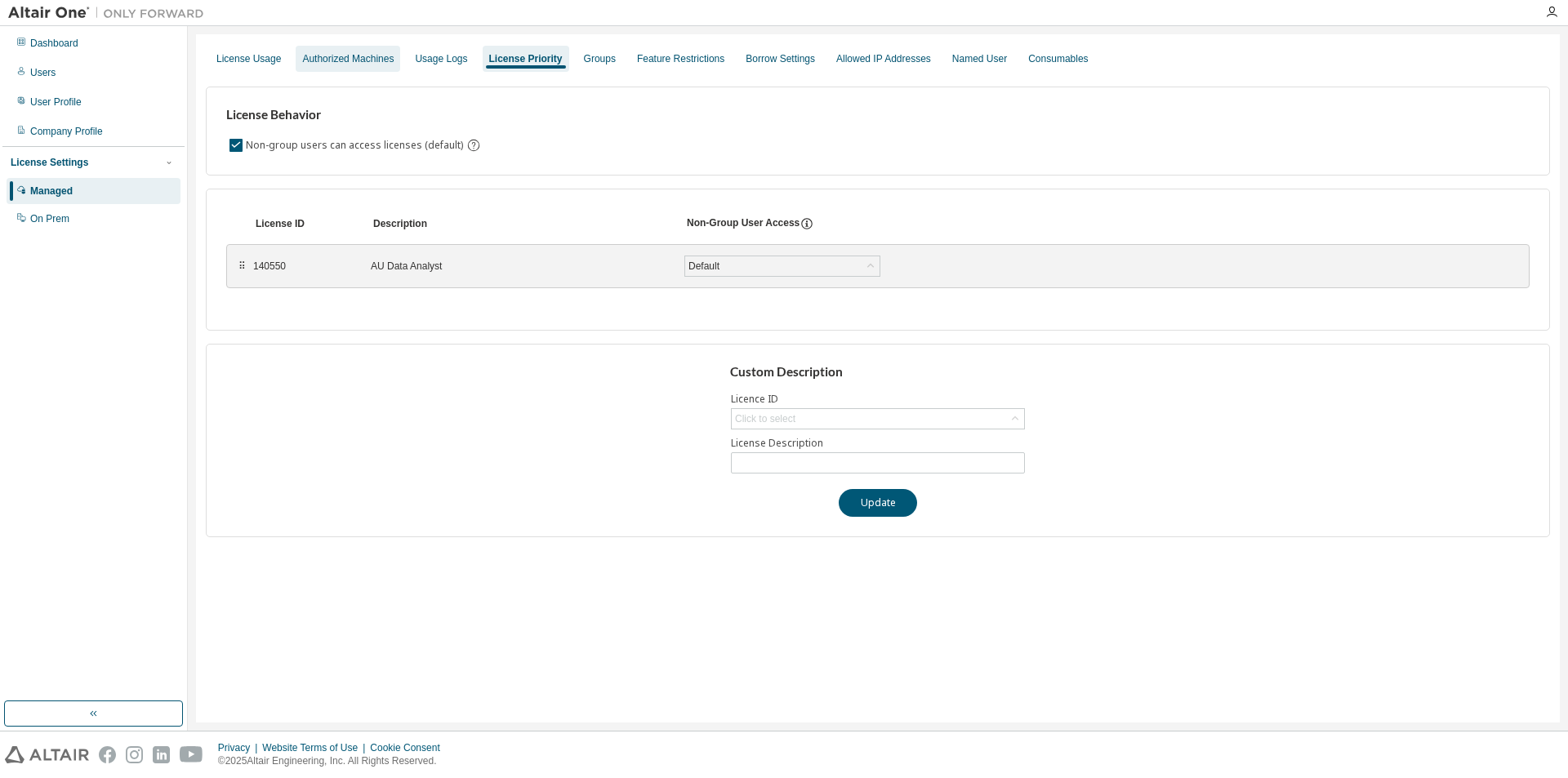
click at [351, 67] on div "Authorized Machines" at bounding box center [348, 59] width 104 height 26
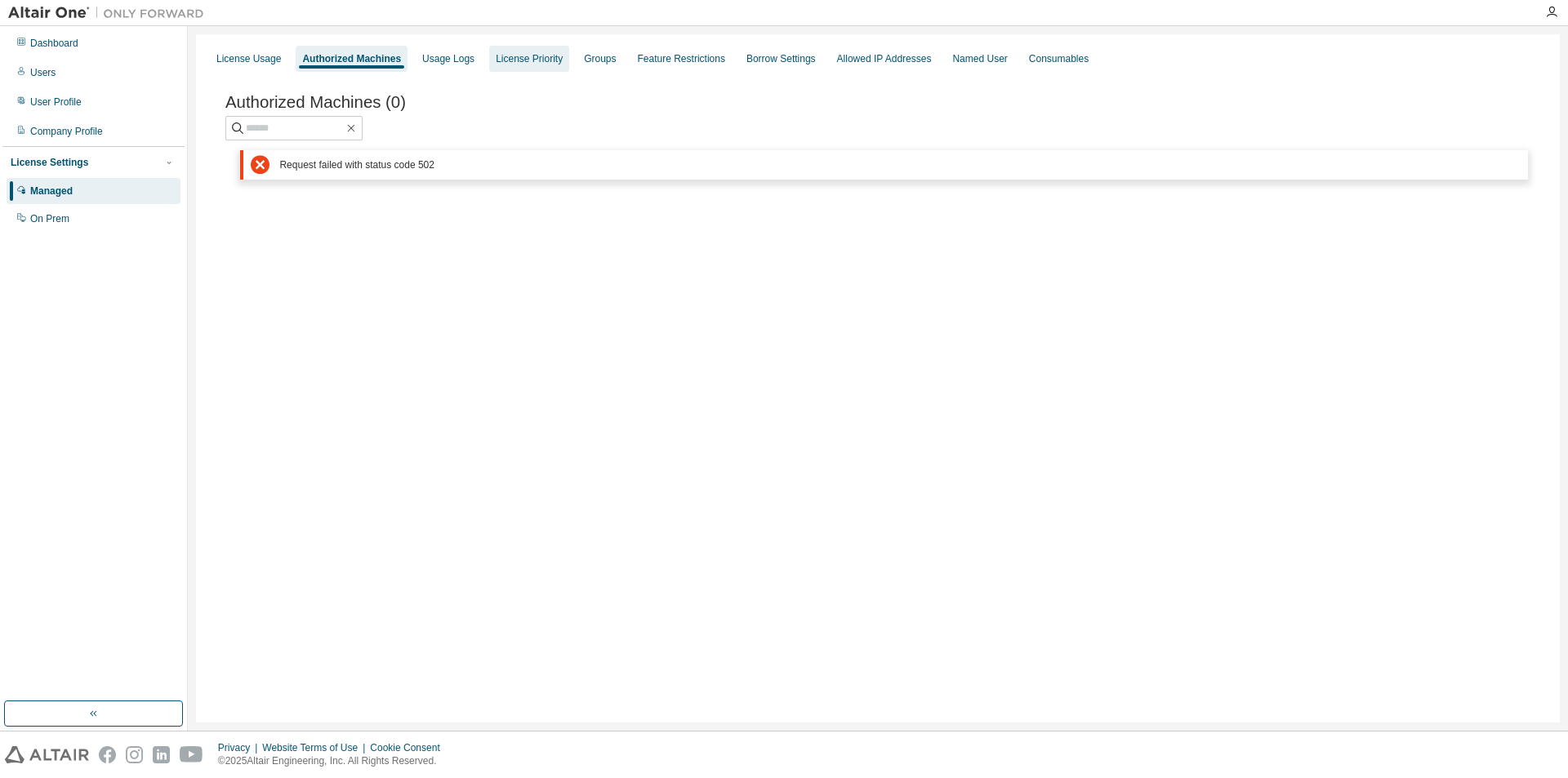
click at [515, 65] on div "License Priority" at bounding box center [529, 59] width 80 height 26
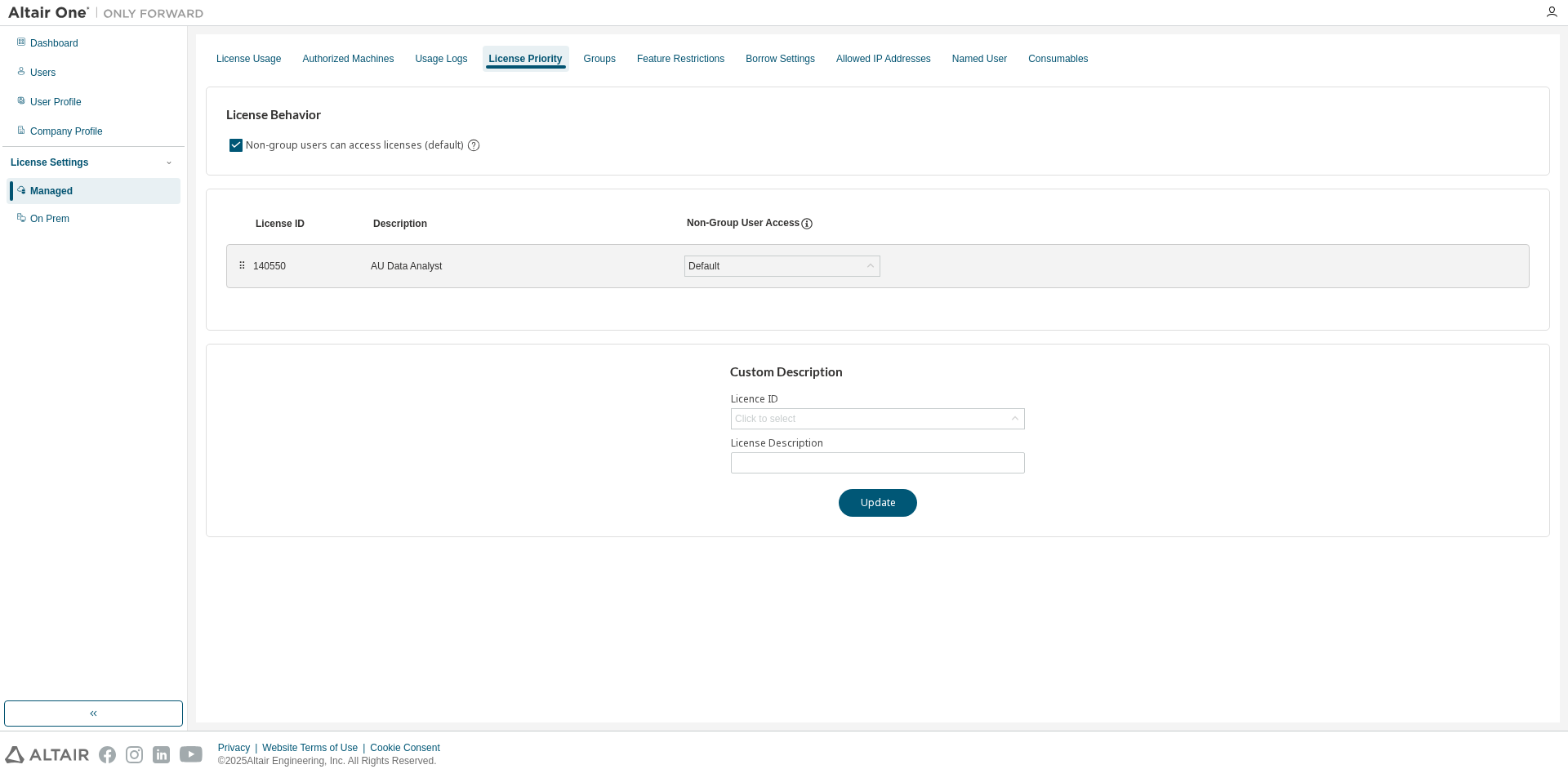
click at [419, 270] on div "AU Data Analyst" at bounding box center [517, 266] width 294 height 13
click at [739, 267] on div "Default" at bounding box center [782, 266] width 194 height 20
click at [354, 309] on div "License ID Description Non-Group User Access ⠿ 140550 AU Data Analyst Default S…" at bounding box center [878, 260] width 1343 height 143
click at [582, 69] on div "Groups" at bounding box center [599, 59] width 45 height 26
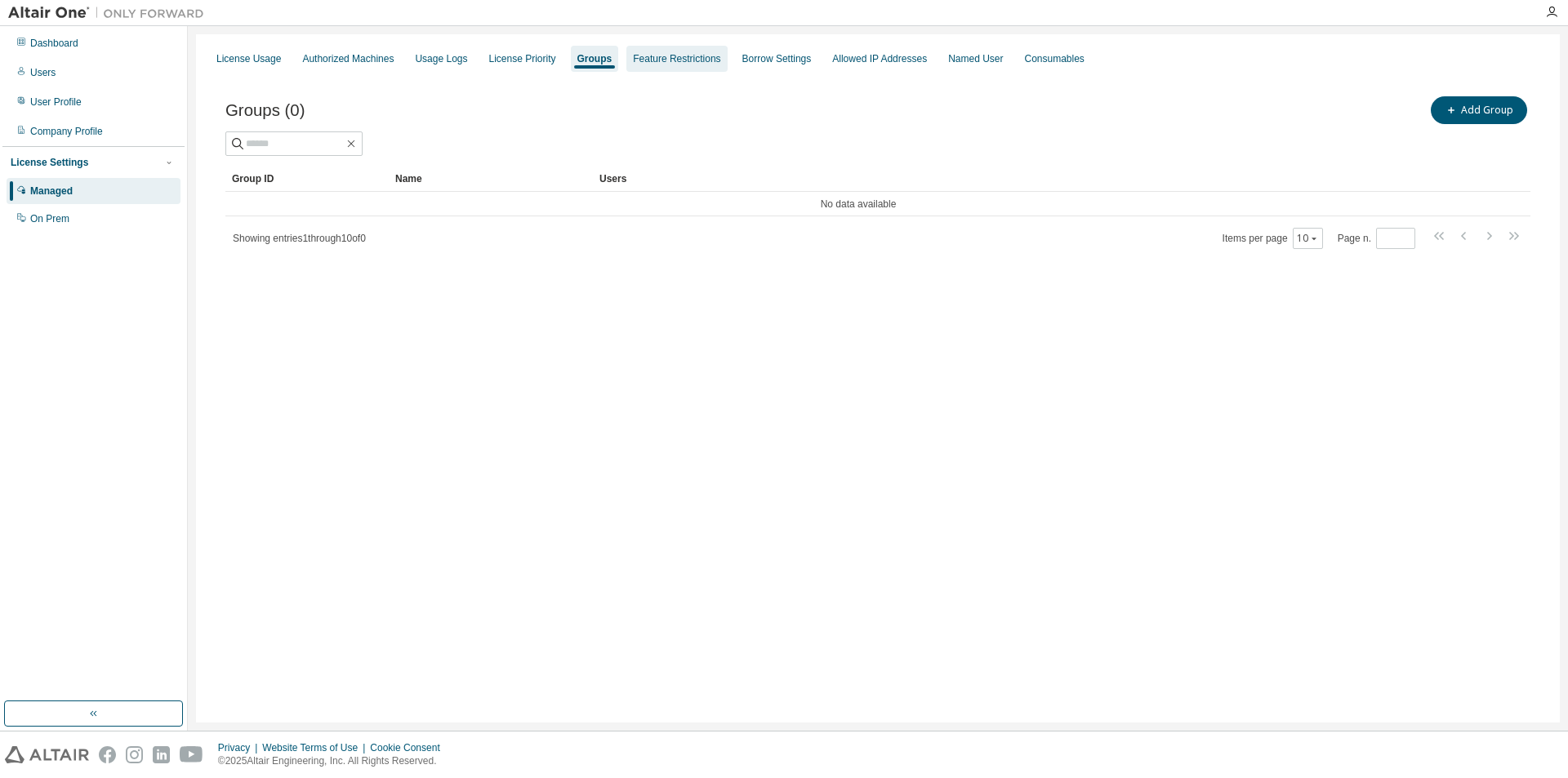
click at [664, 58] on div "Feature Restrictions" at bounding box center [676, 59] width 87 height 13
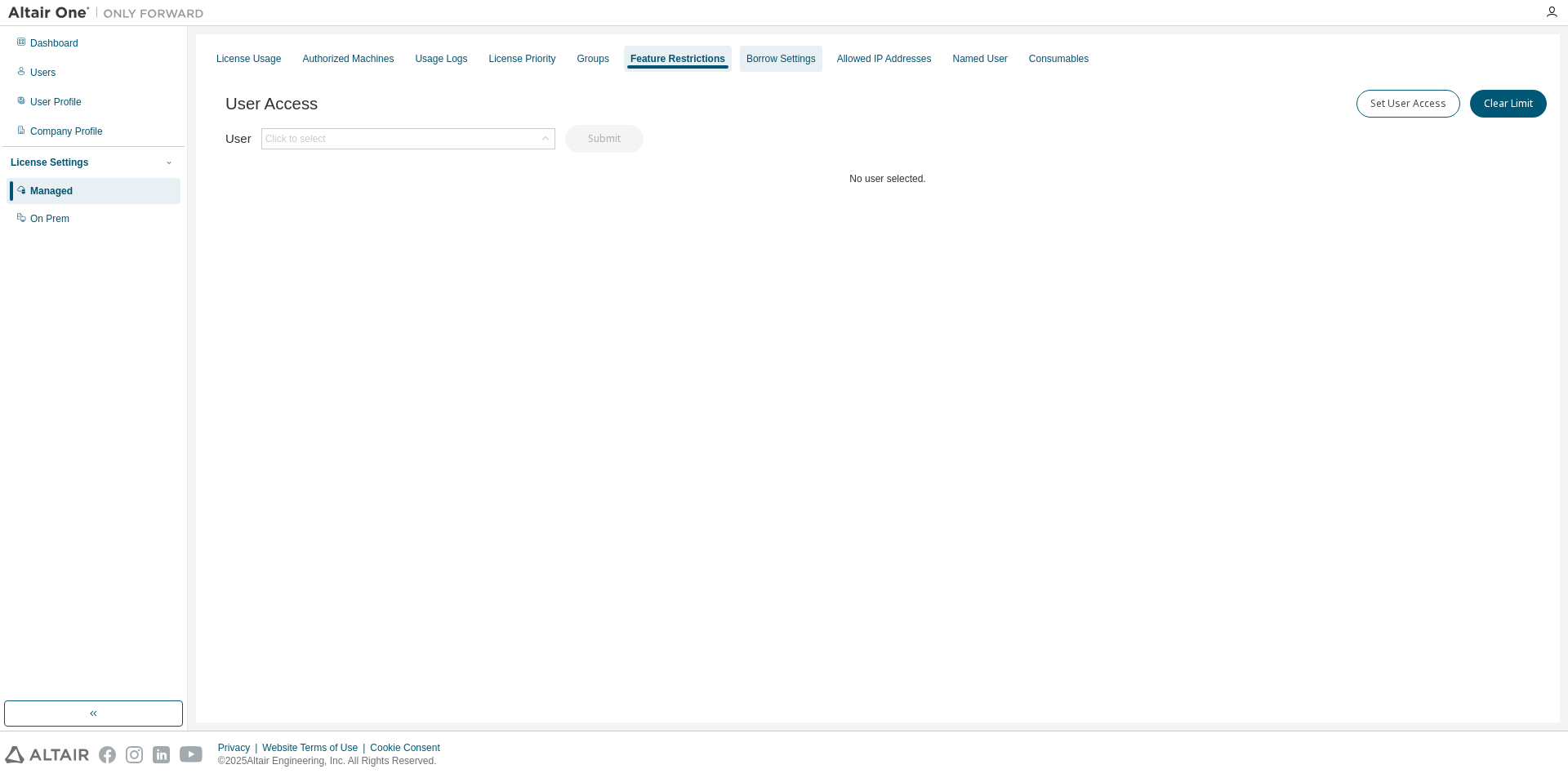
click at [765, 53] on div "Borrow Settings" at bounding box center [780, 59] width 69 height 13
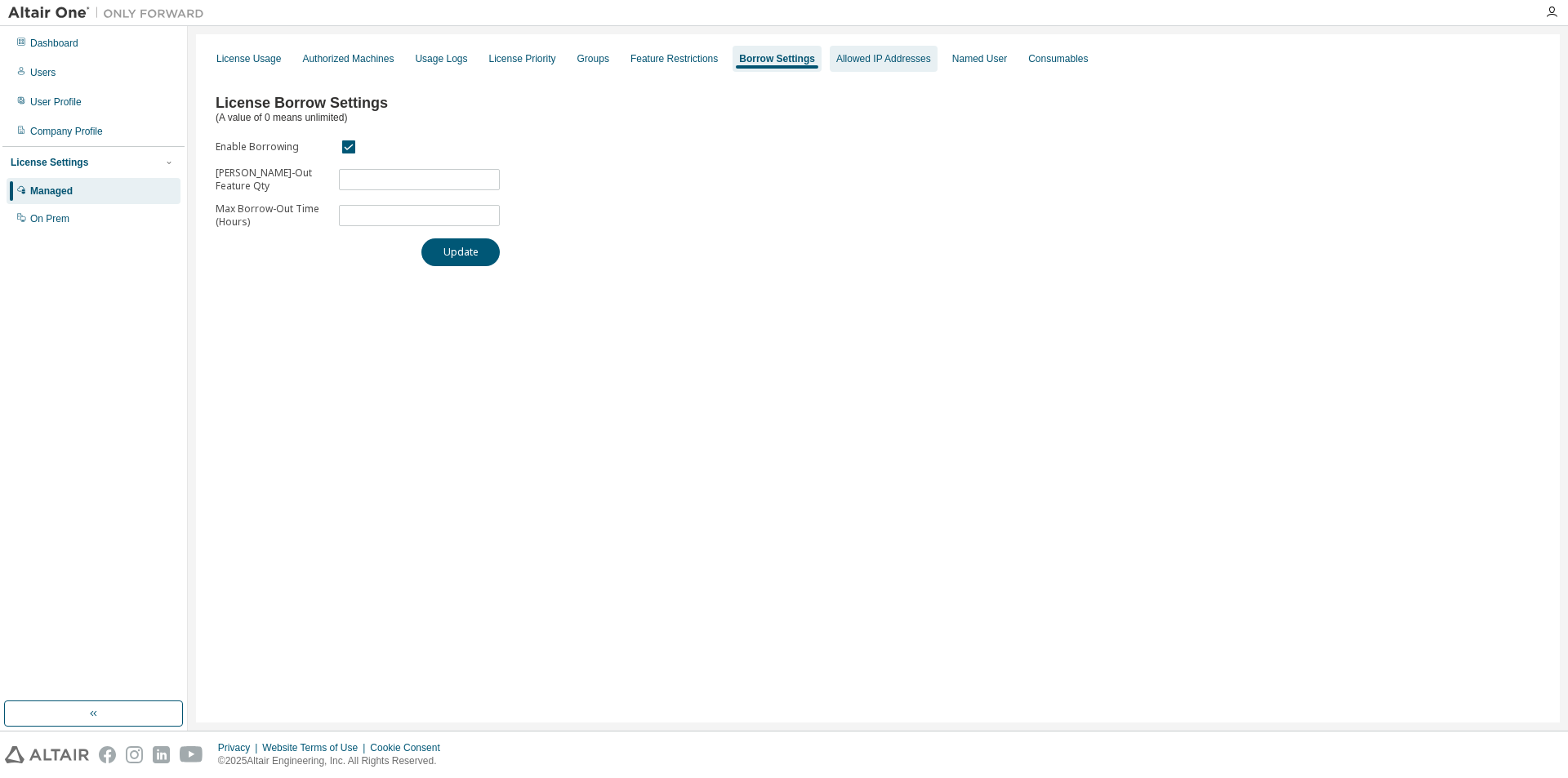
click at [874, 57] on div "Allowed IP Addresses" at bounding box center [883, 59] width 95 height 13
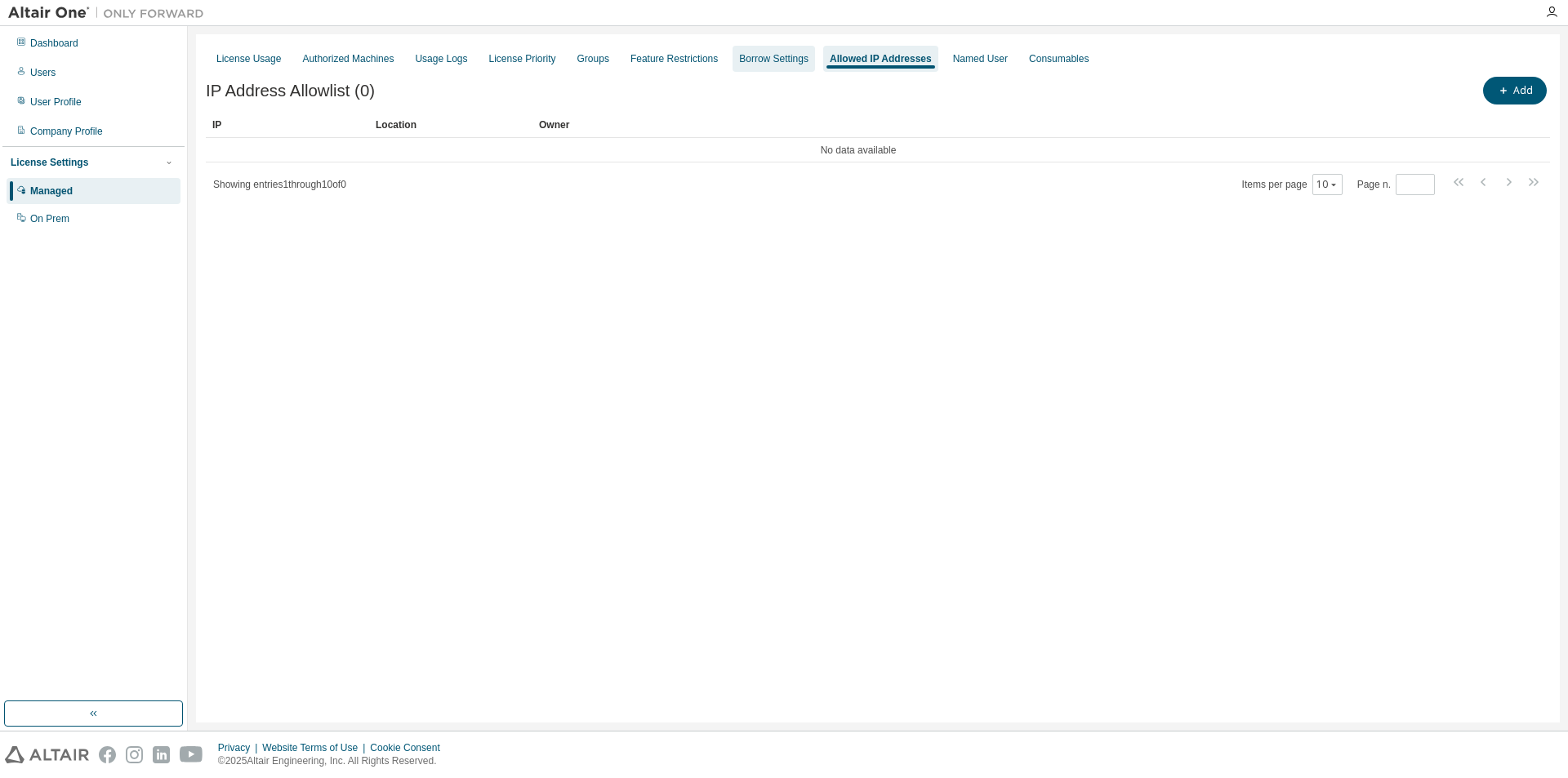
click at [766, 55] on div "Borrow Settings" at bounding box center [773, 59] width 69 height 13
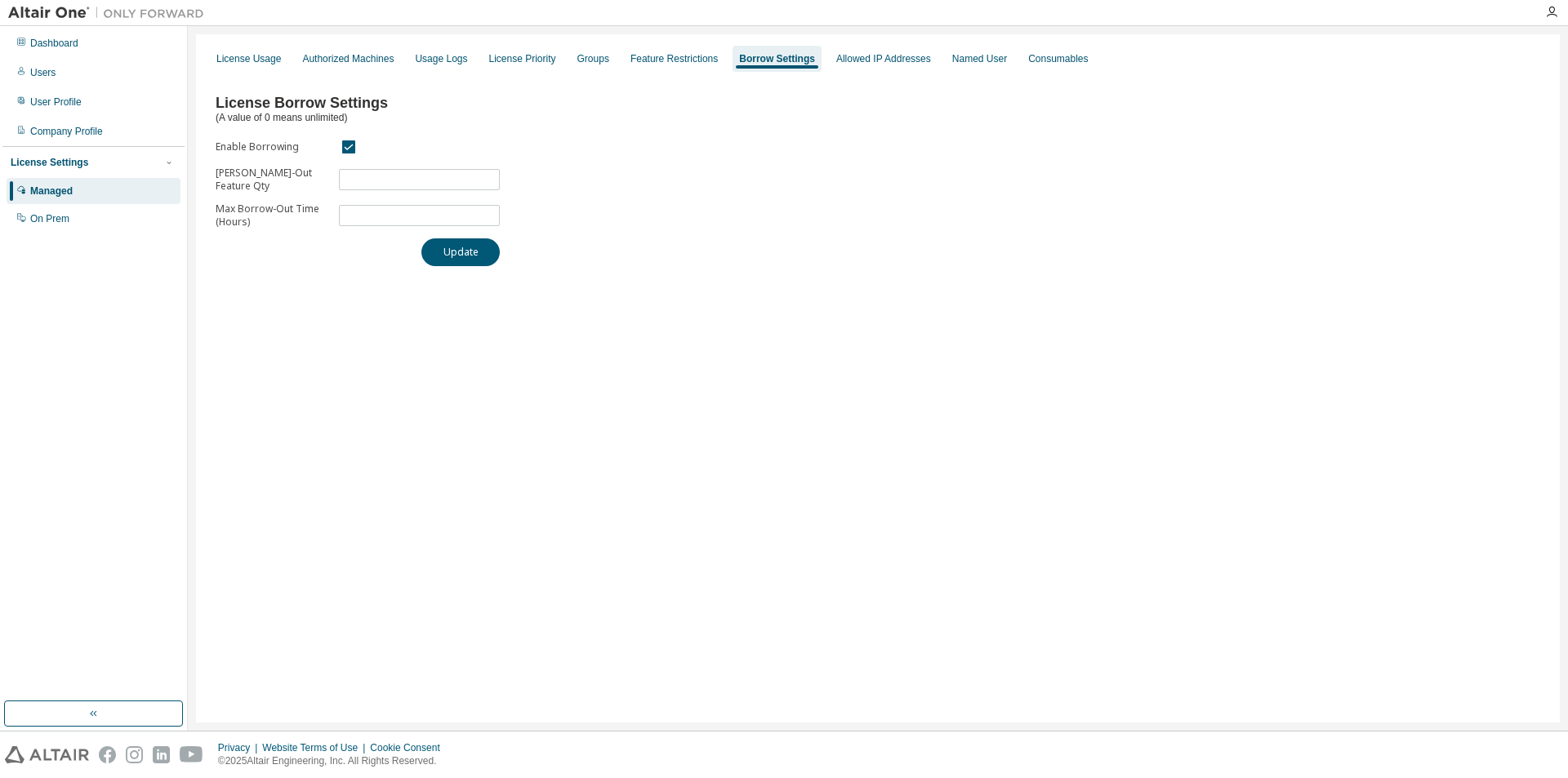
click at [397, 192] on form "Enable Borrowing Max Borrow-Out Feature Qty ** Max Borrow-Out Time (Hours) *" at bounding box center [357, 183] width 284 height 92
click at [392, 184] on input "**" at bounding box center [419, 179] width 152 height 13
click at [286, 51] on div "License Usage Authorized Machines Usage Logs License Priority Groups Feature Re…" at bounding box center [878, 59] width 1343 height 29
click at [260, 60] on div "License Usage" at bounding box center [249, 59] width 64 height 13
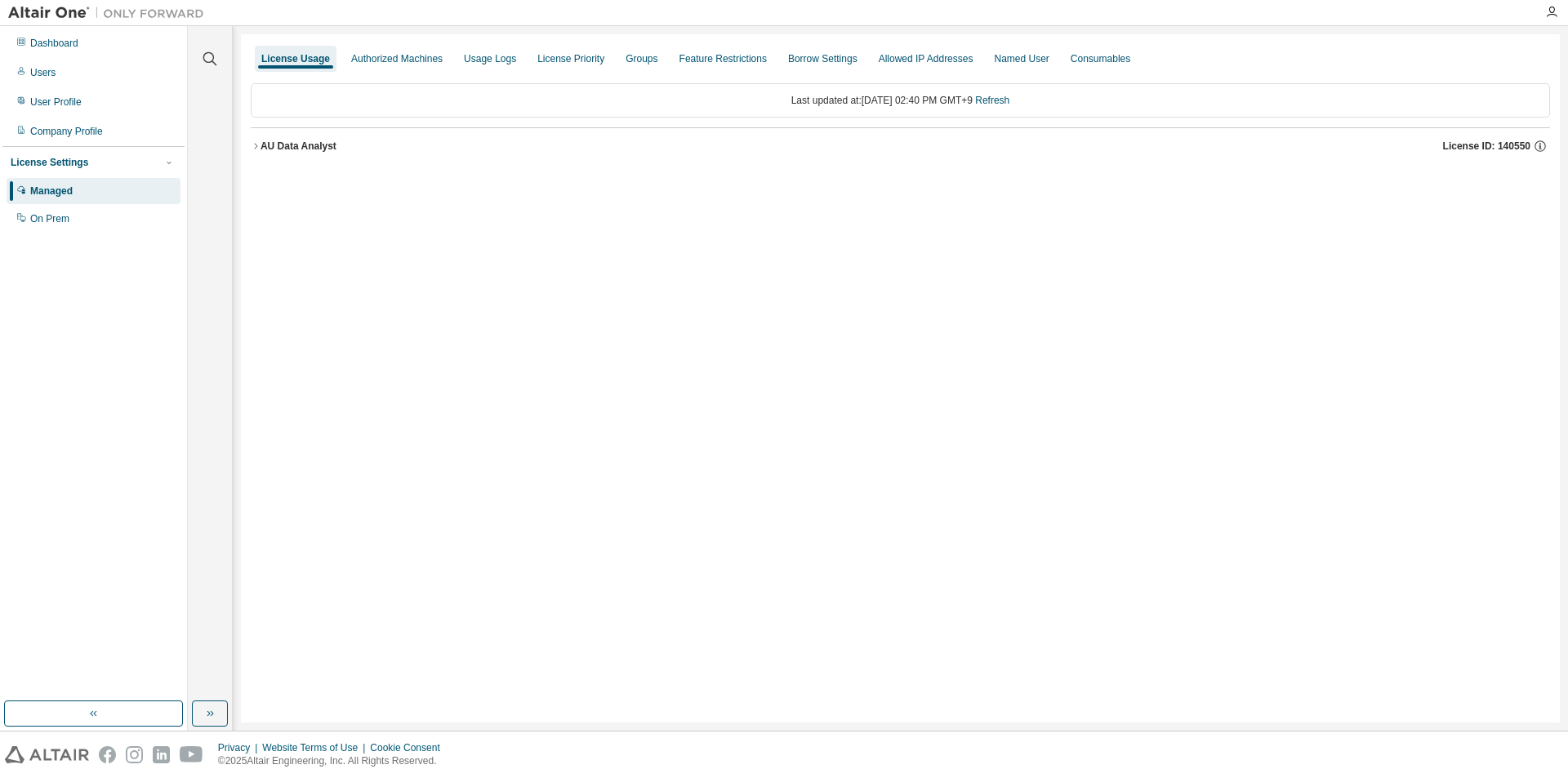
click at [253, 144] on icon "button" at bounding box center [256, 146] width 10 height 10
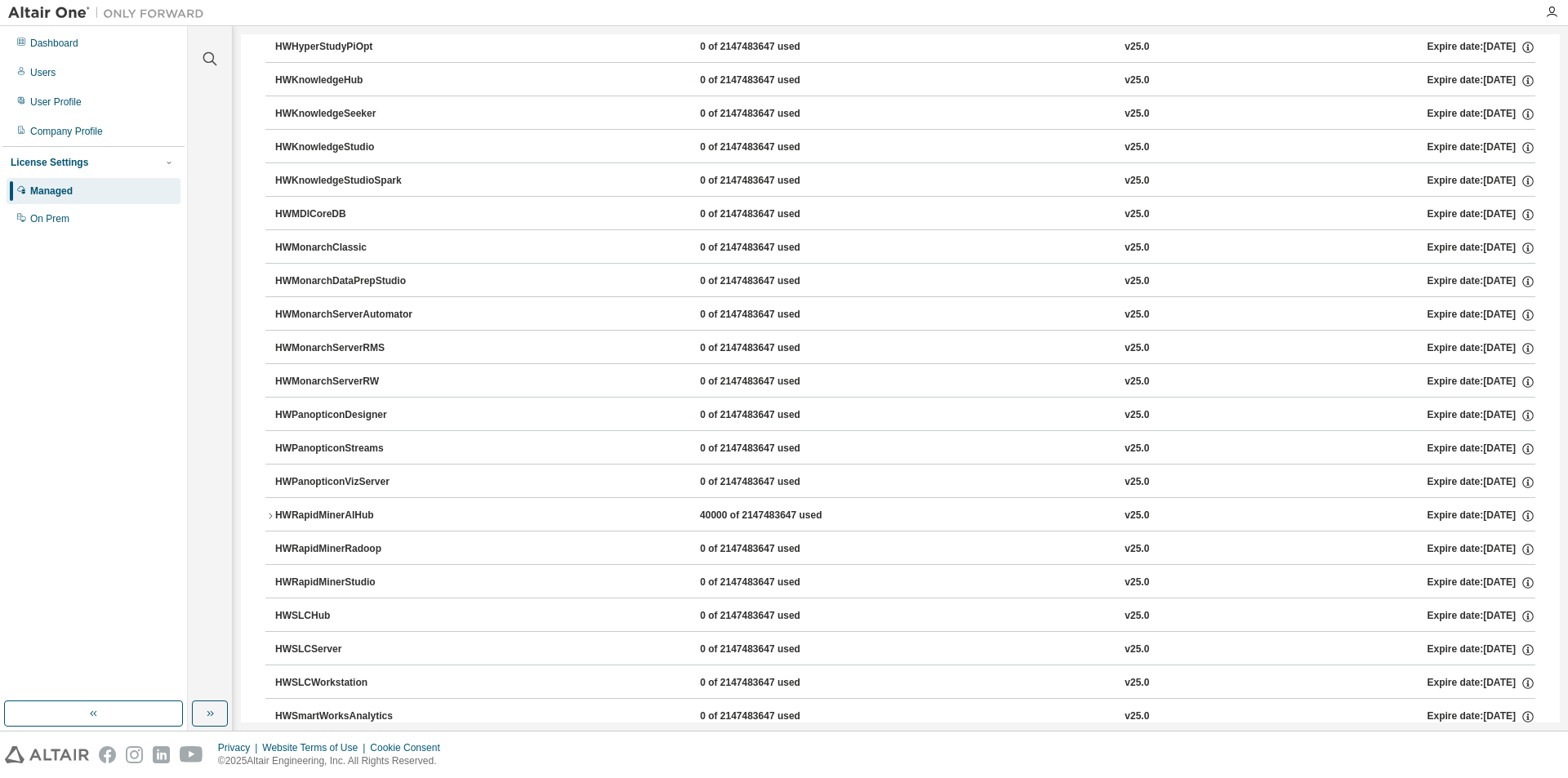
scroll to position [940, 0]
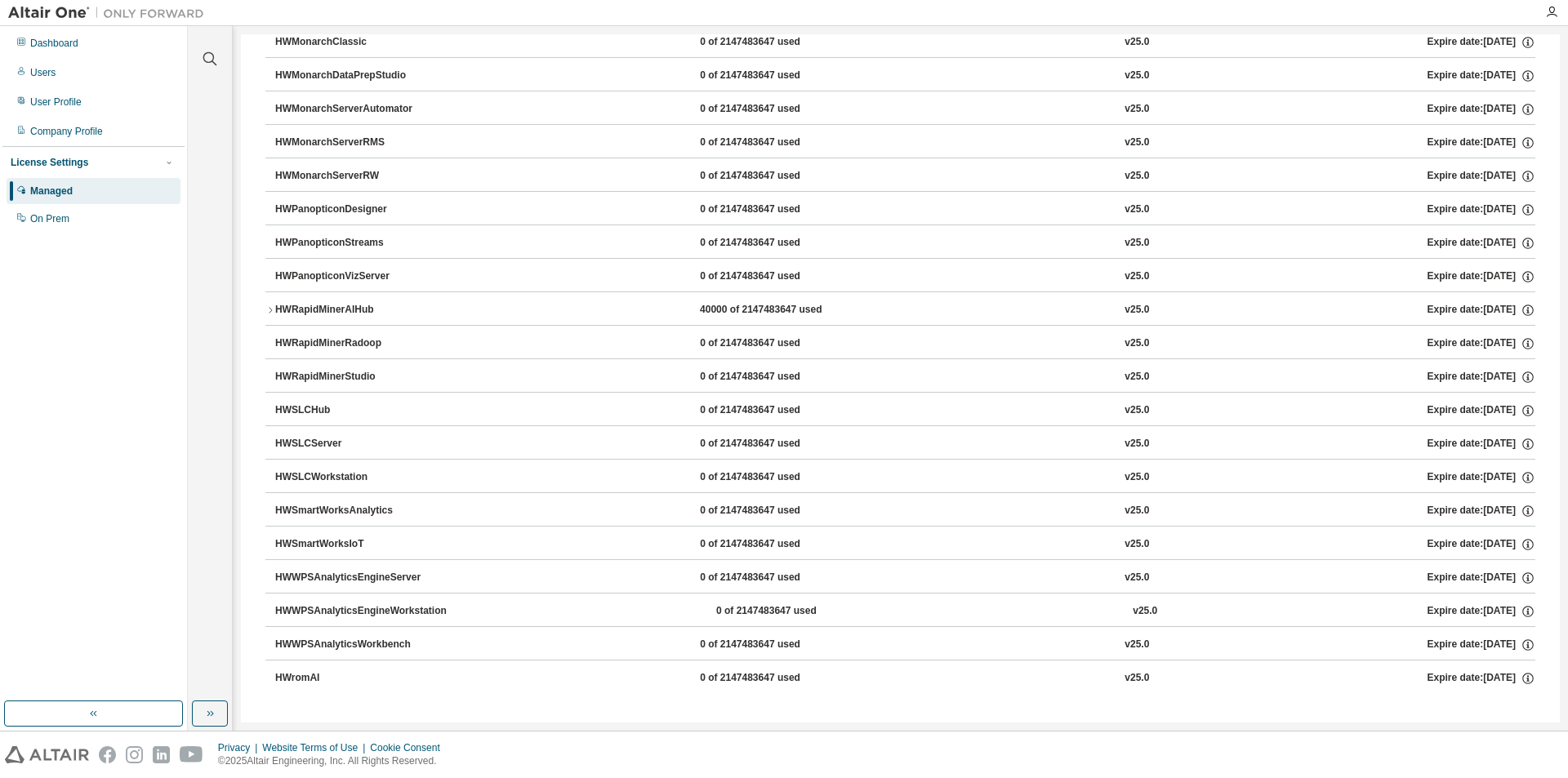
click at [322, 371] on div "HWRapidMinerStudio" at bounding box center [349, 377] width 147 height 15
click at [1520, 368] on button "HWRapidMinerStudio 0 of 2147483647 used v25.0 Expire date: 2026-04-01" at bounding box center [905, 377] width 1259 height 36
click at [1520, 371] on icon "button" at bounding box center [1527, 377] width 15 height 15
drag, startPoint x: 677, startPoint y: 376, endPoint x: 946, endPoint y: 381, distance: 269.0
click at [947, 381] on div "HWRapidMinerStudio 0 of 2147483647 used v25.0 Expire date: 2026-04-01" at bounding box center [905, 377] width 1259 height 15
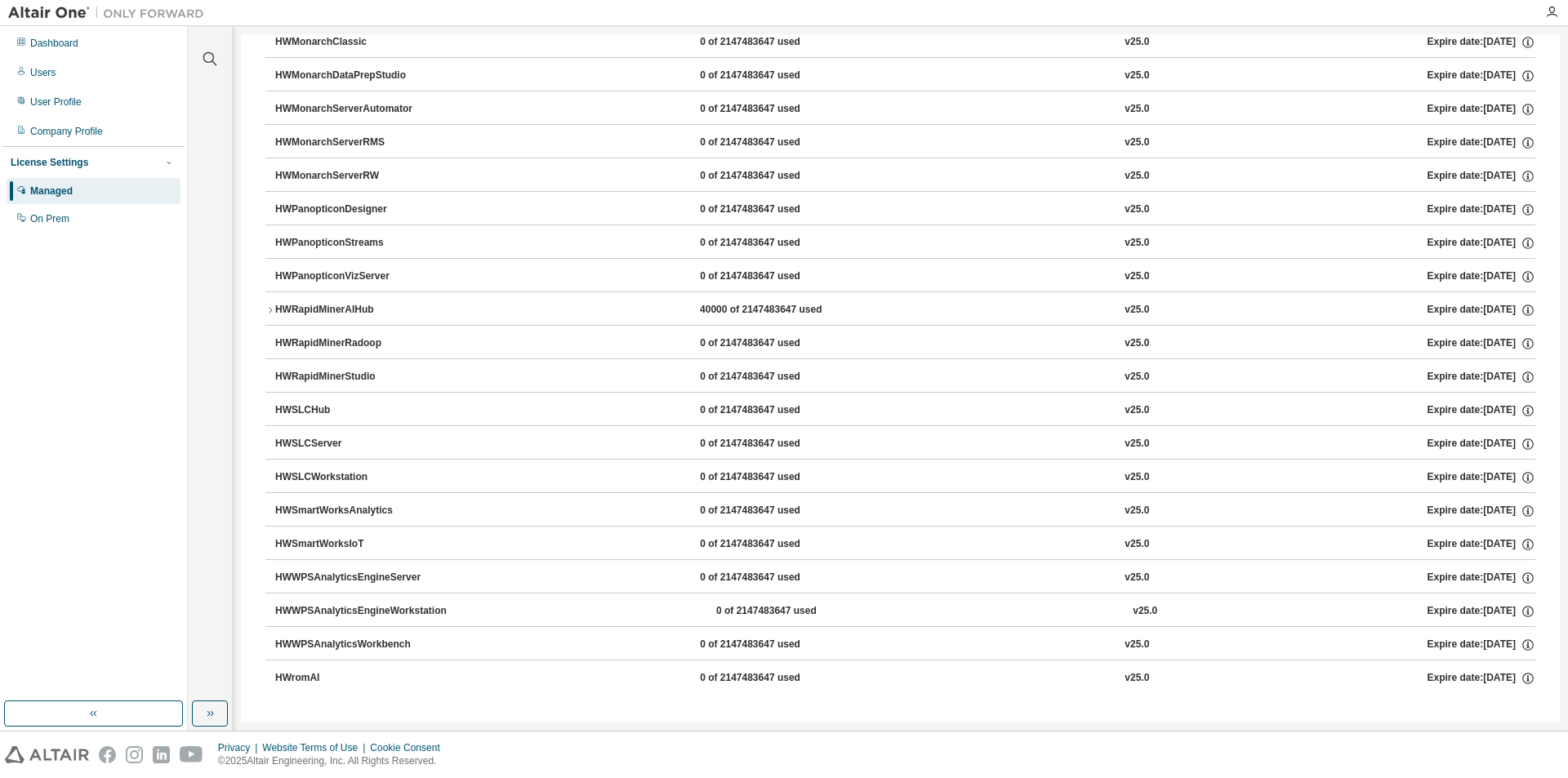
click at [278, 376] on div "HWRapidMinerStudio" at bounding box center [349, 377] width 147 height 15
click at [330, 381] on div "HWRapidMinerStudio" at bounding box center [349, 377] width 147 height 15
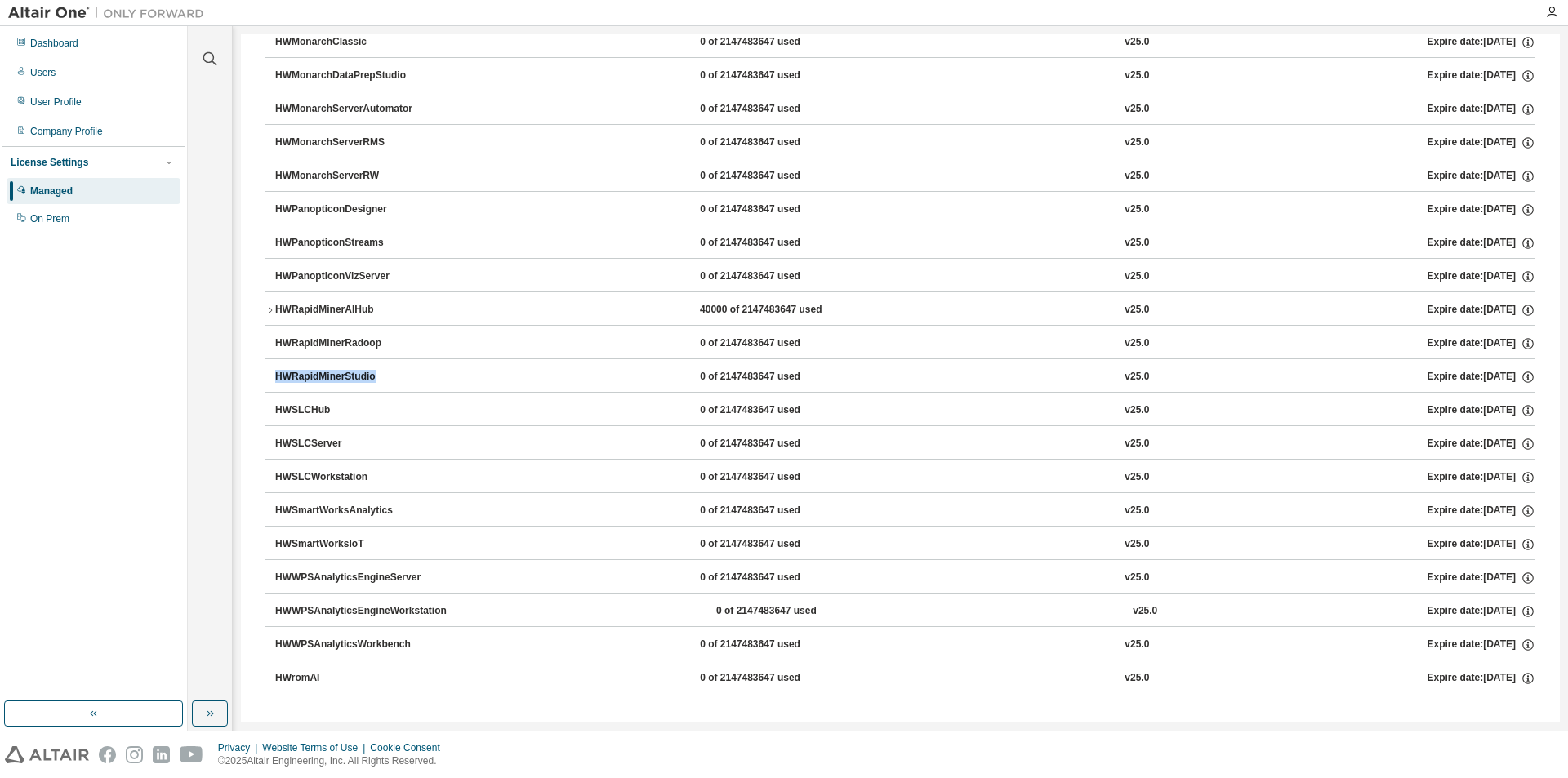
click at [330, 381] on div "HWRapidMinerStudio" at bounding box center [349, 377] width 147 height 15
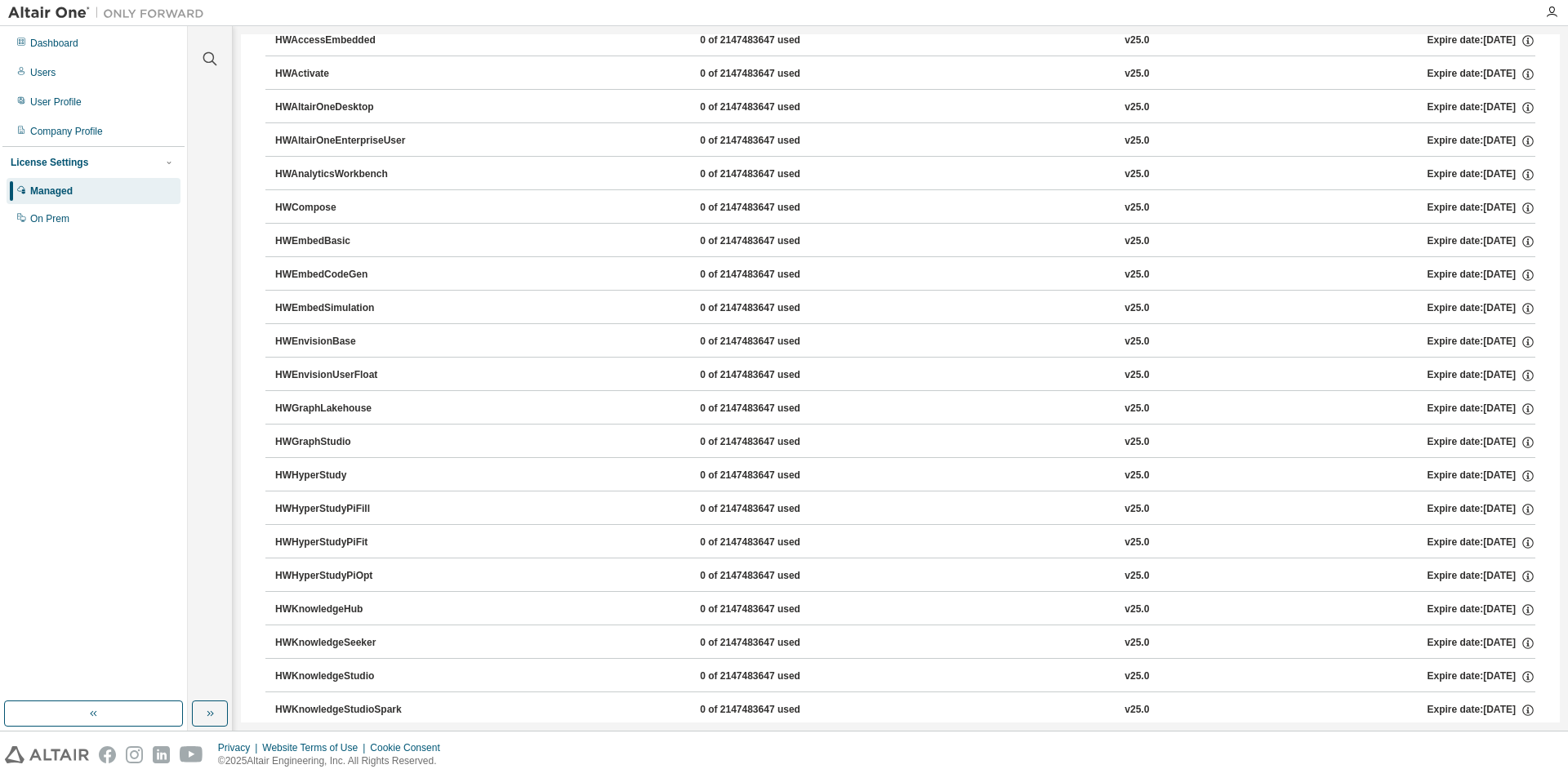
scroll to position [0, 0]
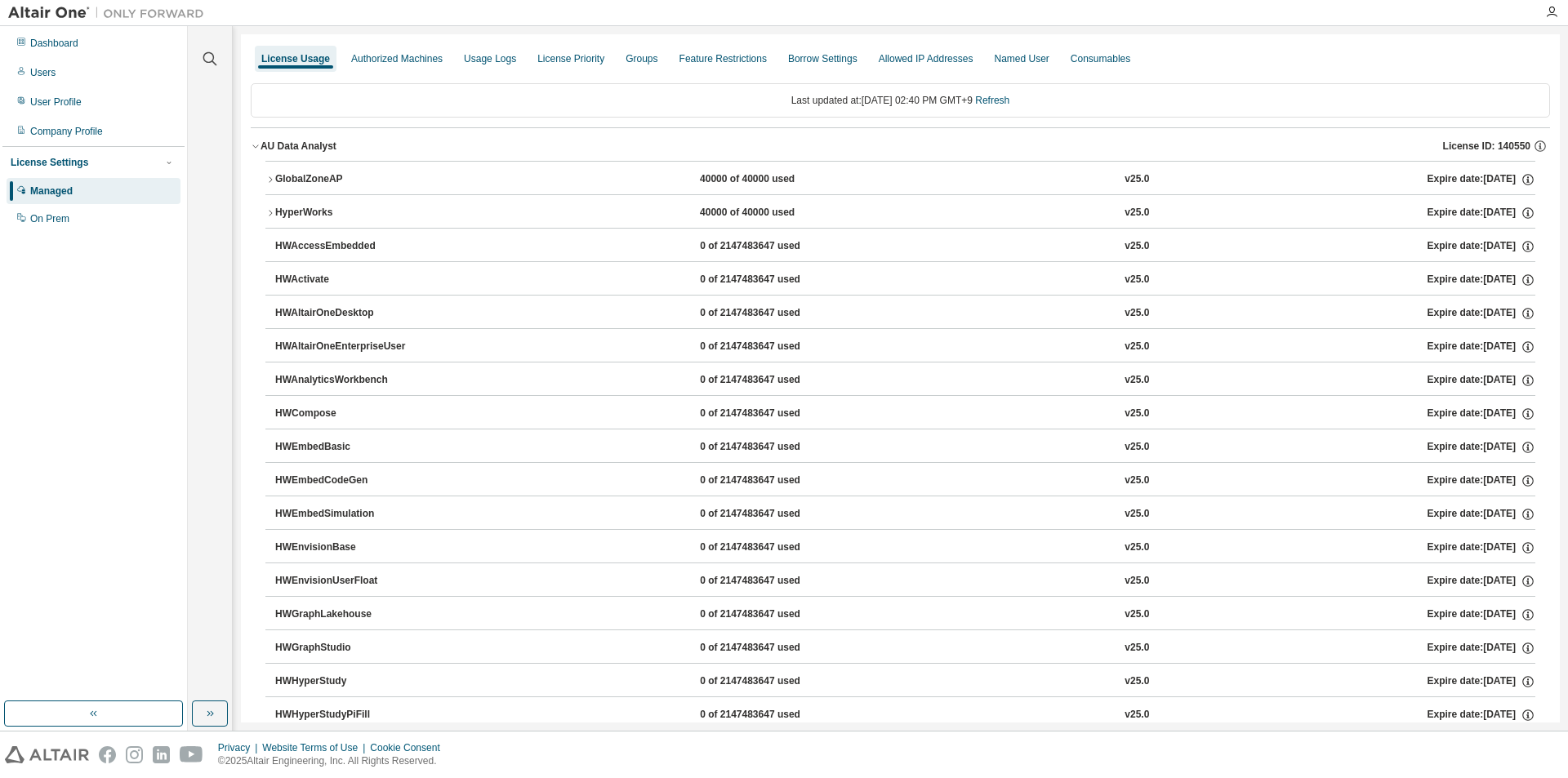
click at [270, 179] on icon "button" at bounding box center [270, 180] width 10 height 10
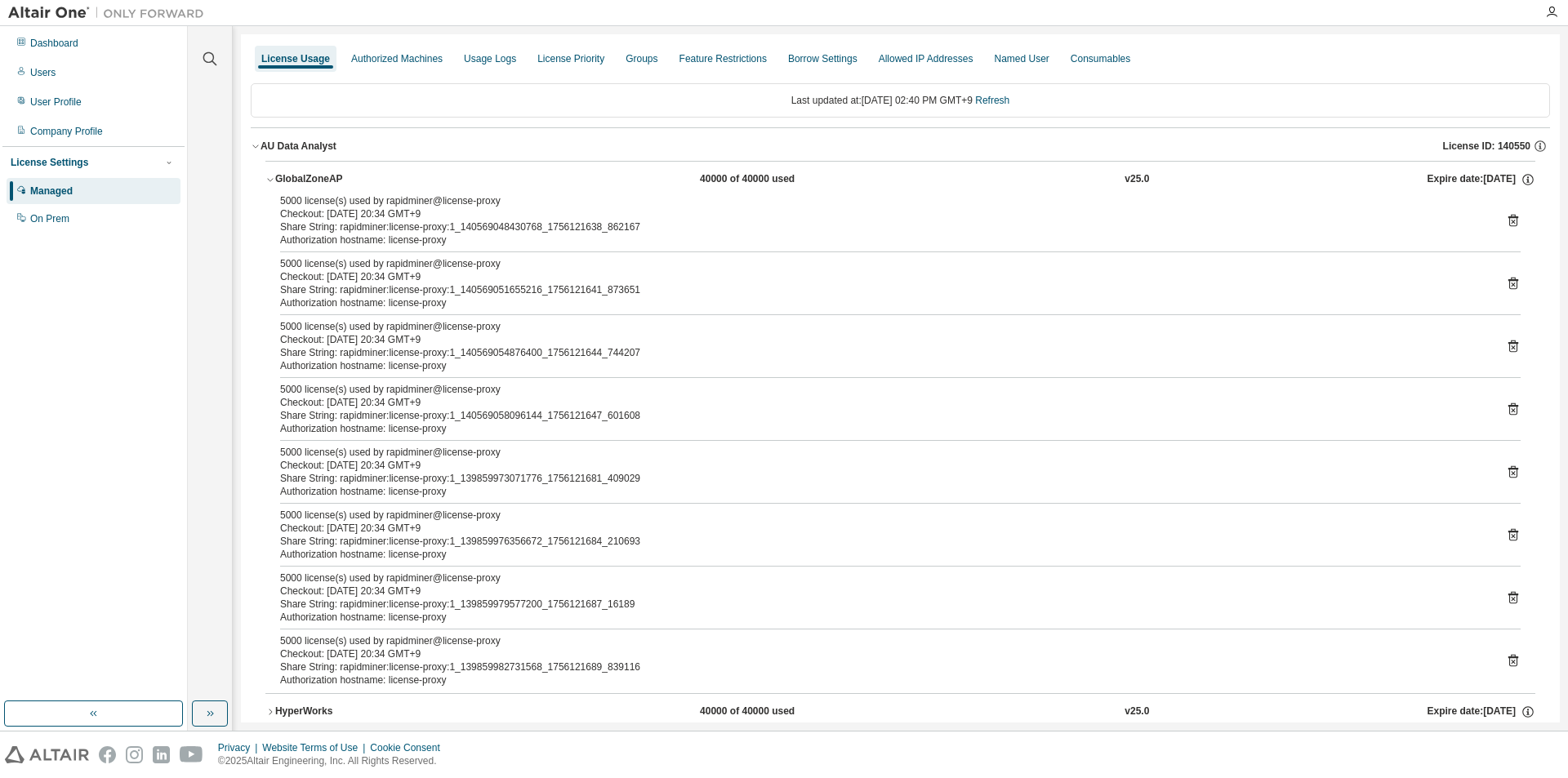
click at [270, 179] on icon "button" at bounding box center [270, 180] width 10 height 10
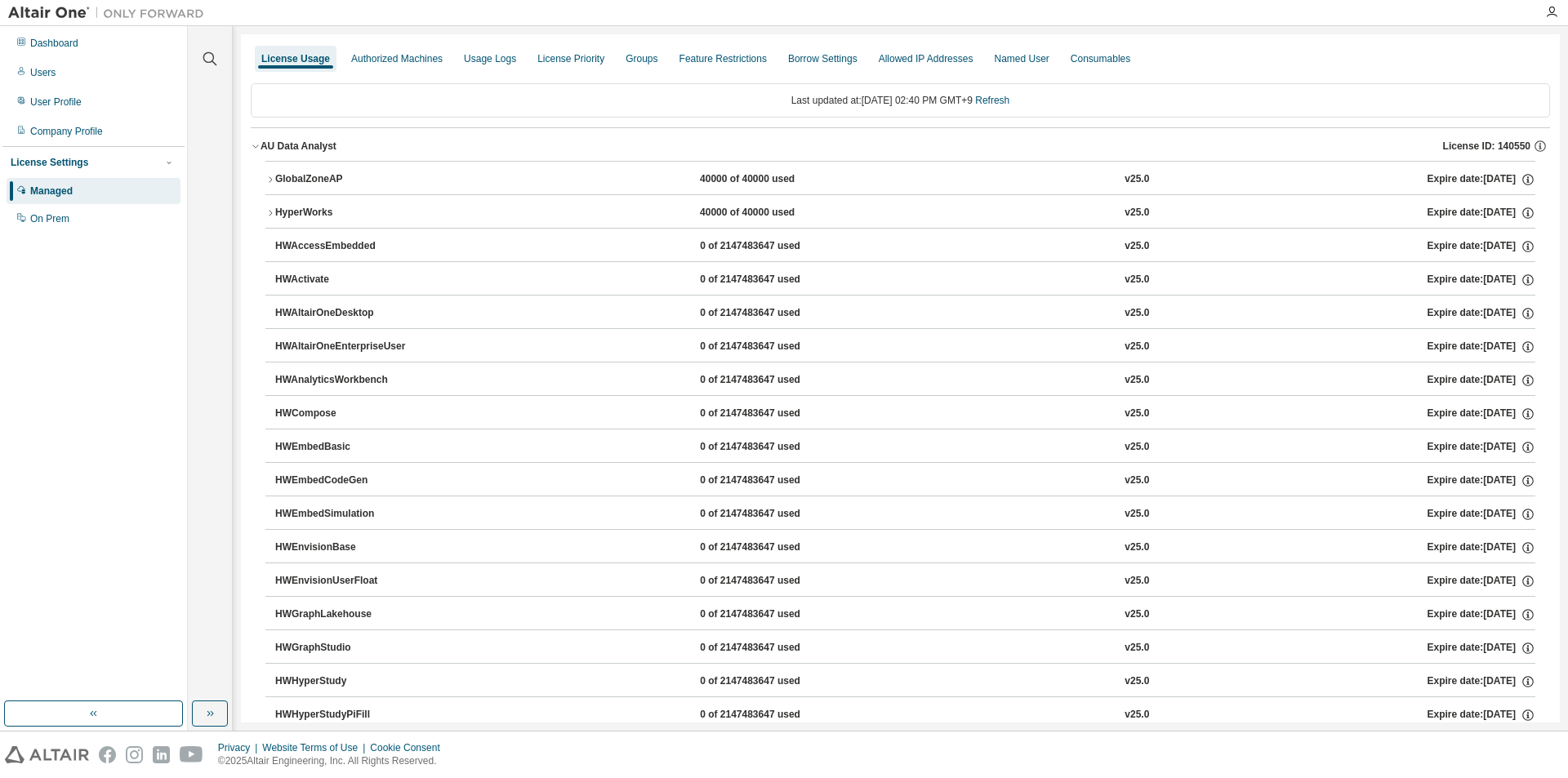
click at [364, 175] on div "GlobalZoneAP" at bounding box center [349, 179] width 147 height 15
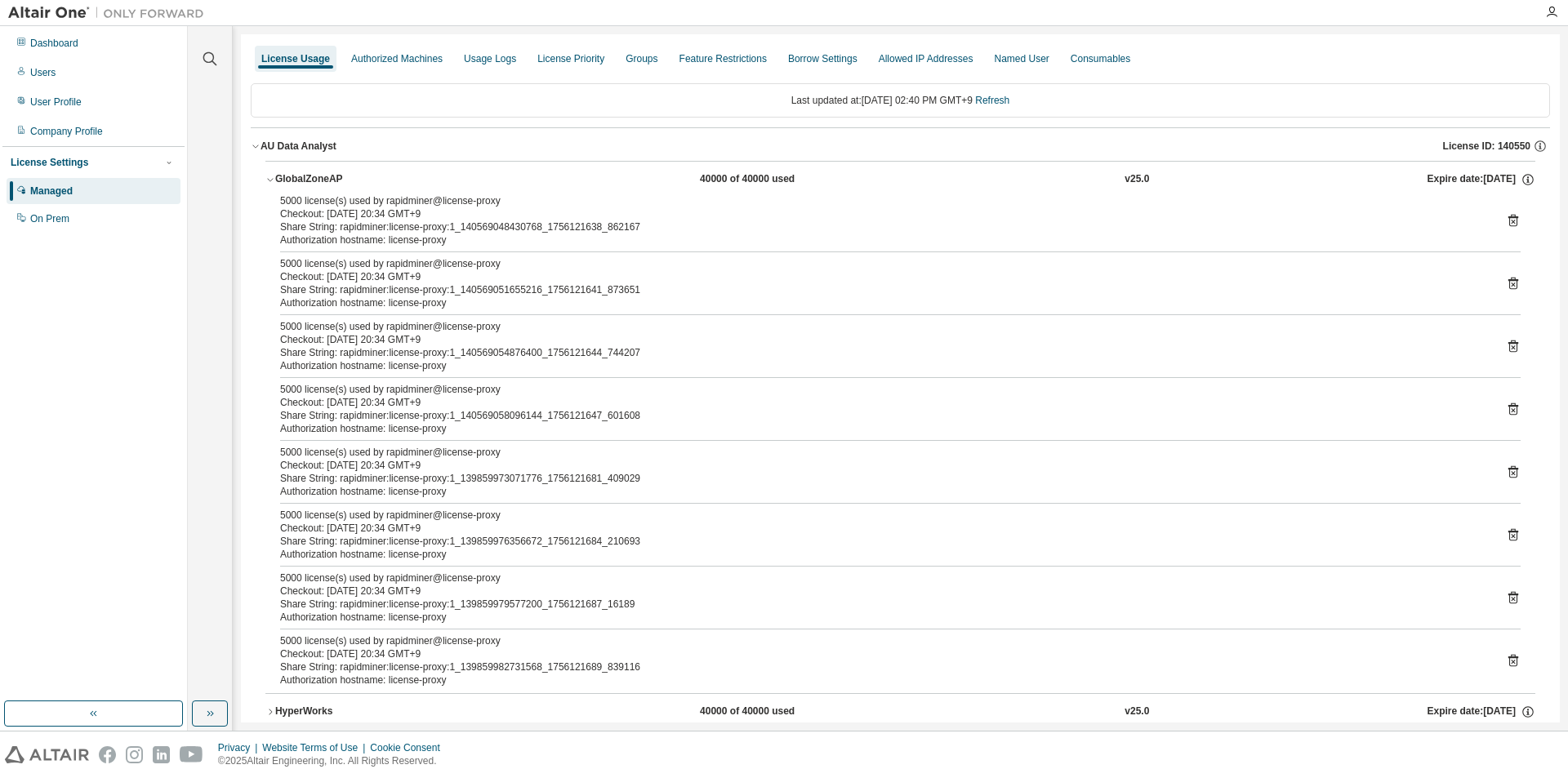
drag, startPoint x: 690, startPoint y: 182, endPoint x: 763, endPoint y: 181, distance: 73.0
click at [763, 181] on div "40000 of 40000 used" at bounding box center [773, 179] width 147 height 15
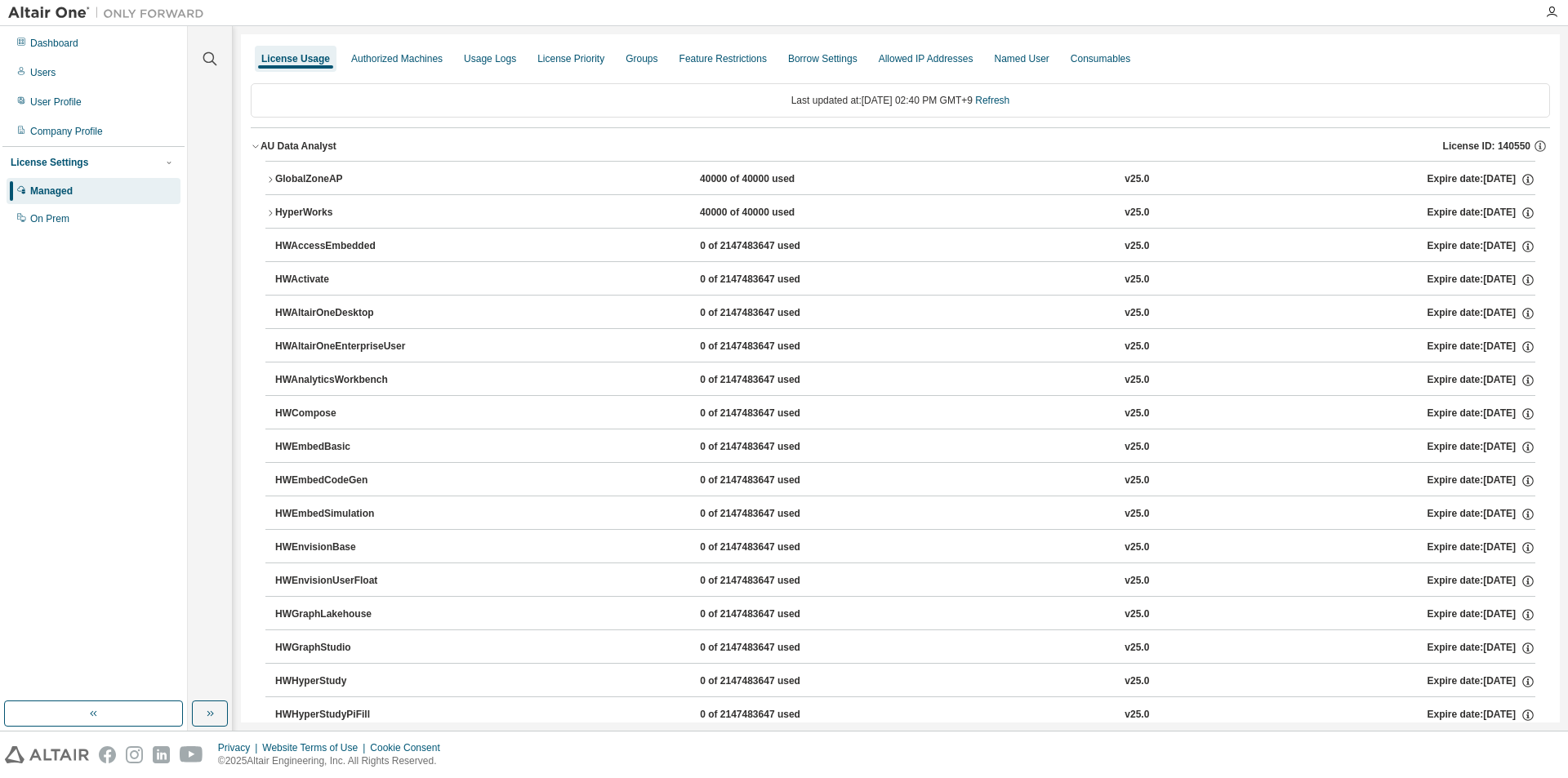
click at [763, 182] on div "40000 of 40000 used" at bounding box center [773, 179] width 147 height 15
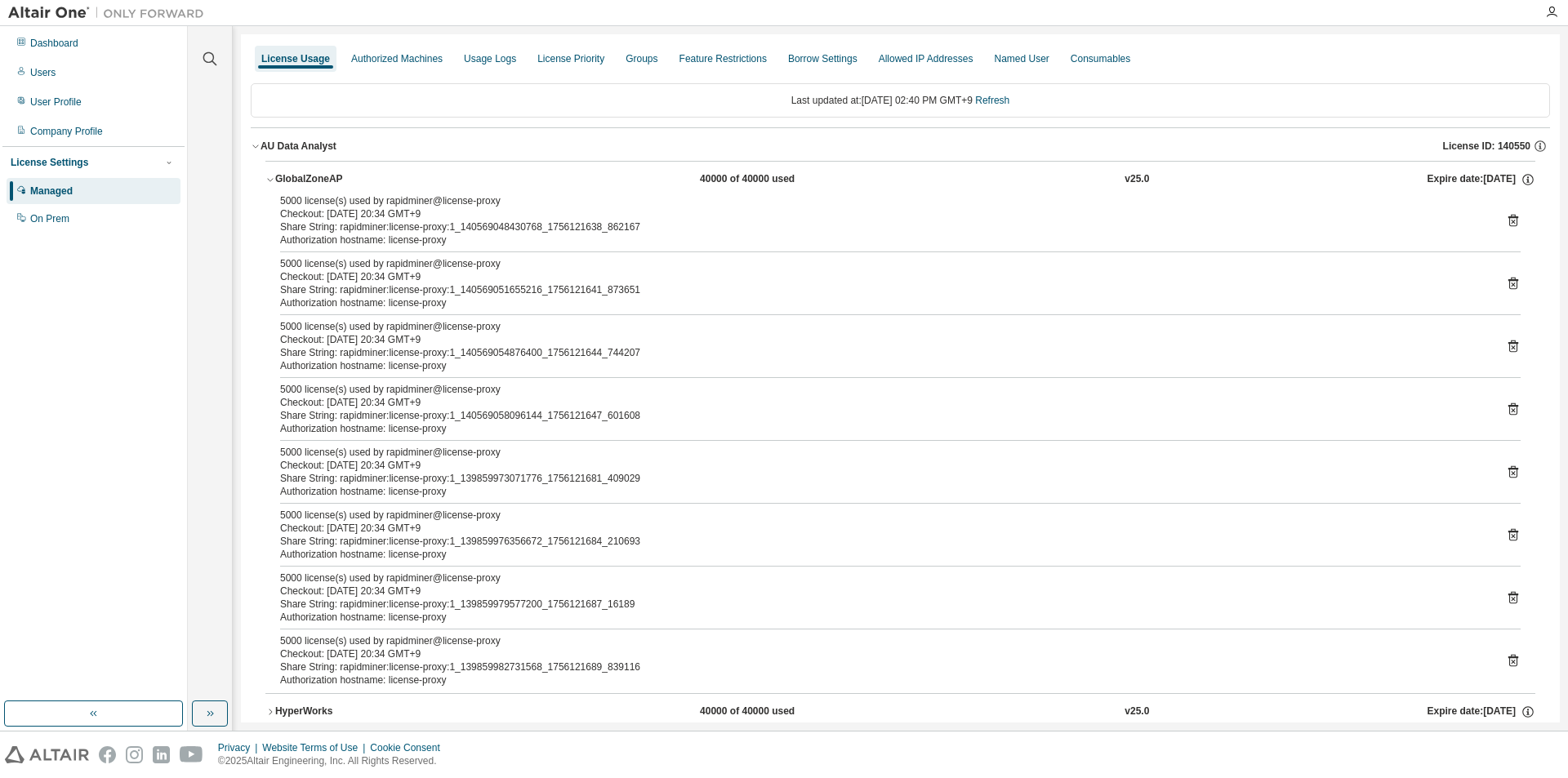
drag, startPoint x: 671, startPoint y: 182, endPoint x: 794, endPoint y: 182, distance: 123.0
click at [794, 182] on div "GlobalZoneAP 40000 of 40000 used v25.0 Expire date: 2026-04-01" at bounding box center [905, 179] width 1259 height 15
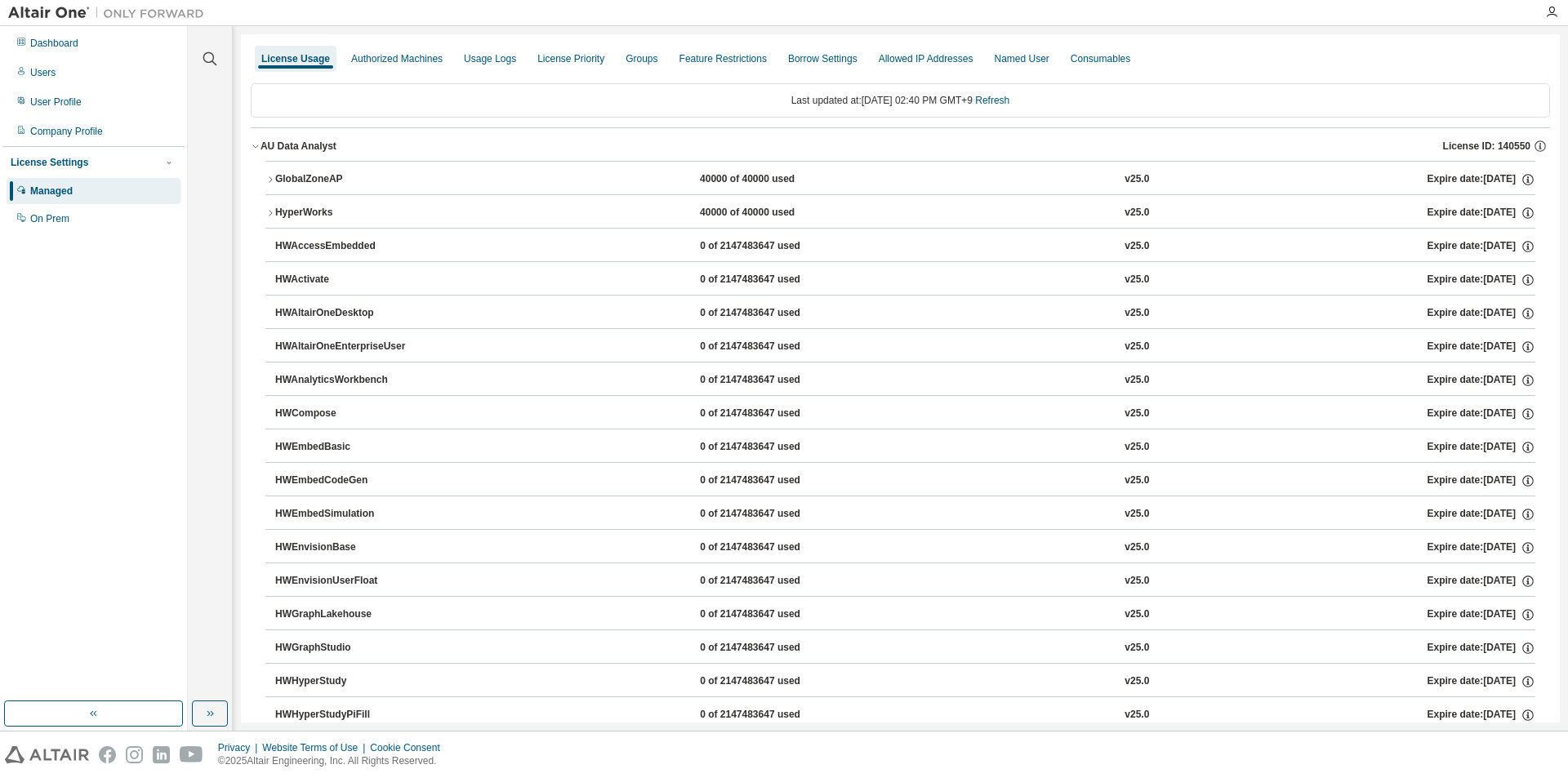
click at [271, 182] on icon "button" at bounding box center [270, 180] width 10 height 10
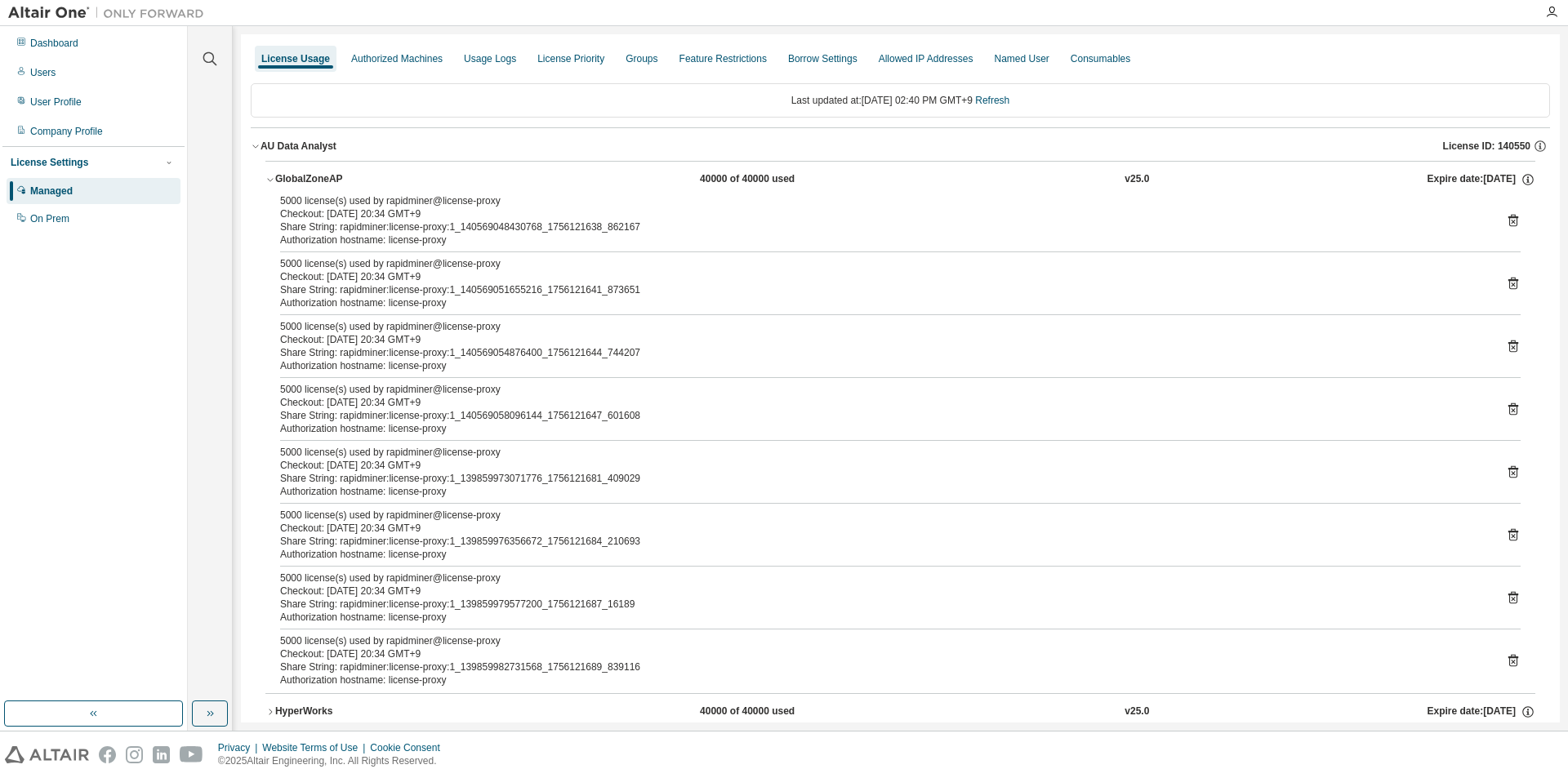
drag, startPoint x: 672, startPoint y: 181, endPoint x: 787, endPoint y: 180, distance: 115.0
click at [787, 180] on div "GlobalZoneAP 40000 of 40000 used v25.0 Expire date: 2026-04-01" at bounding box center [905, 179] width 1259 height 15
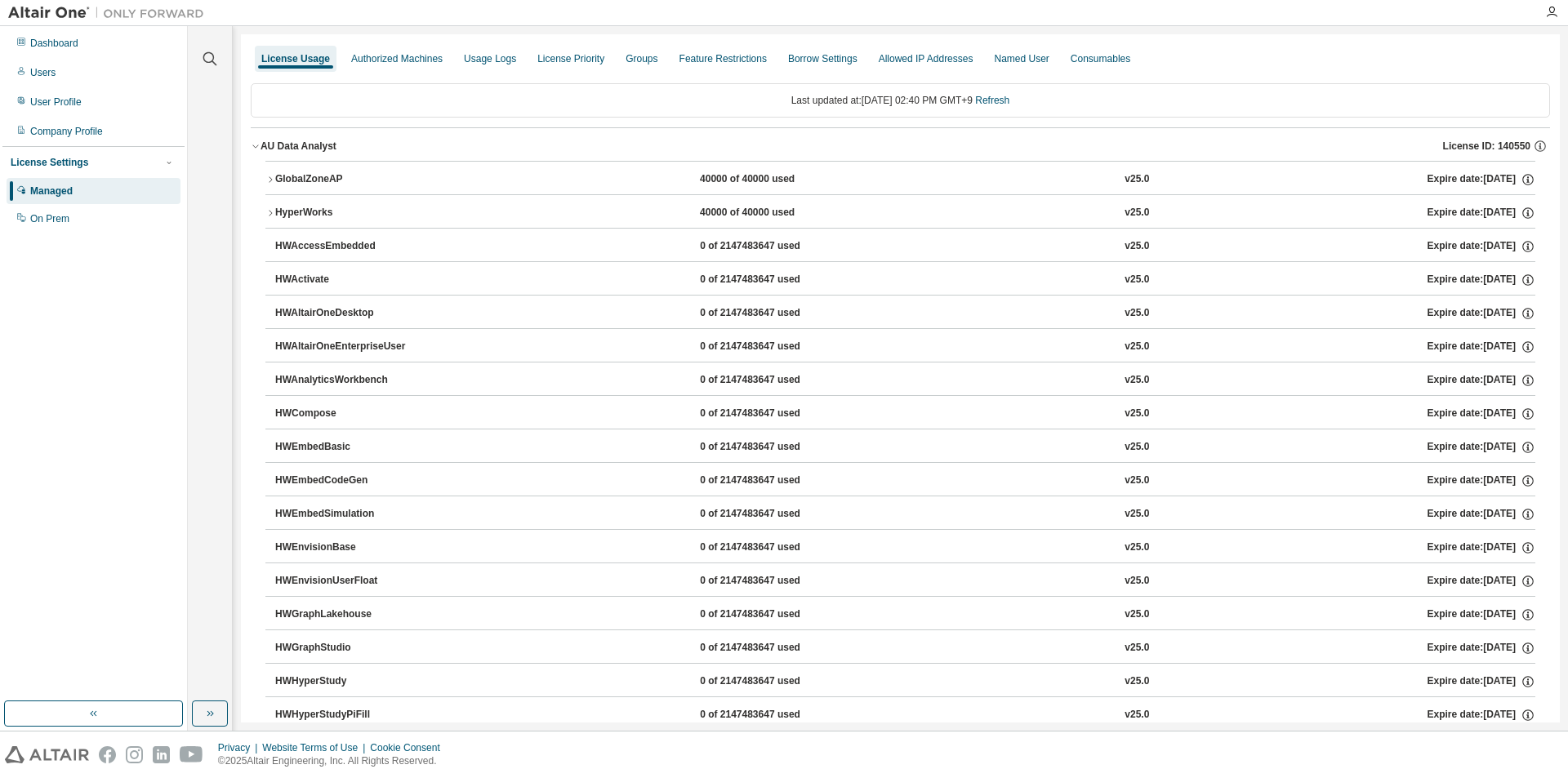
click at [671, 182] on div "GlobalZoneAP 40000 of 40000 used v25.0 Expire date: 2026-04-01" at bounding box center [905, 179] width 1259 height 15
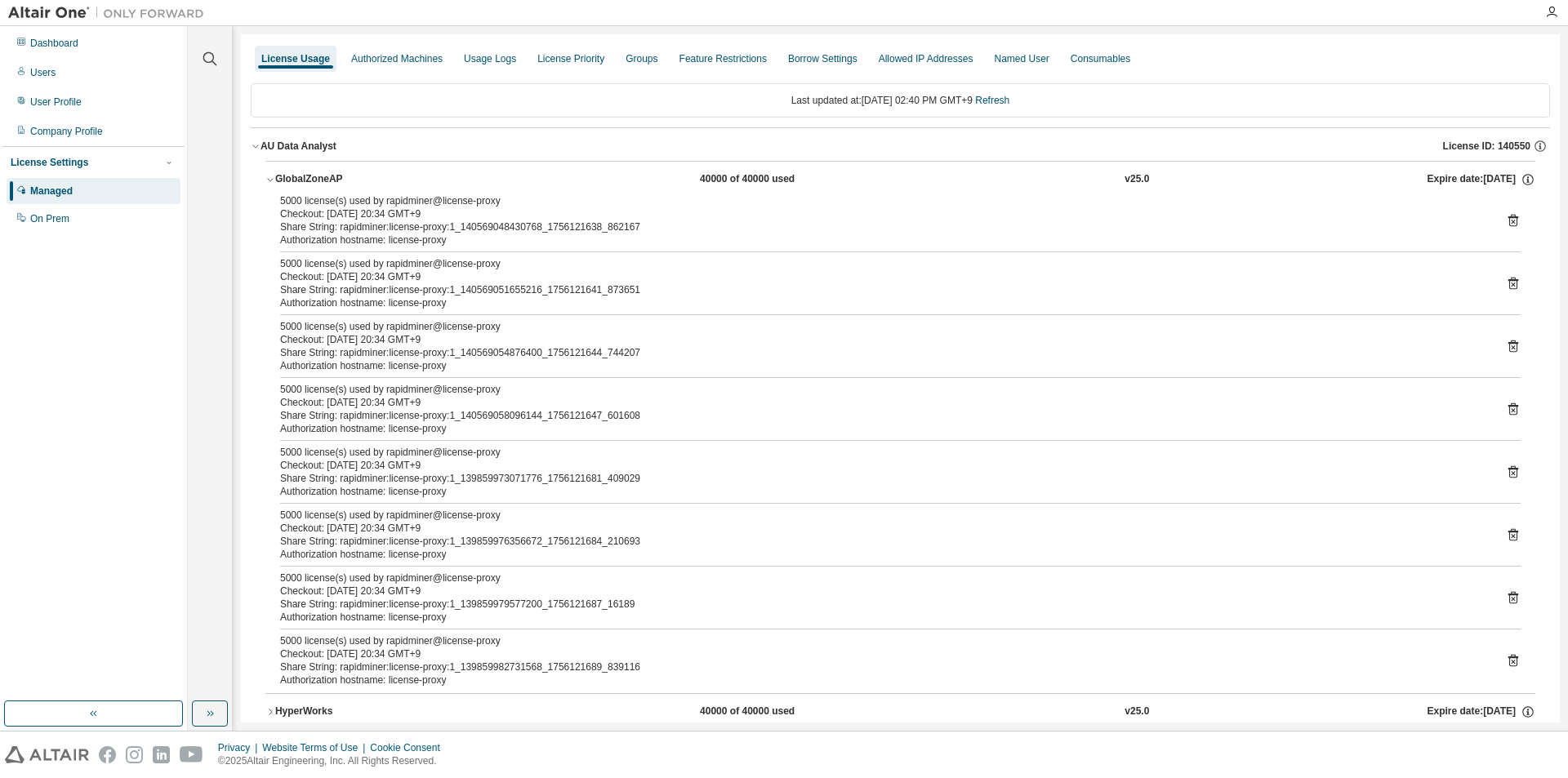
click at [274, 177] on icon "button" at bounding box center [270, 180] width 10 height 10
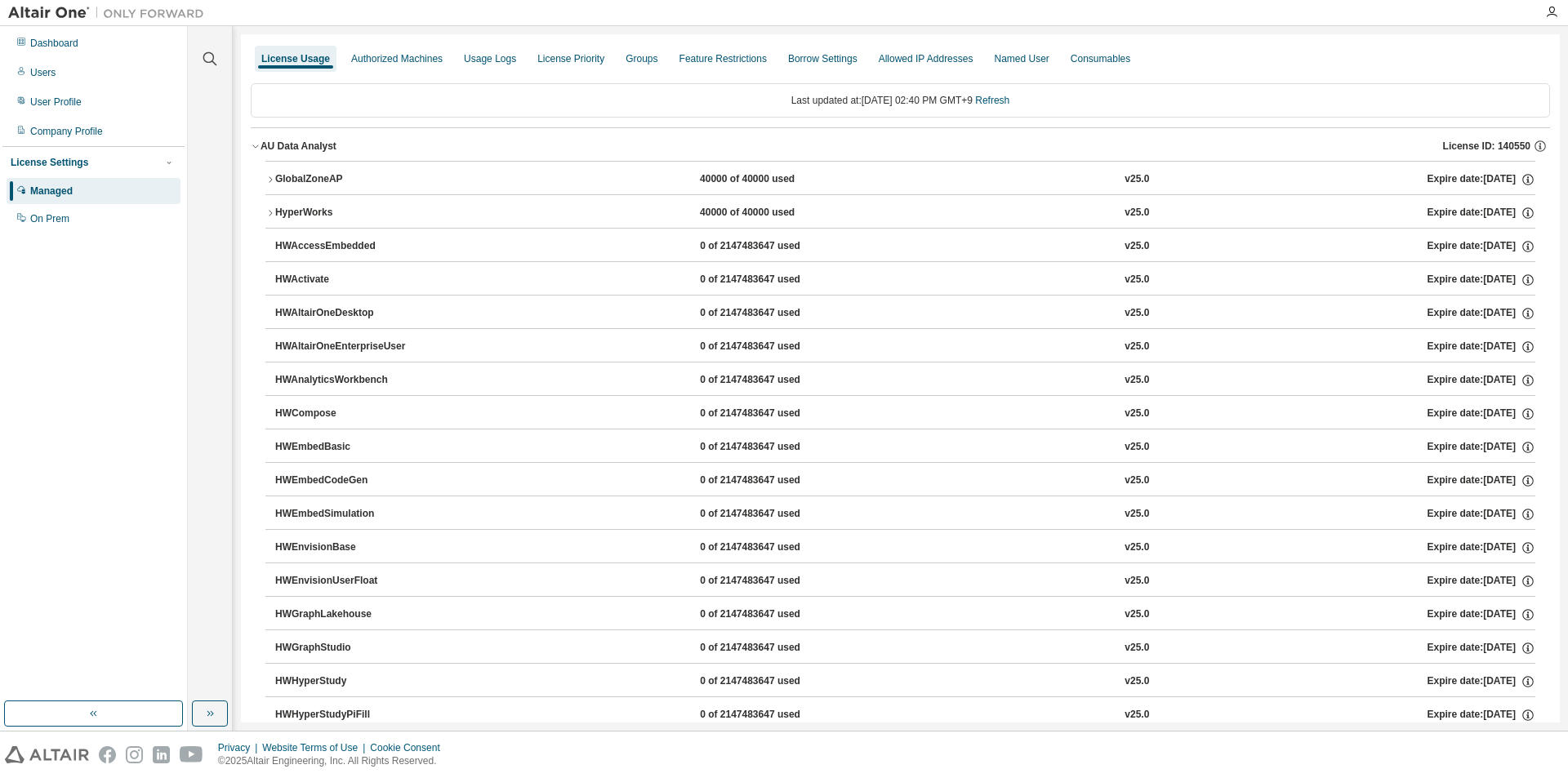
click at [274, 177] on icon "button" at bounding box center [270, 180] width 10 height 10
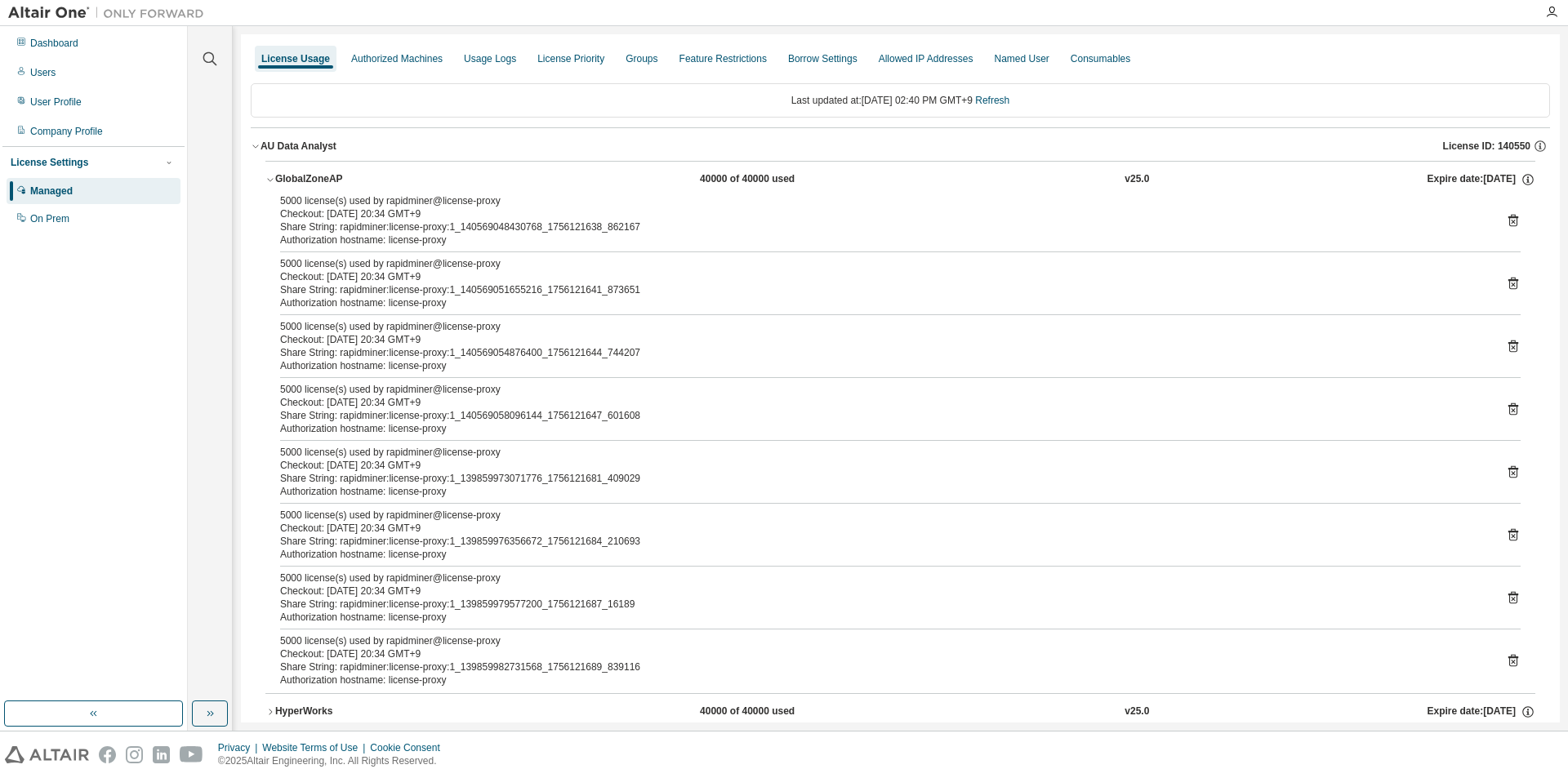
drag, startPoint x: 672, startPoint y: 181, endPoint x: 805, endPoint y: 180, distance: 133.0
click at [805, 180] on div "GlobalZoneAP 40000 of 40000 used v25.0 Expire date: 2026-04-01" at bounding box center [905, 179] width 1259 height 15
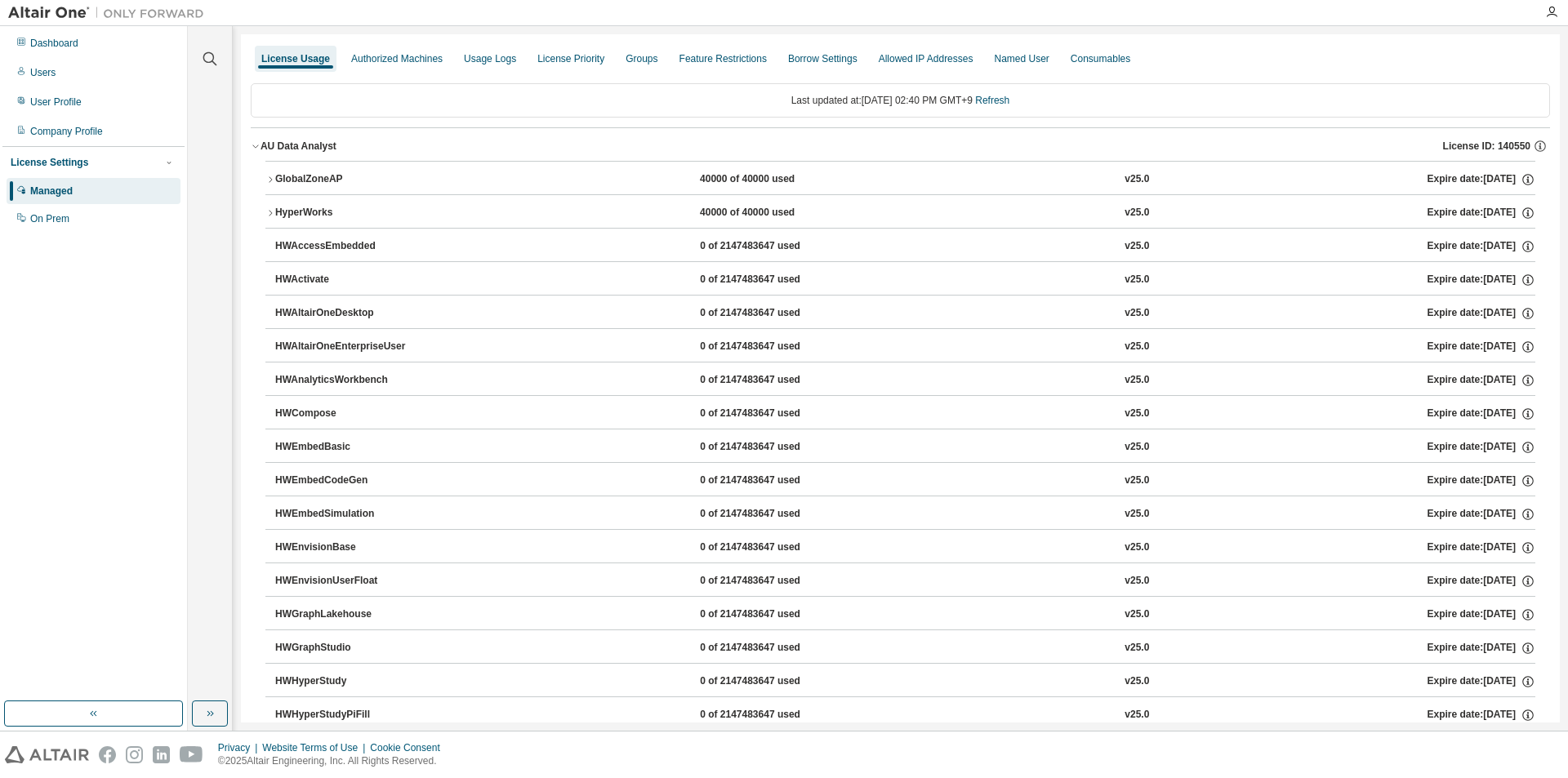
click at [805, 182] on div "40000 of 40000 used" at bounding box center [773, 179] width 147 height 15
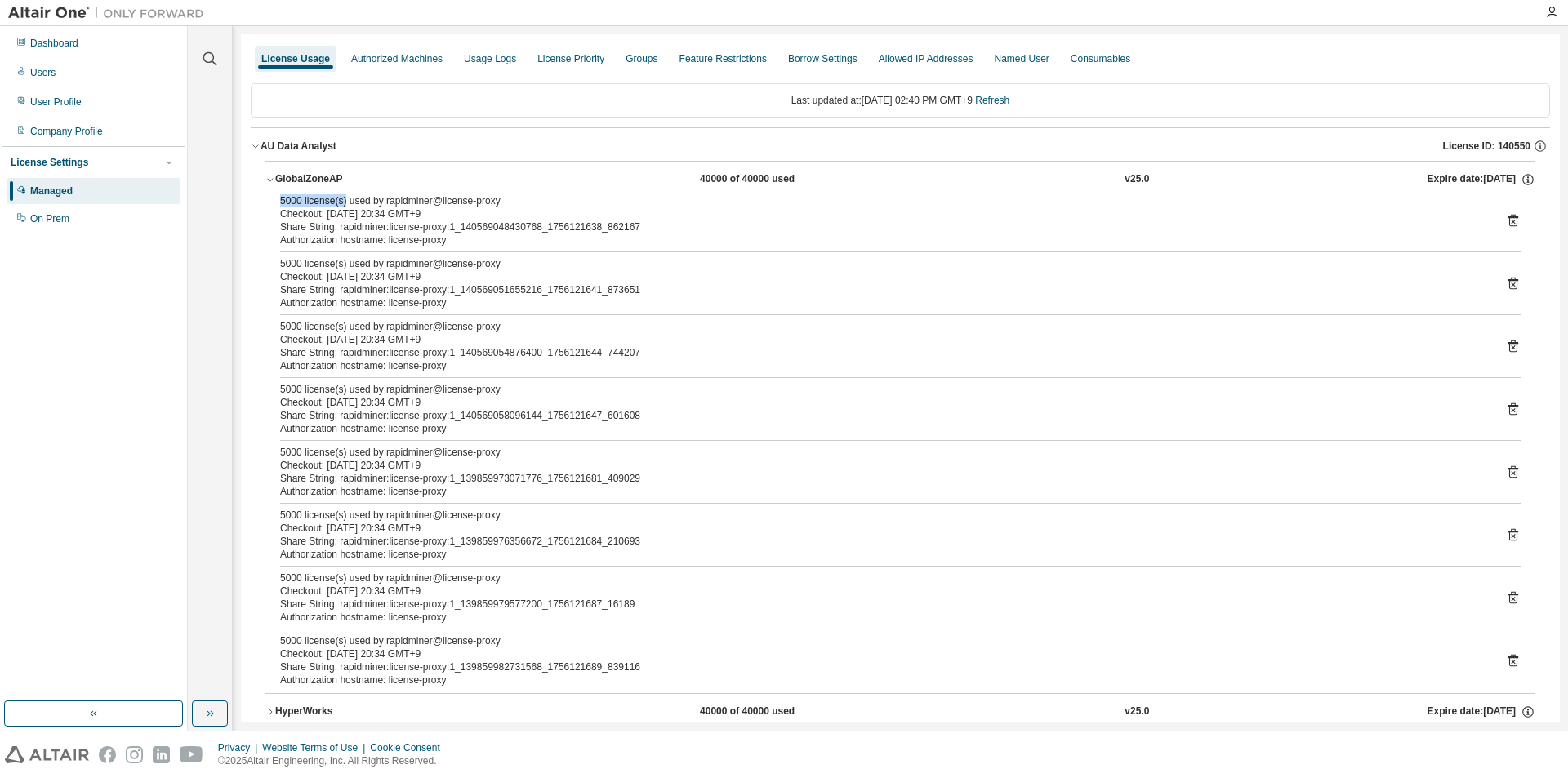
drag, startPoint x: 274, startPoint y: 201, endPoint x: 343, endPoint y: 197, distance: 69.1
click at [343, 197] on div "5000 license(s) used by rapidminer@license-proxy Checkout: 2025-08-25 20:34 GMT…" at bounding box center [900, 443] width 1269 height 499
drag, startPoint x: 681, startPoint y: 177, endPoint x: 795, endPoint y: 169, distance: 114.3
click at [795, 169] on button "GlobalZoneAP 40000 of 40000 used v25.0 Expire date: 2026-04-01" at bounding box center [900, 180] width 1269 height 36
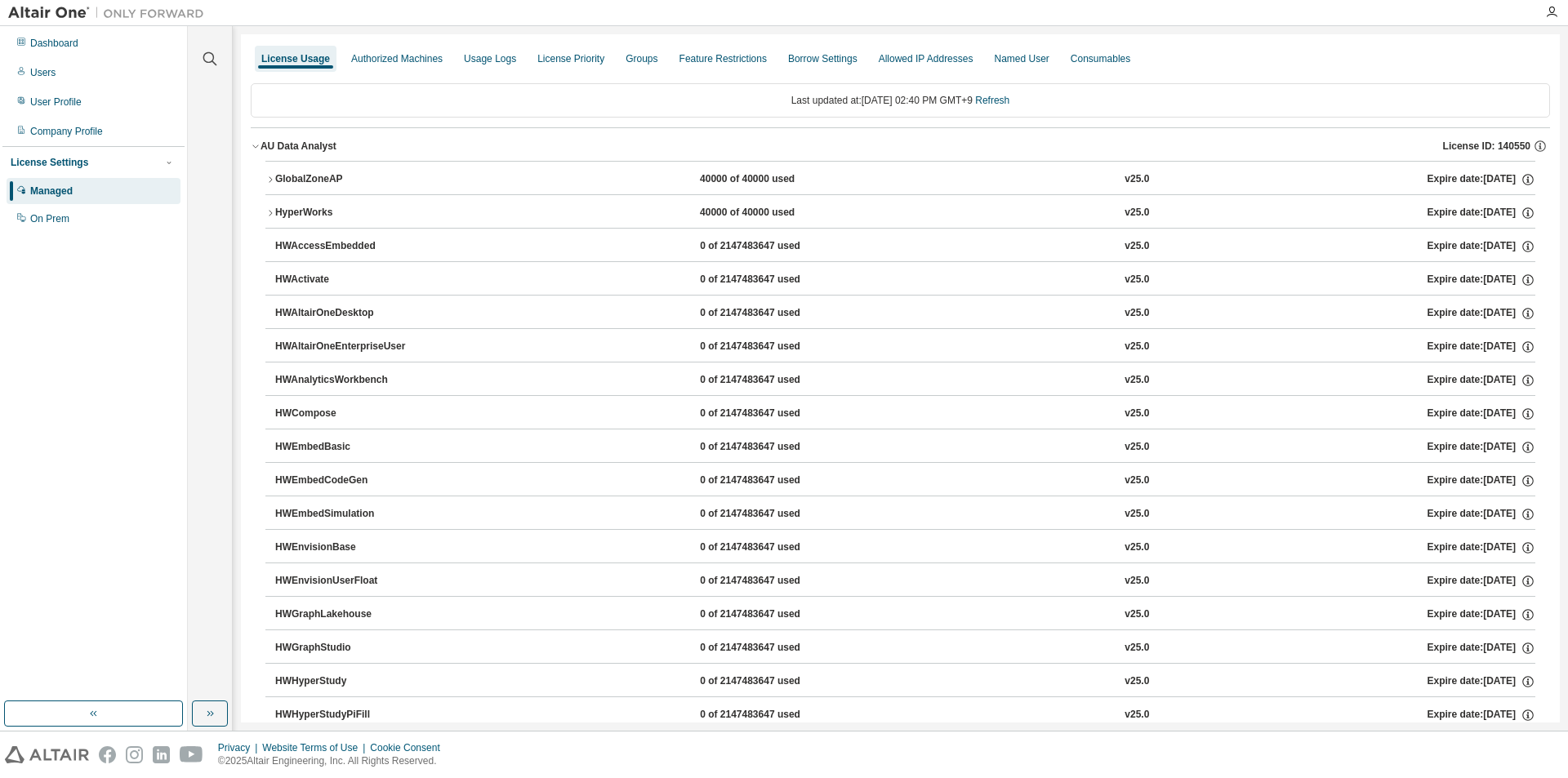
click at [681, 178] on div "GlobalZoneAP 40000 of 40000 used v25.0 Expire date: 2026-04-01" at bounding box center [905, 179] width 1259 height 15
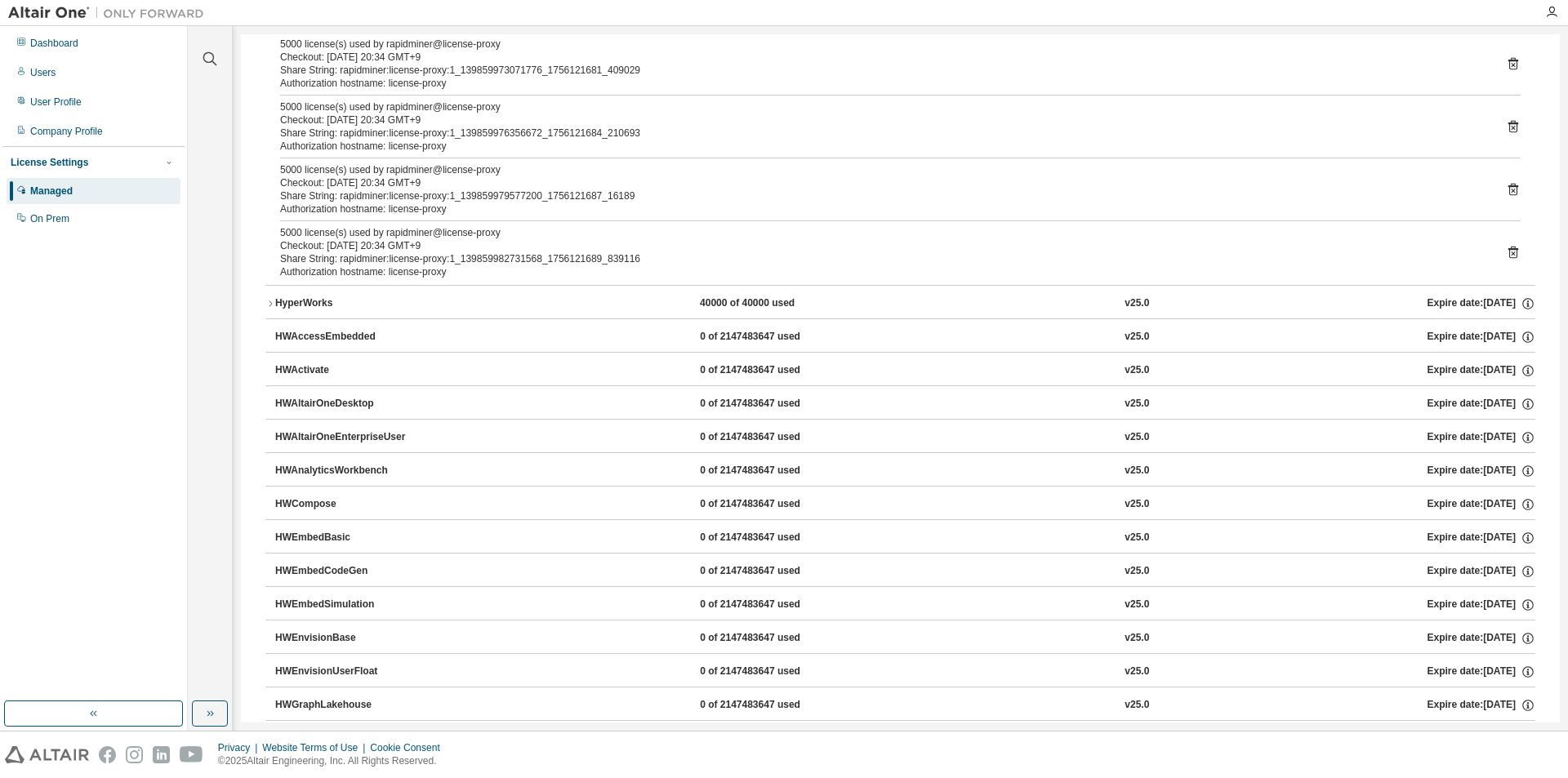
scroll to position [82, 0]
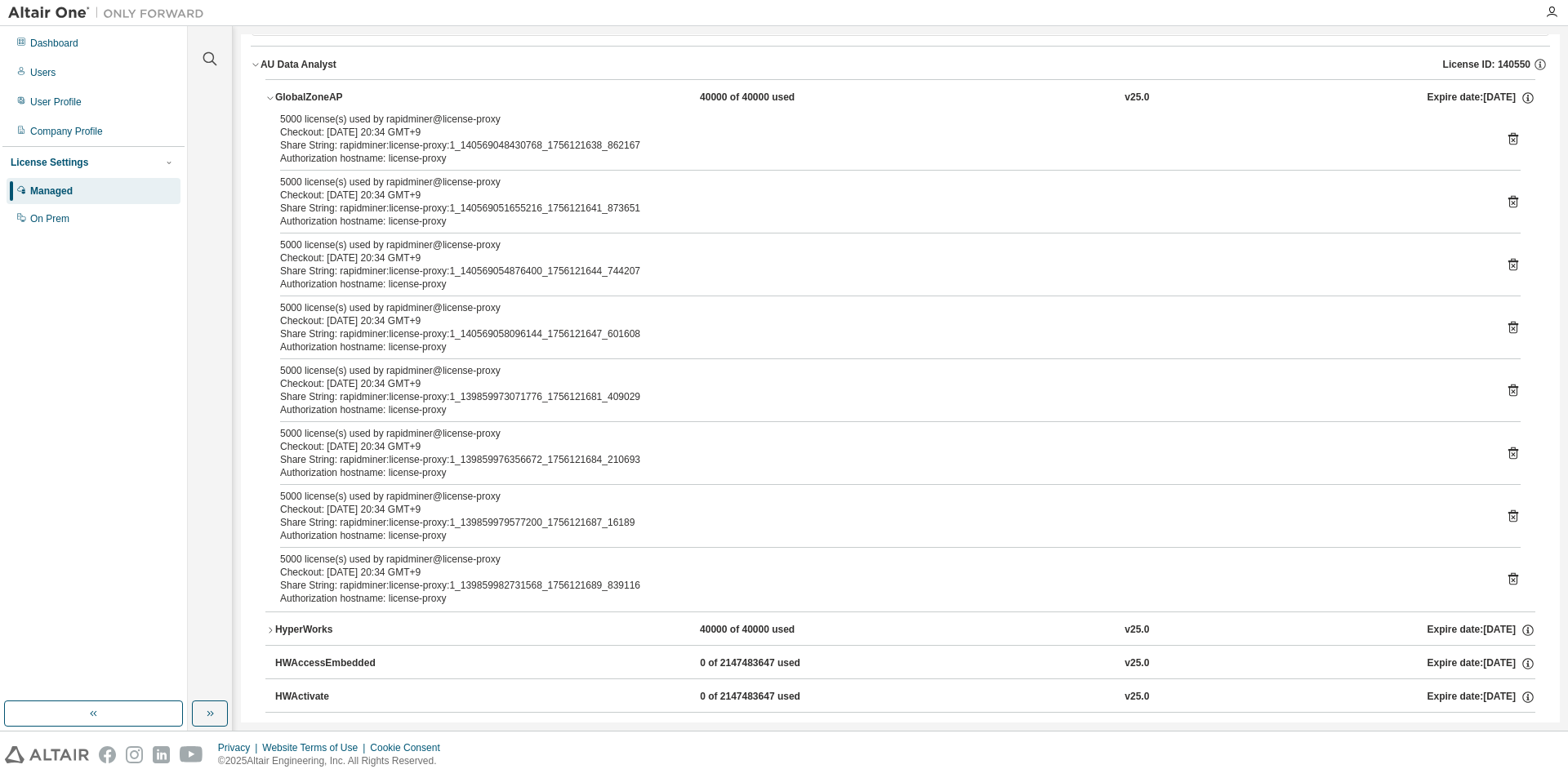
click at [267, 94] on icon "button" at bounding box center [270, 98] width 10 height 10
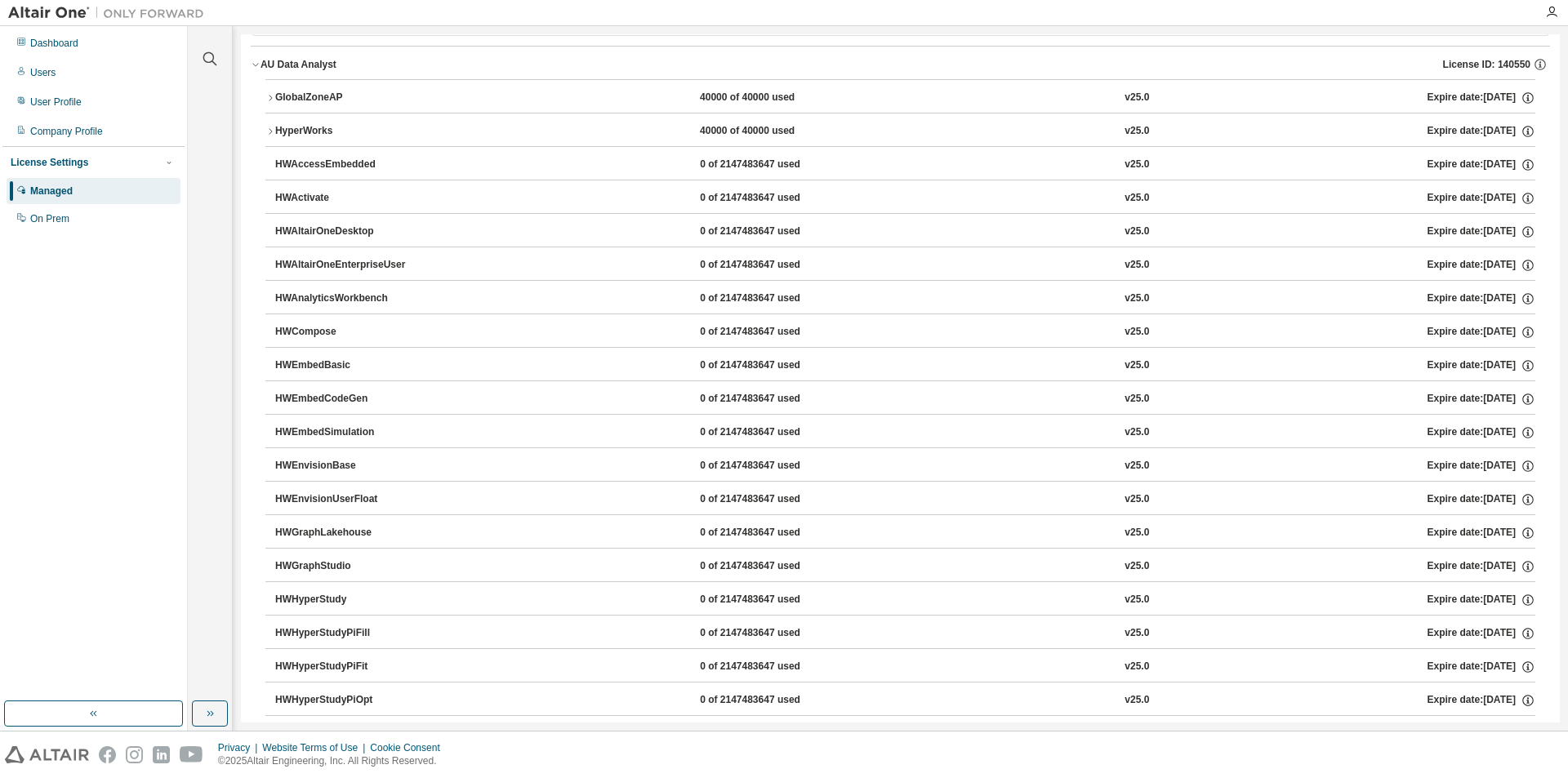
click at [700, 99] on div "40000 of 40000 used" at bounding box center [773, 98] width 147 height 15
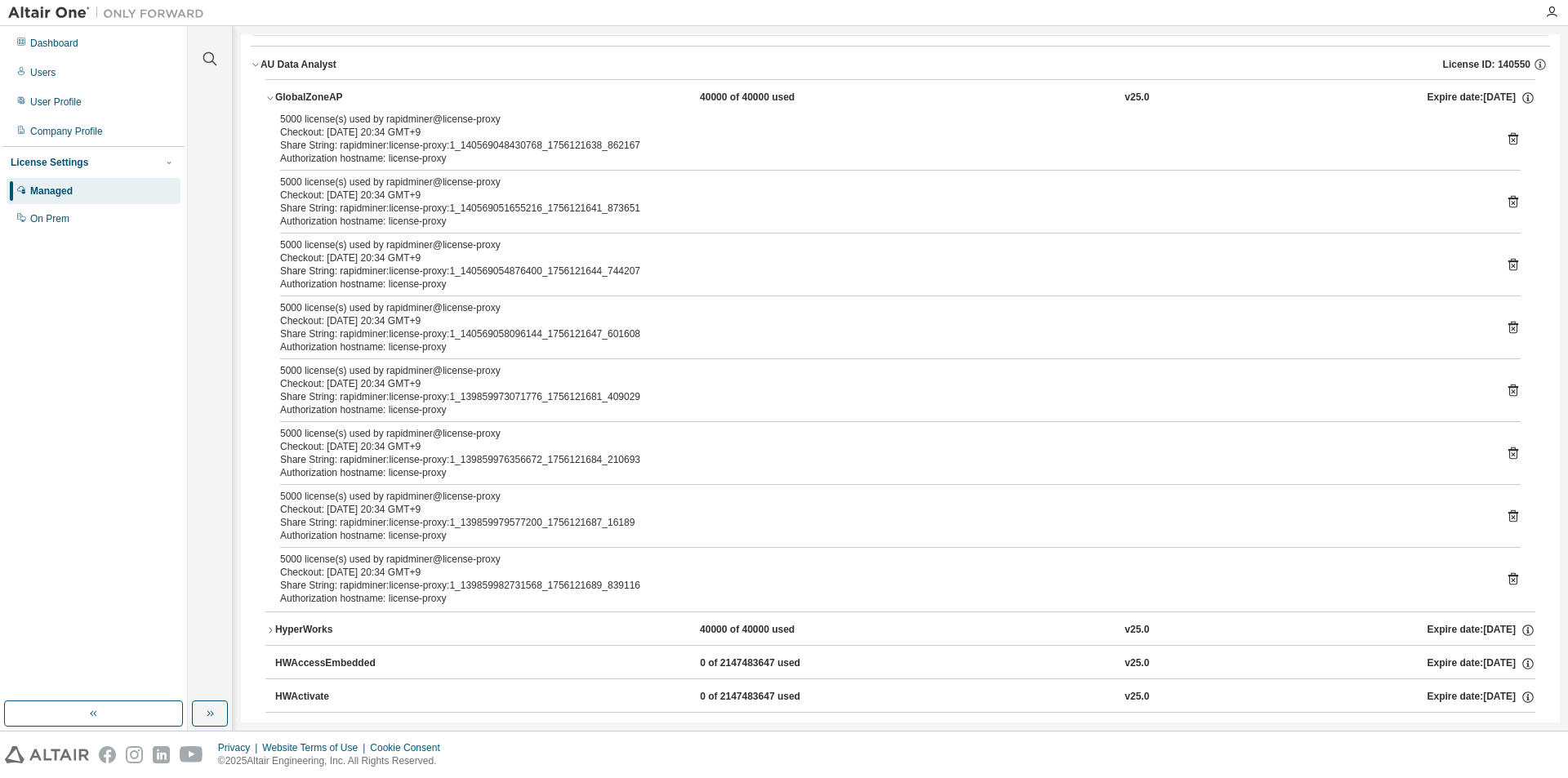
scroll to position [0, 0]
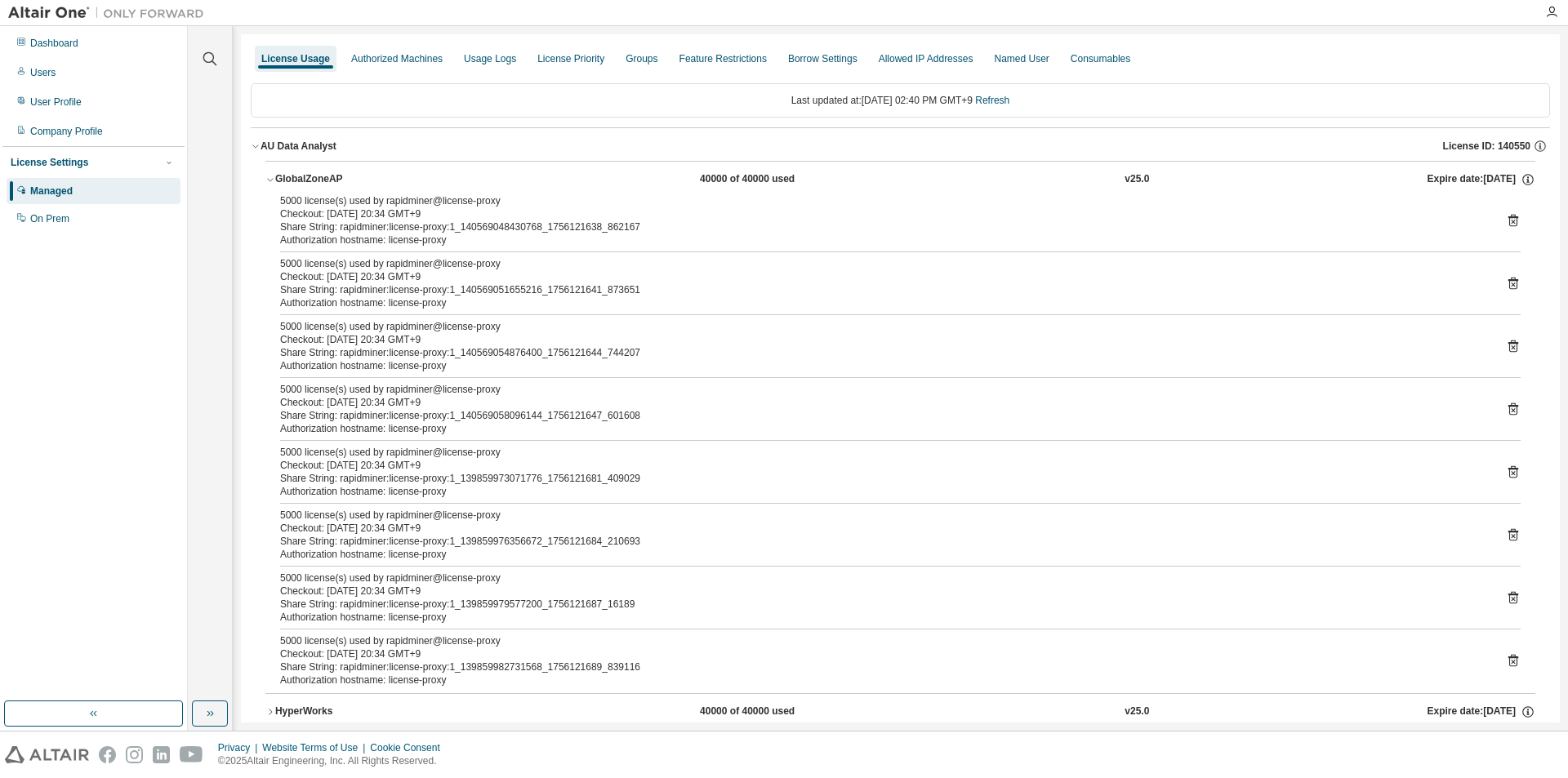
click at [268, 181] on icon "button" at bounding box center [270, 180] width 10 height 10
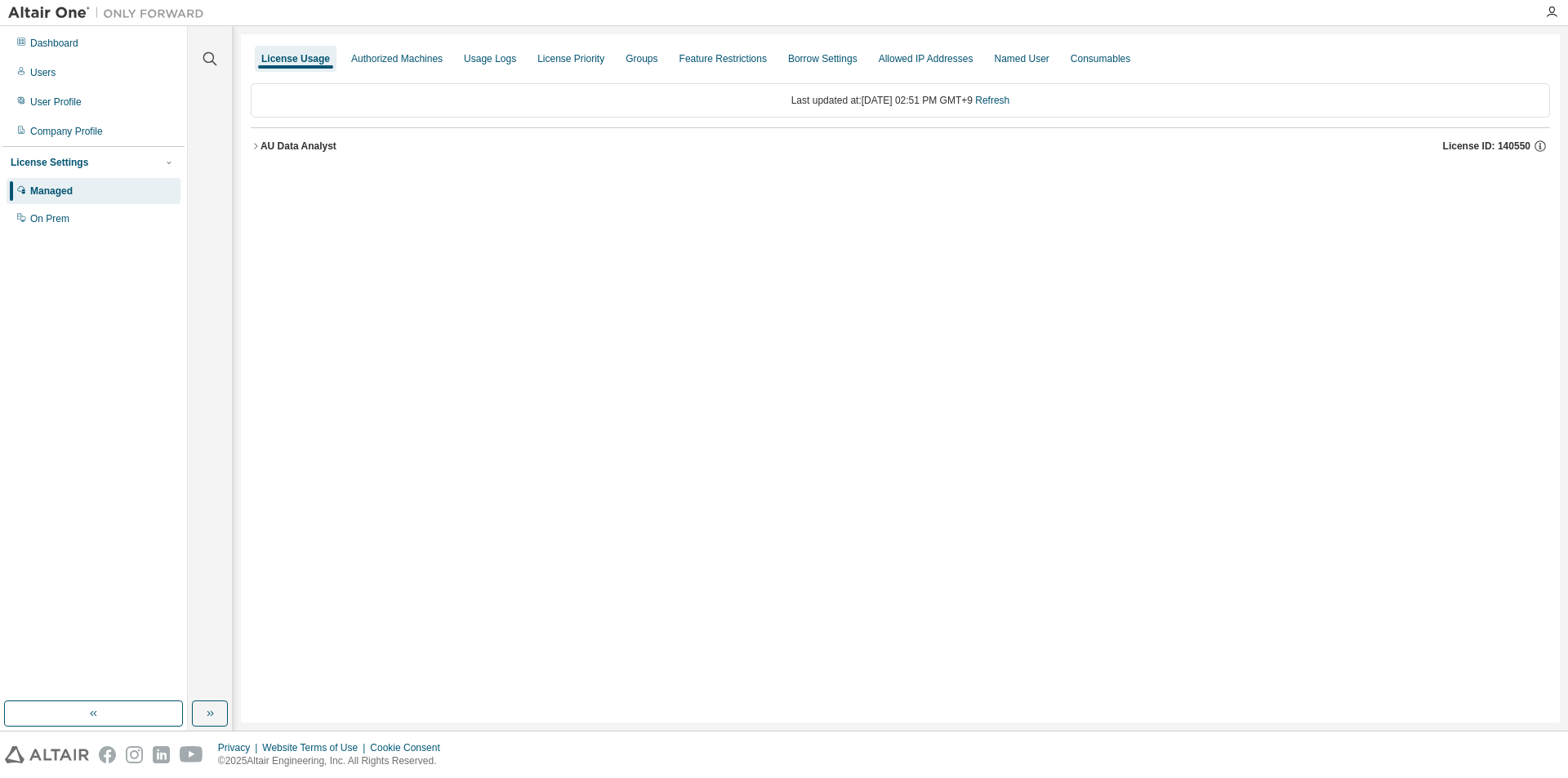
click at [253, 145] on icon "button" at bounding box center [256, 146] width 10 height 10
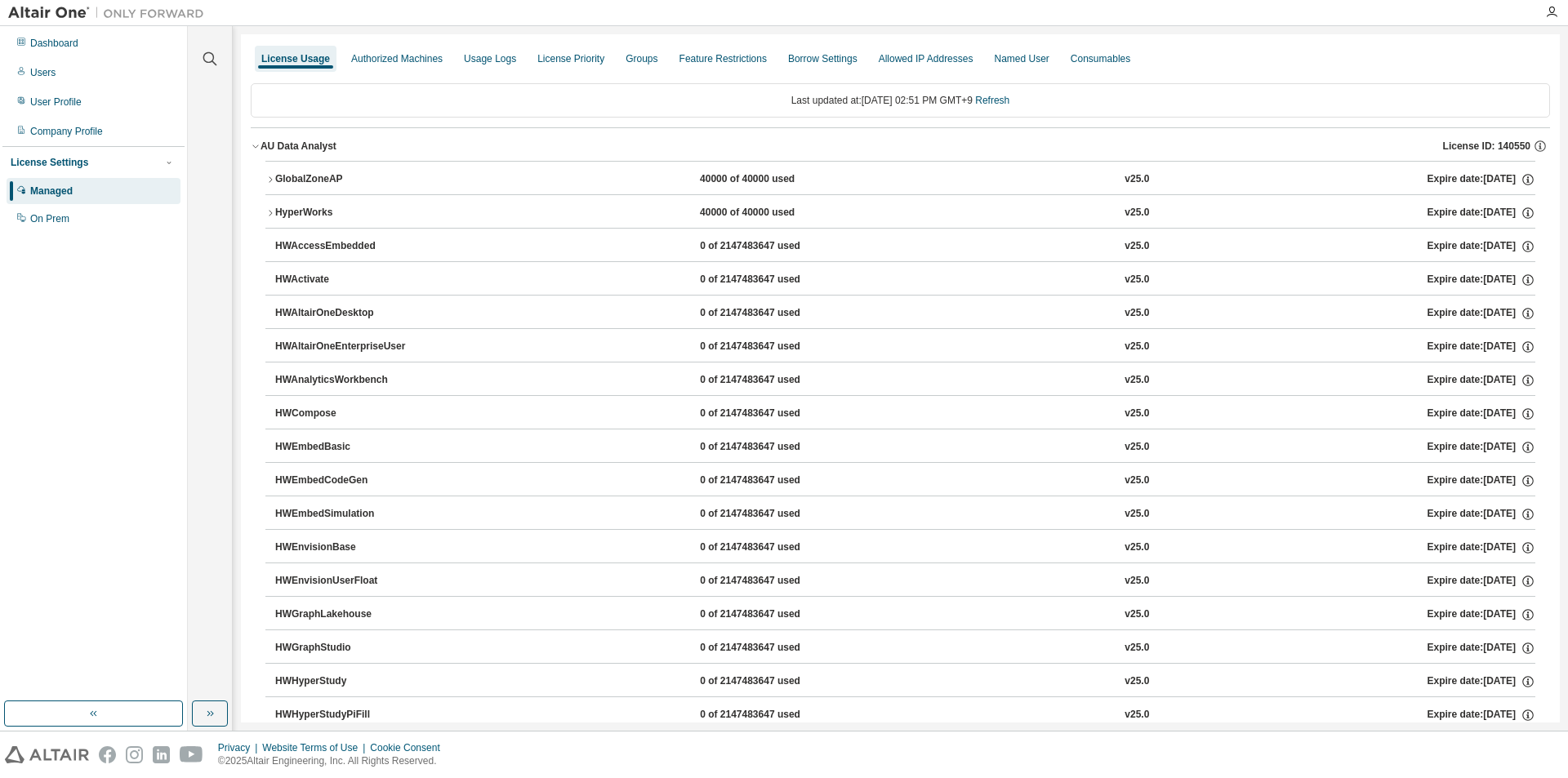
click at [273, 183] on icon "button" at bounding box center [270, 180] width 10 height 10
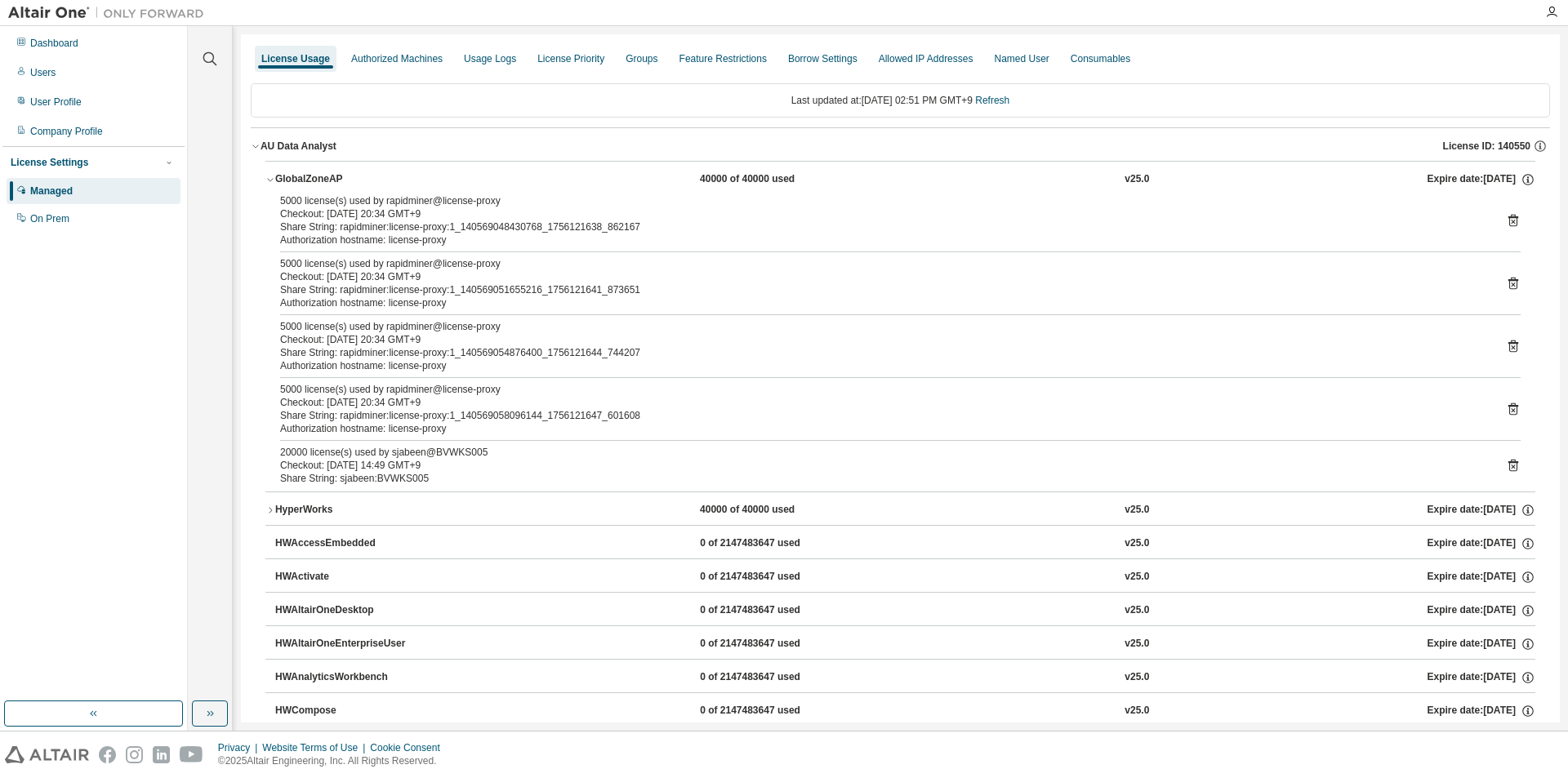
click at [271, 182] on icon "button" at bounding box center [270, 180] width 10 height 10
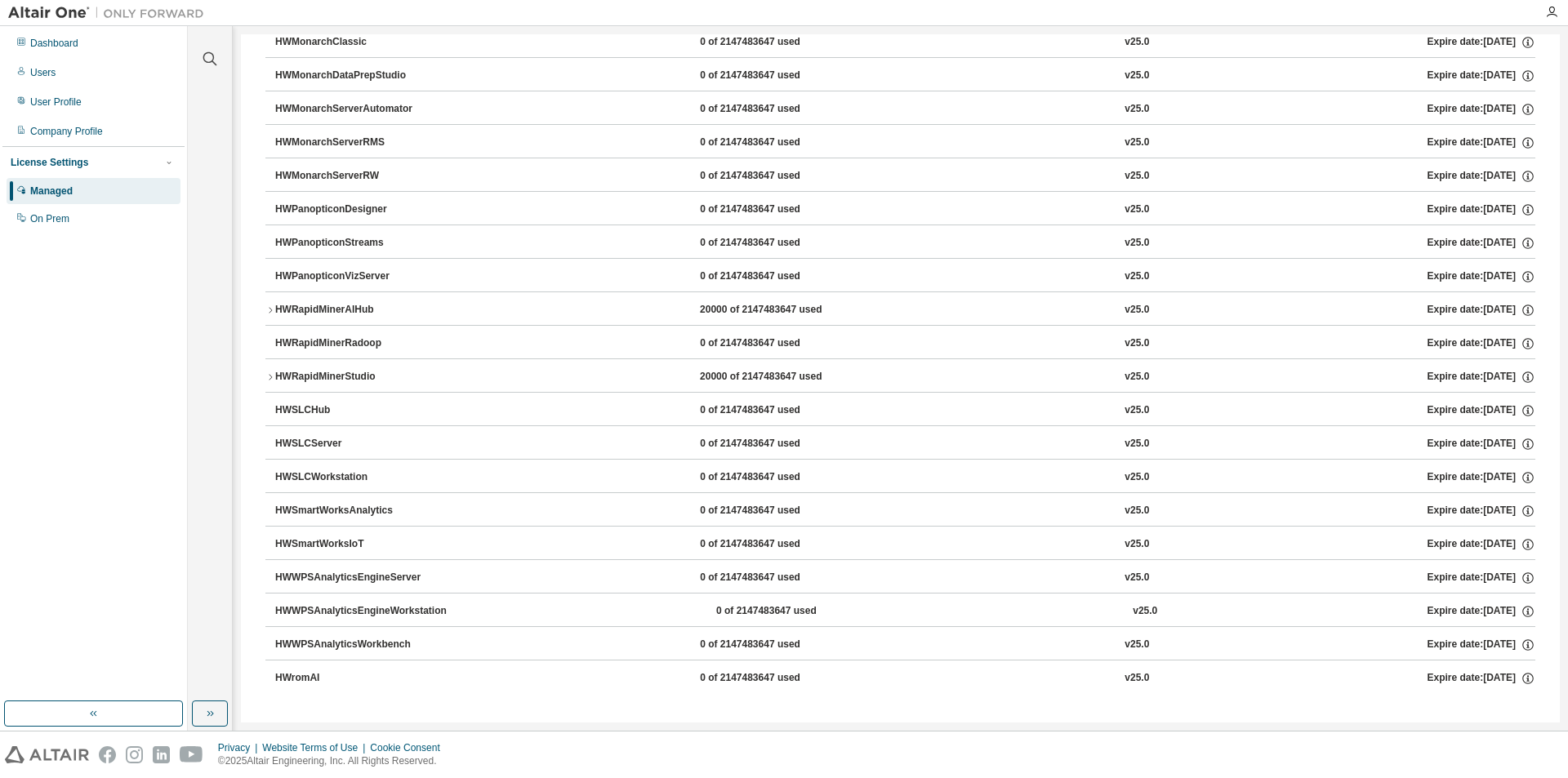
scroll to position [859, 0]
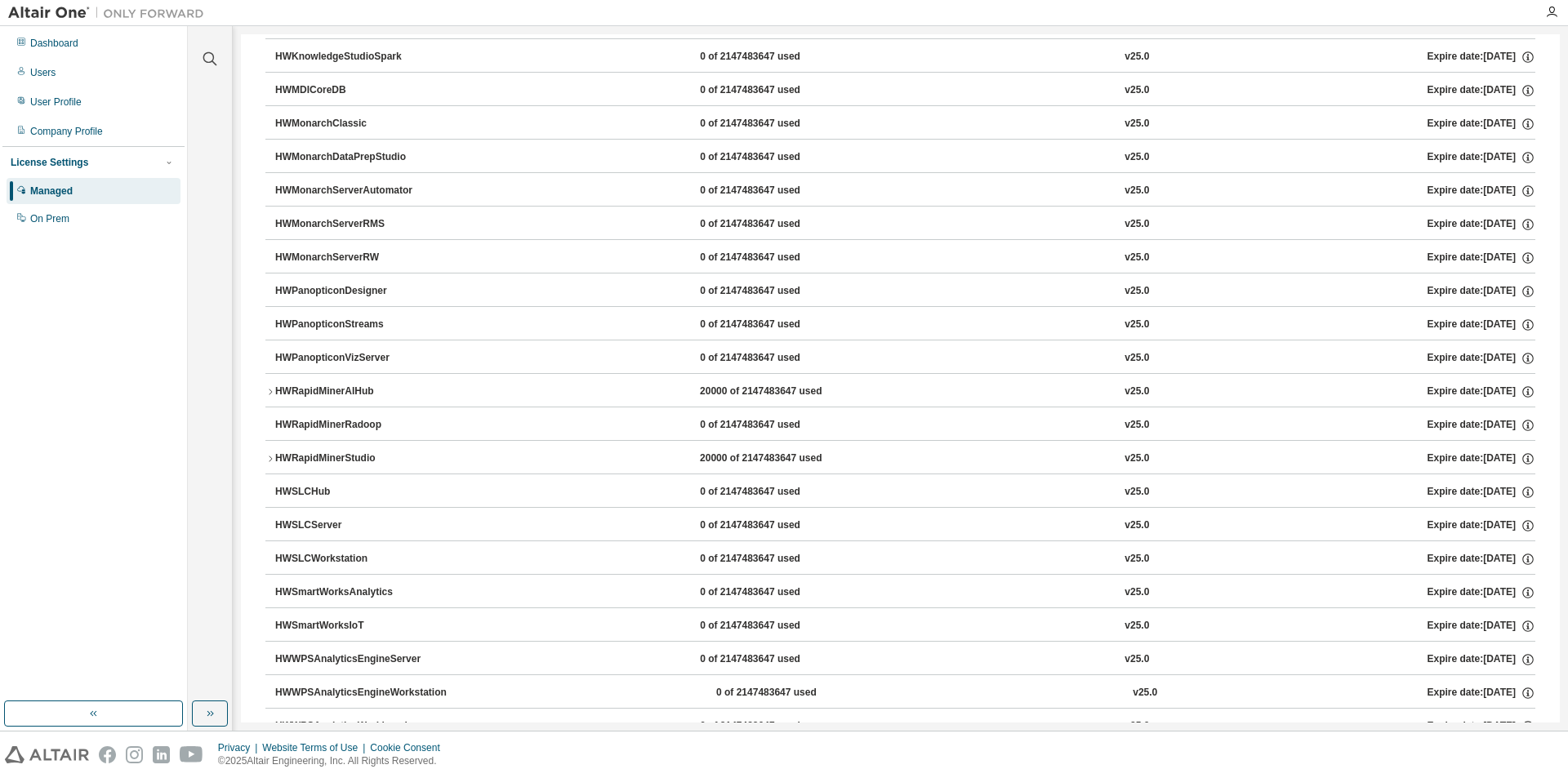
click at [270, 456] on icon "button" at bounding box center [270, 459] width 10 height 10
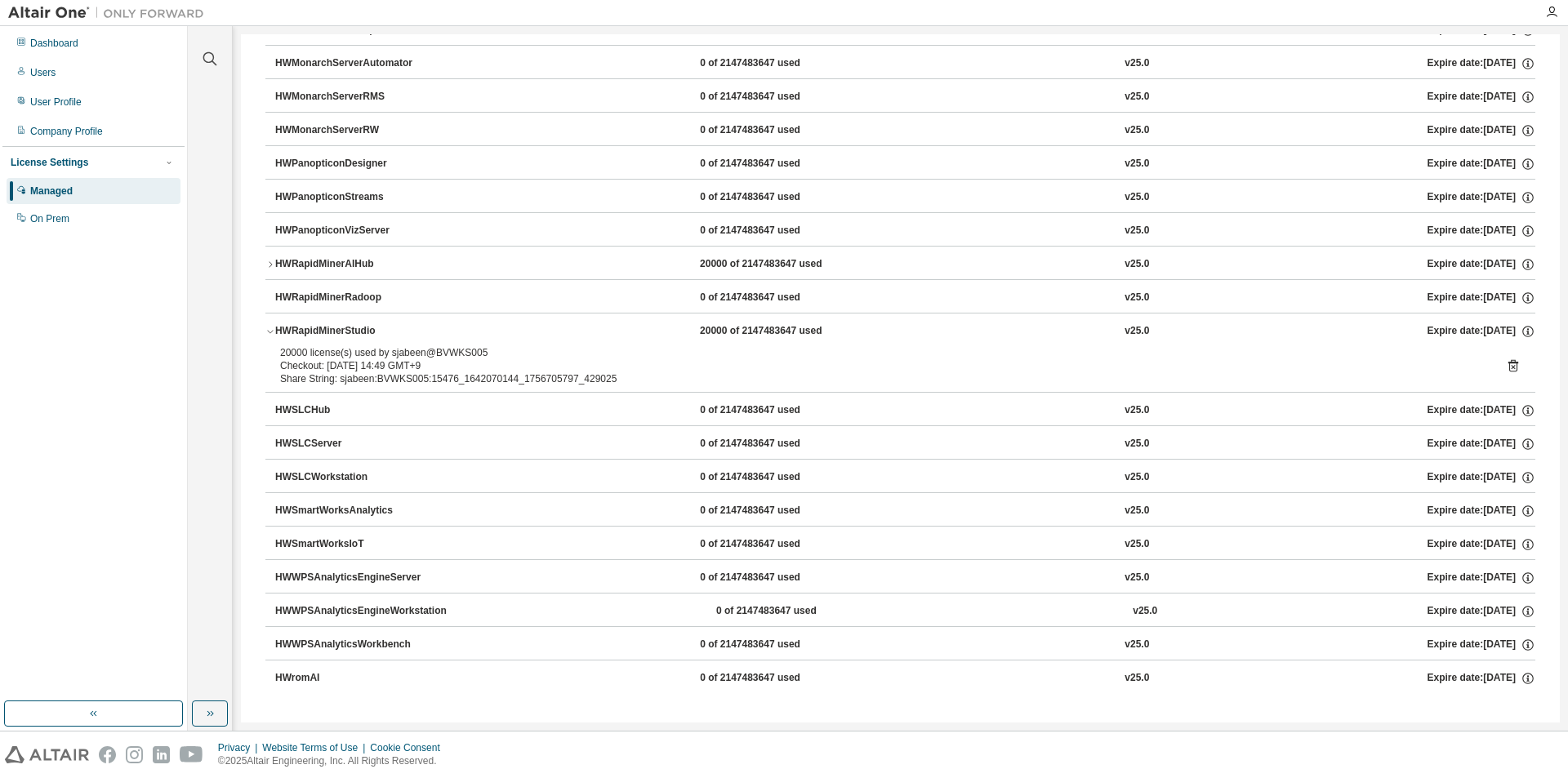
scroll to position [741, 0]
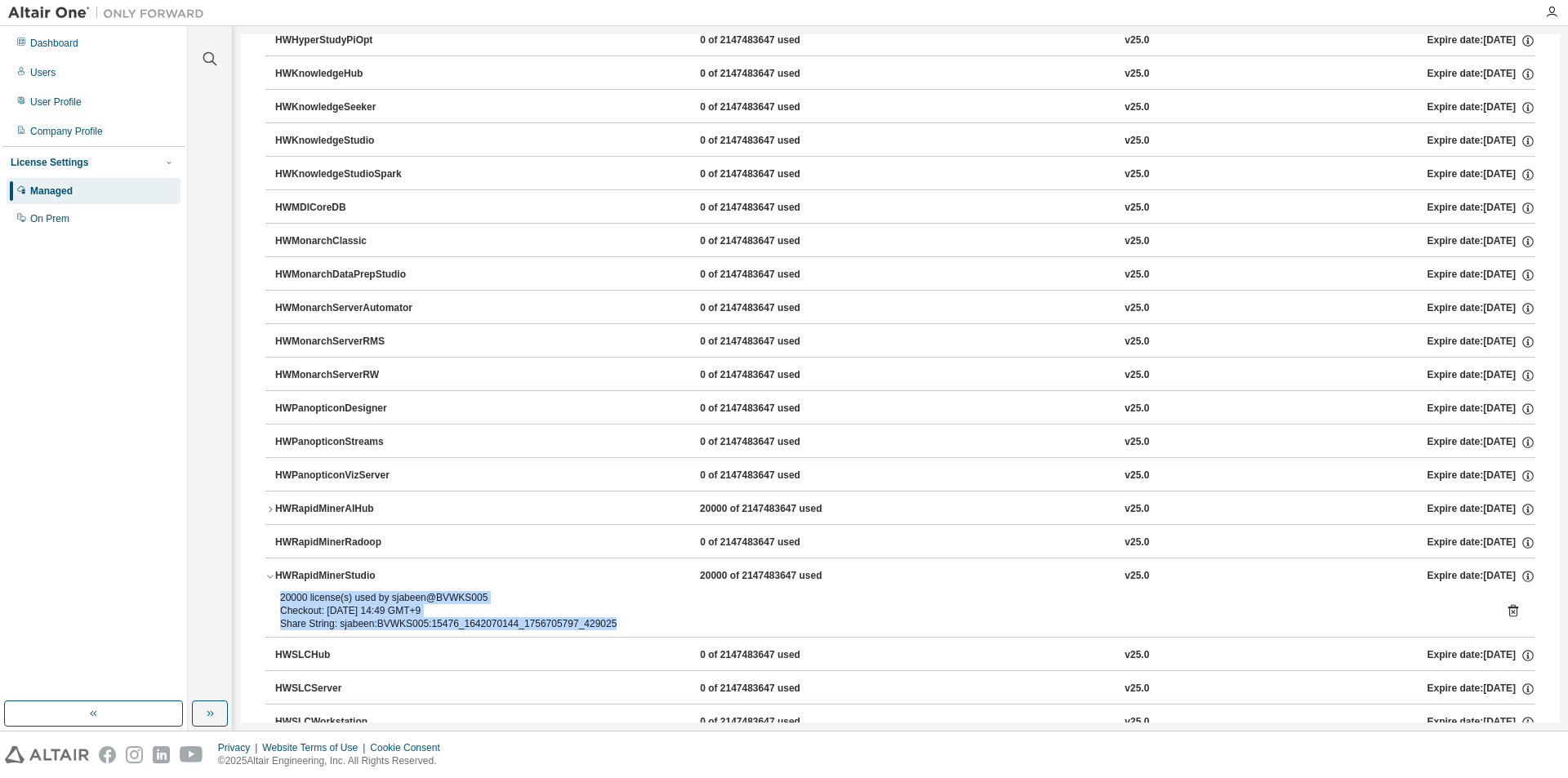
drag, startPoint x: 309, startPoint y: 602, endPoint x: 600, endPoint y: 630, distance: 292.3
click at [600, 630] on div "20000 license(s) used by sjabeen@BVWKS005 Checkout: [DATE] 14:49 GMT+9 Share St…" at bounding box center [900, 613] width 1269 height 46
click at [620, 629] on div "Share String: sjabeen:BVWKS005:15476_1642070144_1756705797_429025" at bounding box center [881, 623] width 1201 height 13
drag, startPoint x: 576, startPoint y: 624, endPoint x: 269, endPoint y: 599, distance: 308.0
click at [269, 599] on div "20000 license(s) used by sjabeen@BVWKS005 Checkout: 2025-09-01 14:49 GMT+9 Shar…" at bounding box center [900, 613] width 1269 height 46
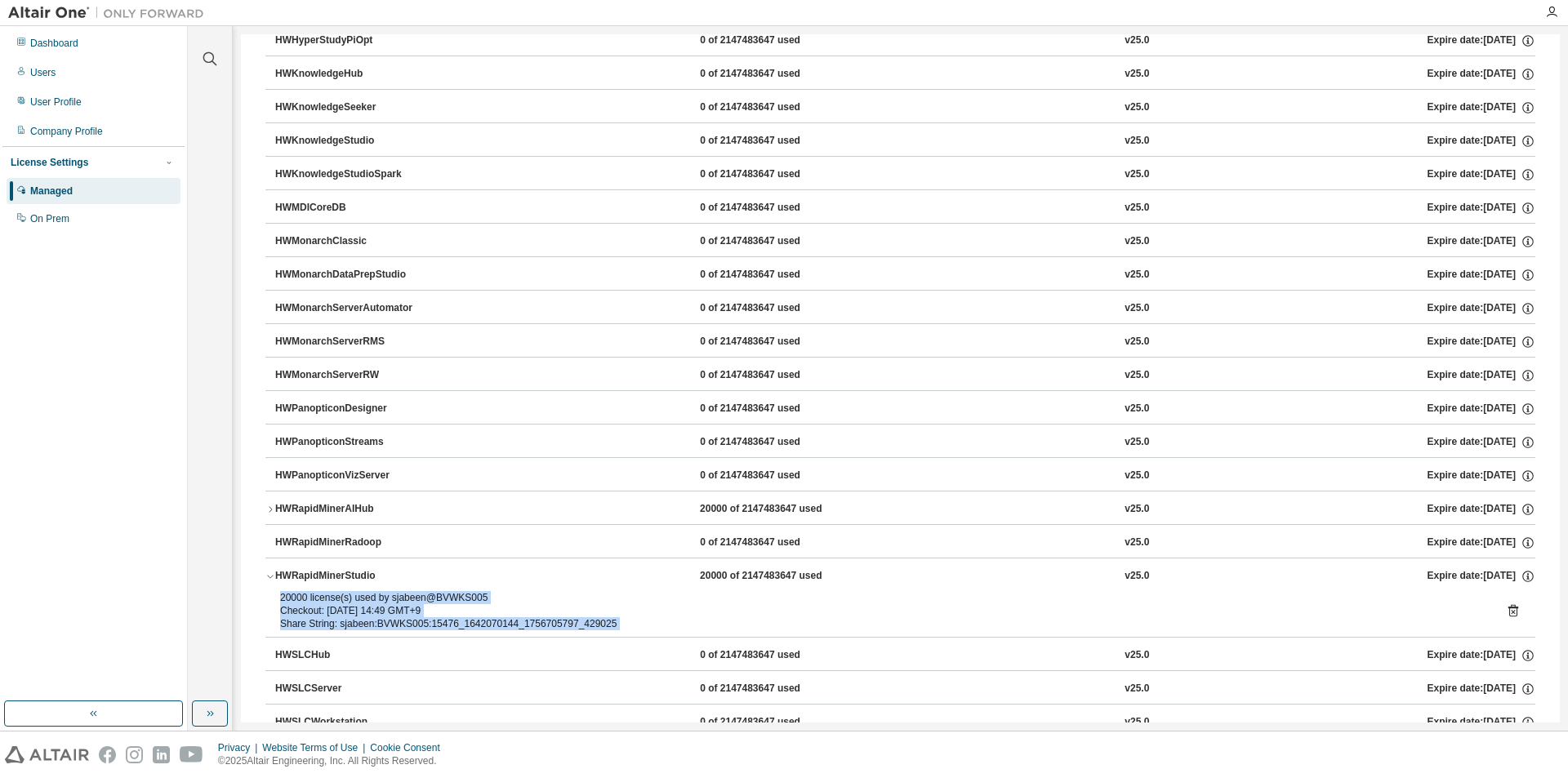
click at [269, 599] on div "20000 license(s) used by sjabeen@BVWKS005 Checkout: 2025-09-01 14:49 GMT+9 Shar…" at bounding box center [900, 613] width 1269 height 46
drag, startPoint x: 269, startPoint y: 599, endPoint x: 649, endPoint y: 621, distance: 380.6
click at [649, 621] on div "20000 license(s) used by sjabeen@BVWKS005 Checkout: 2025-09-01 14:49 GMT+9 Shar…" at bounding box center [900, 613] width 1269 height 46
click at [649, 621] on div "Share String: sjabeen:BVWKS005:15476_1642070144_1756705797_429025" at bounding box center [881, 623] width 1201 height 13
click at [284, 600] on div "20000 license(s) used by sjabeen@BVWKS005" at bounding box center [881, 596] width 1201 height 13
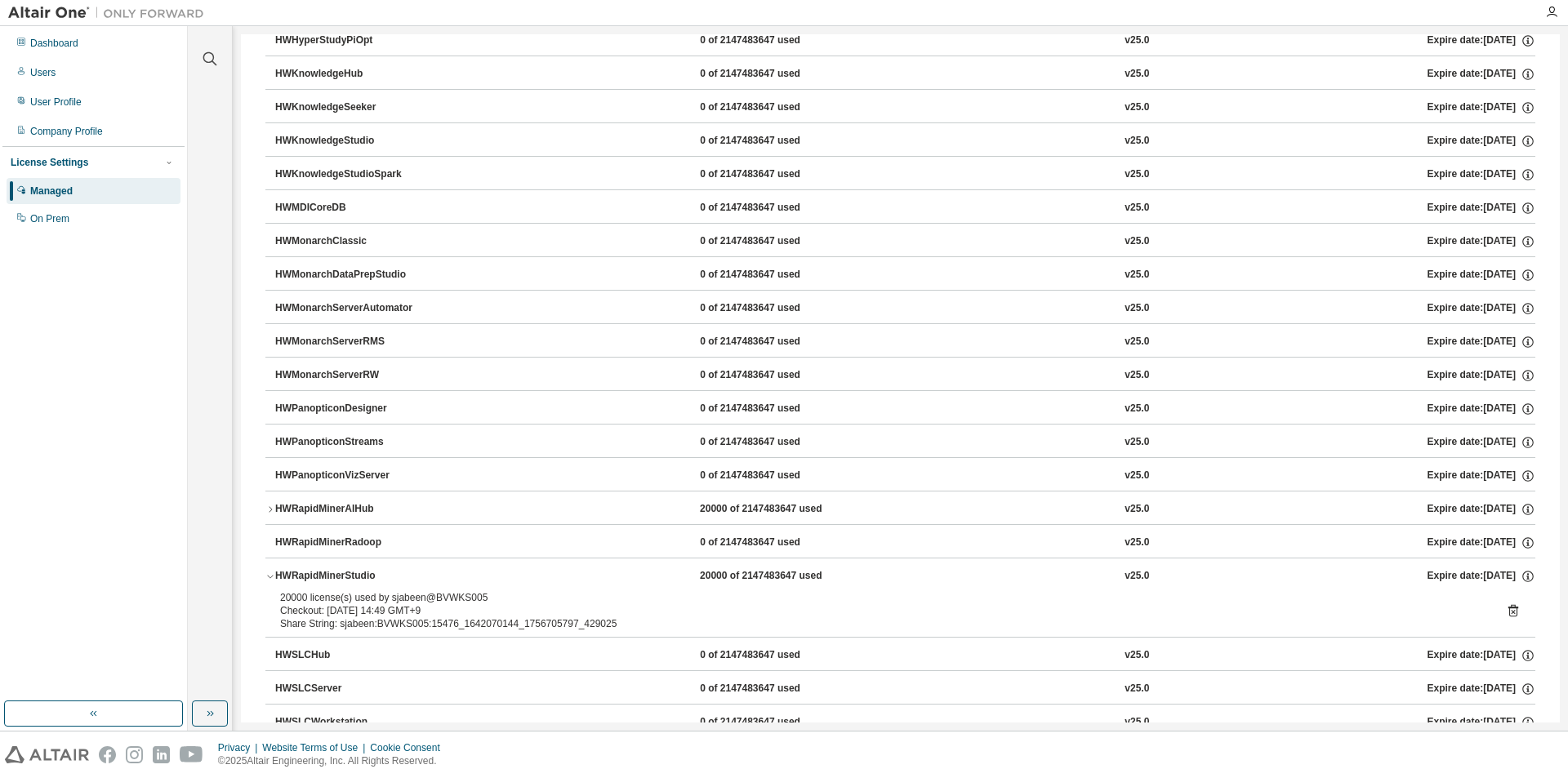
click at [284, 600] on div "20000 license(s) used by sjabeen@BVWKS005" at bounding box center [881, 596] width 1201 height 13
drag, startPoint x: 280, startPoint y: 595, endPoint x: 307, endPoint y: 594, distance: 27.0
click at [307, 594] on div "20000 license(s) used by sjabeen@BVWKS005" at bounding box center [881, 596] width 1201 height 13
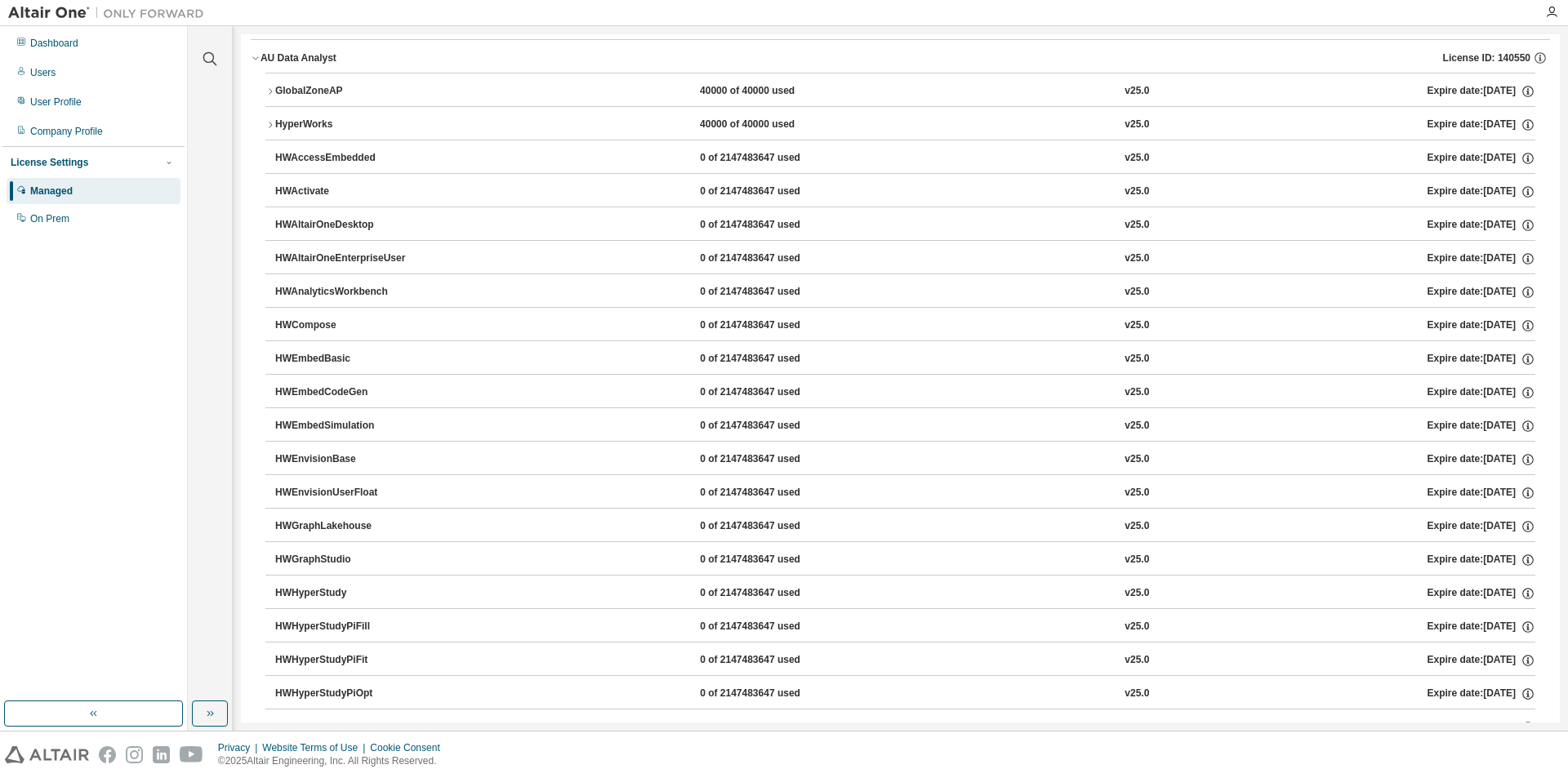
scroll to position [0, 0]
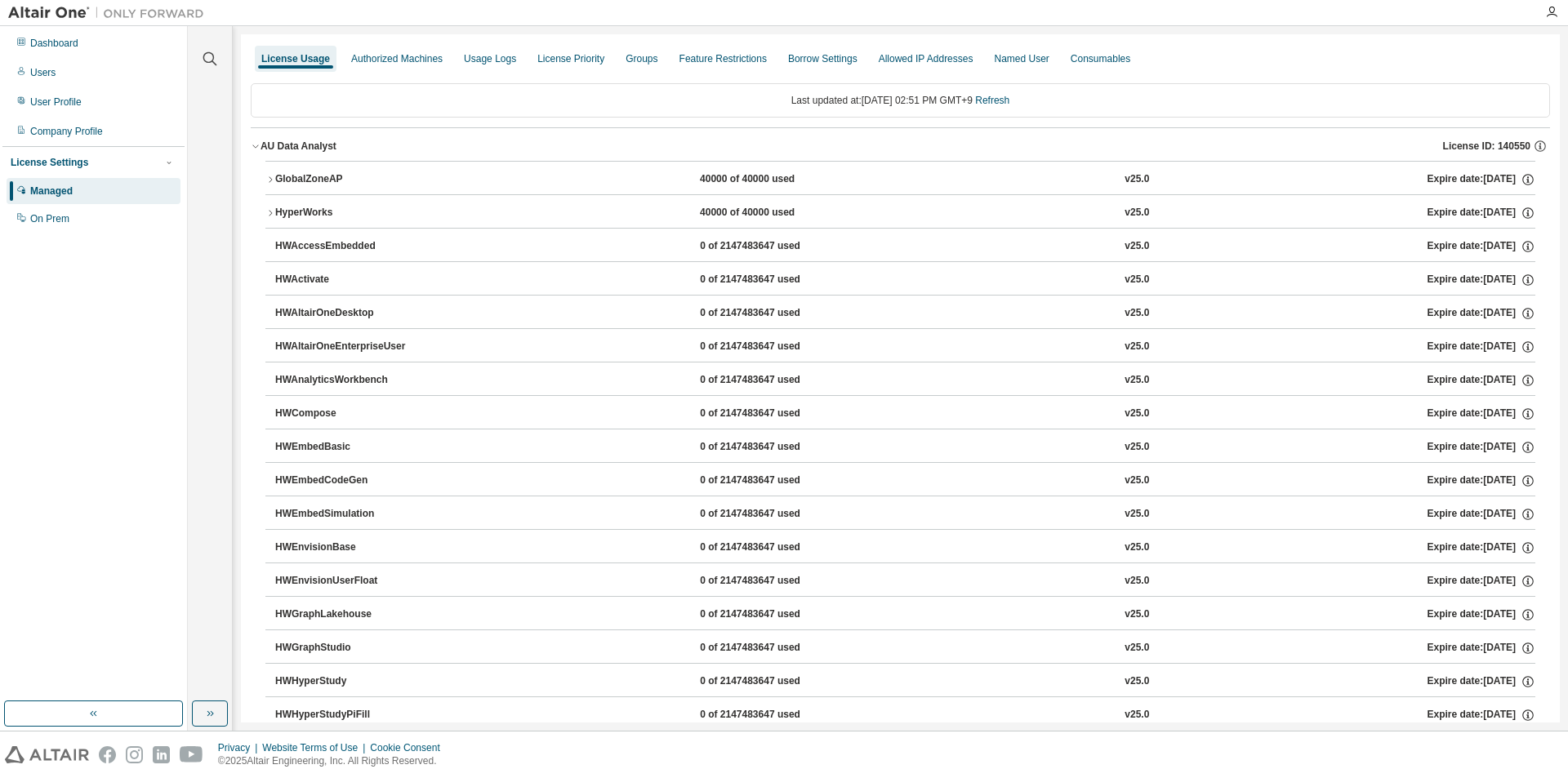
click at [267, 180] on icon "button" at bounding box center [270, 180] width 10 height 10
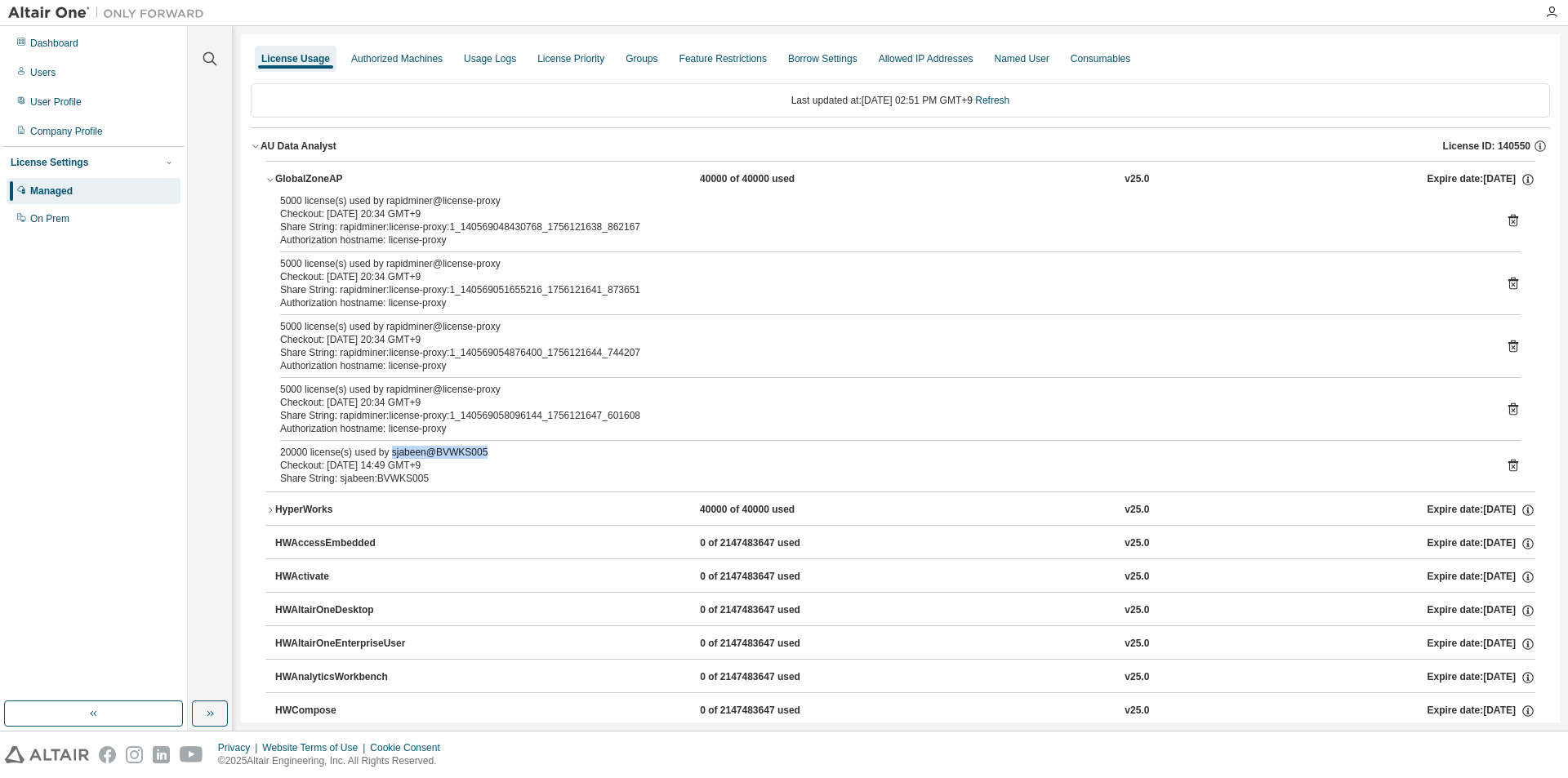
drag, startPoint x: 388, startPoint y: 455, endPoint x: 484, endPoint y: 456, distance: 96.0
click at [484, 456] on div "20000 license(s) used by sjabeen@BVWKS005" at bounding box center [881, 452] width 1201 height 13
drag, startPoint x: 475, startPoint y: 453, endPoint x: 391, endPoint y: 449, distance: 84.1
click at [391, 449] on div "20000 license(s) used by sjabeen@BVWKS005" at bounding box center [881, 452] width 1201 height 13
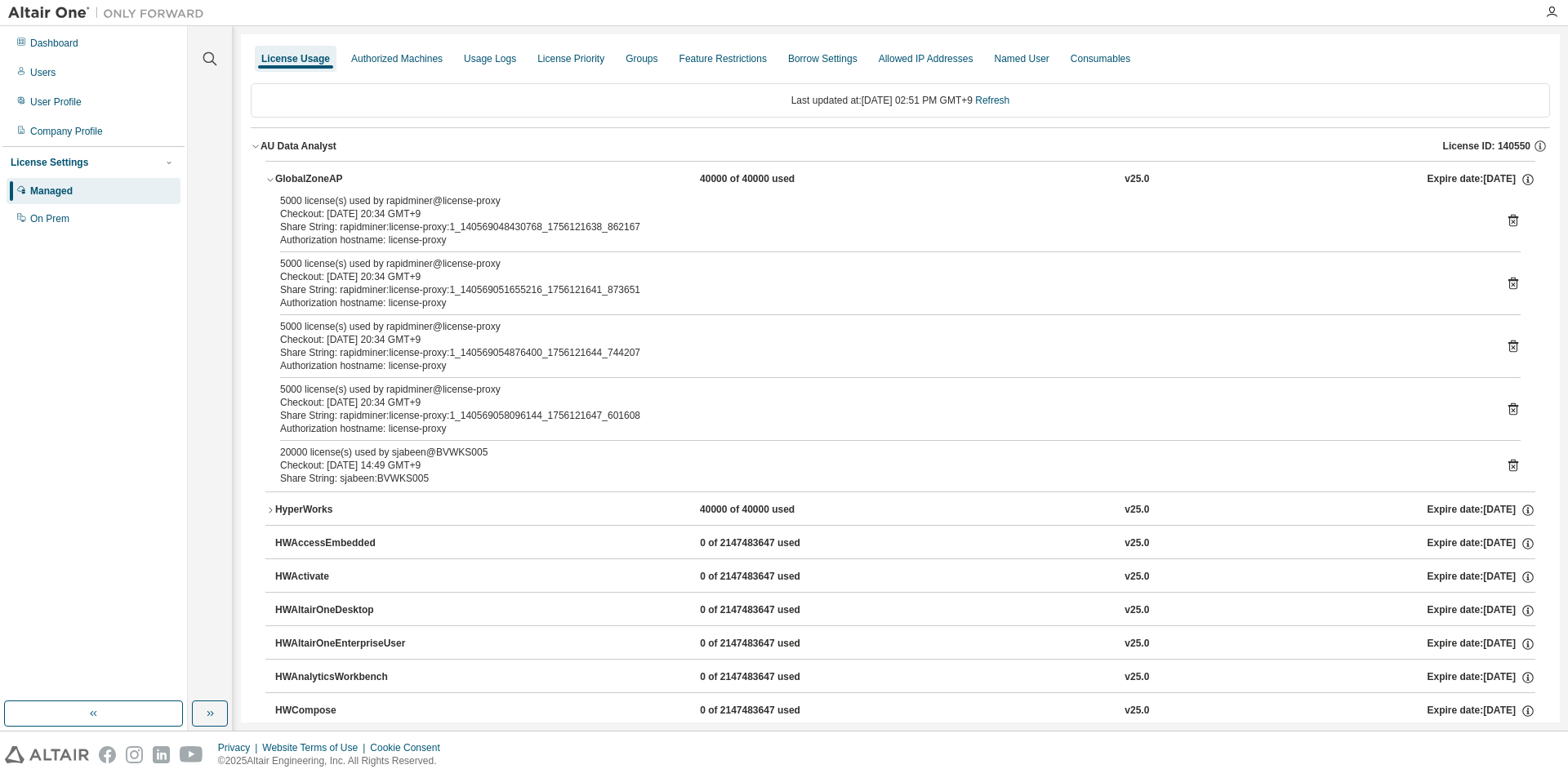
click at [388, 450] on div "20000 license(s) used by sjabeen@BVWKS005" at bounding box center [881, 452] width 1201 height 13
